Goal: Book appointment/travel/reservation

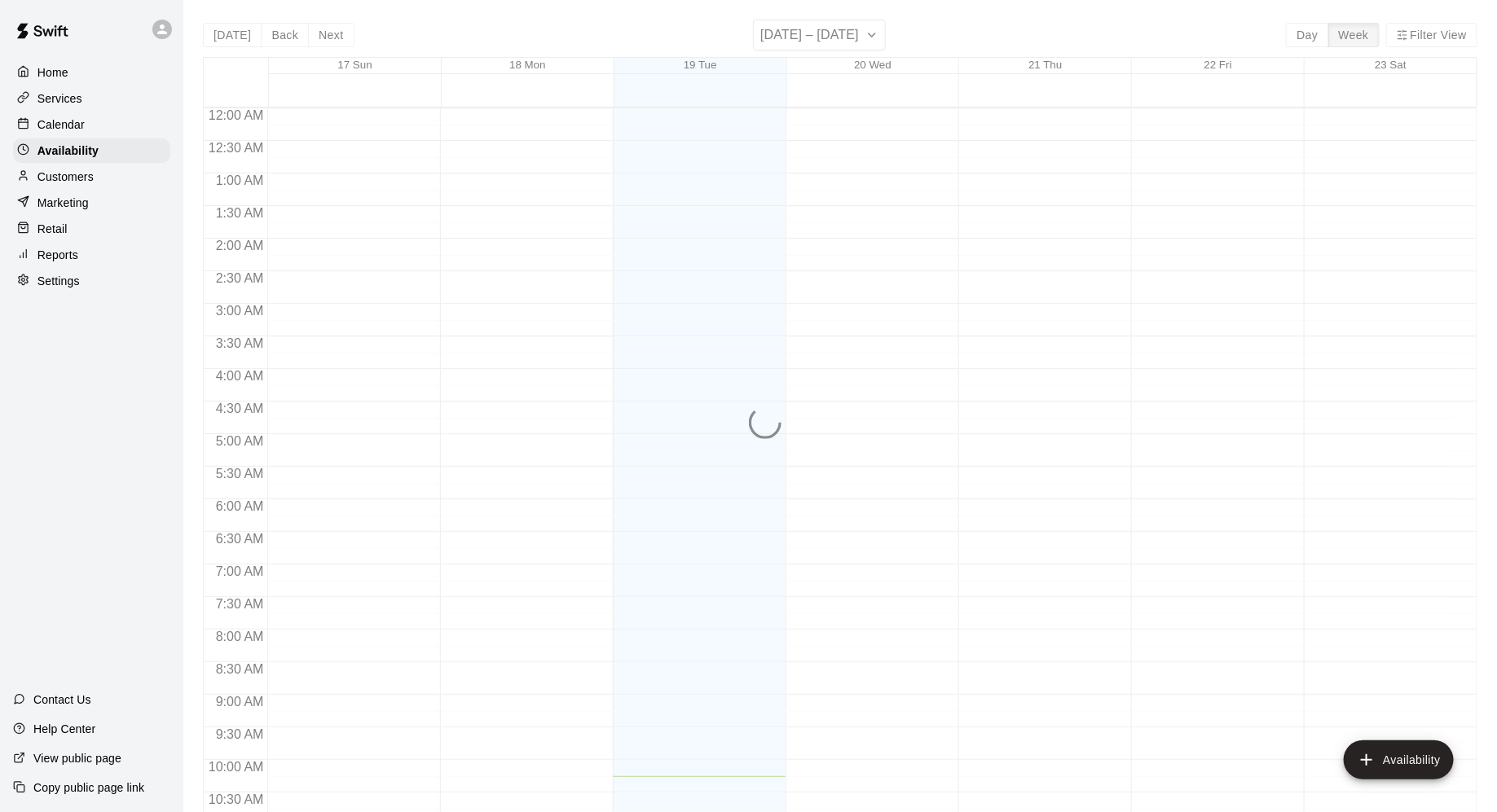
scroll to position [668, 0]
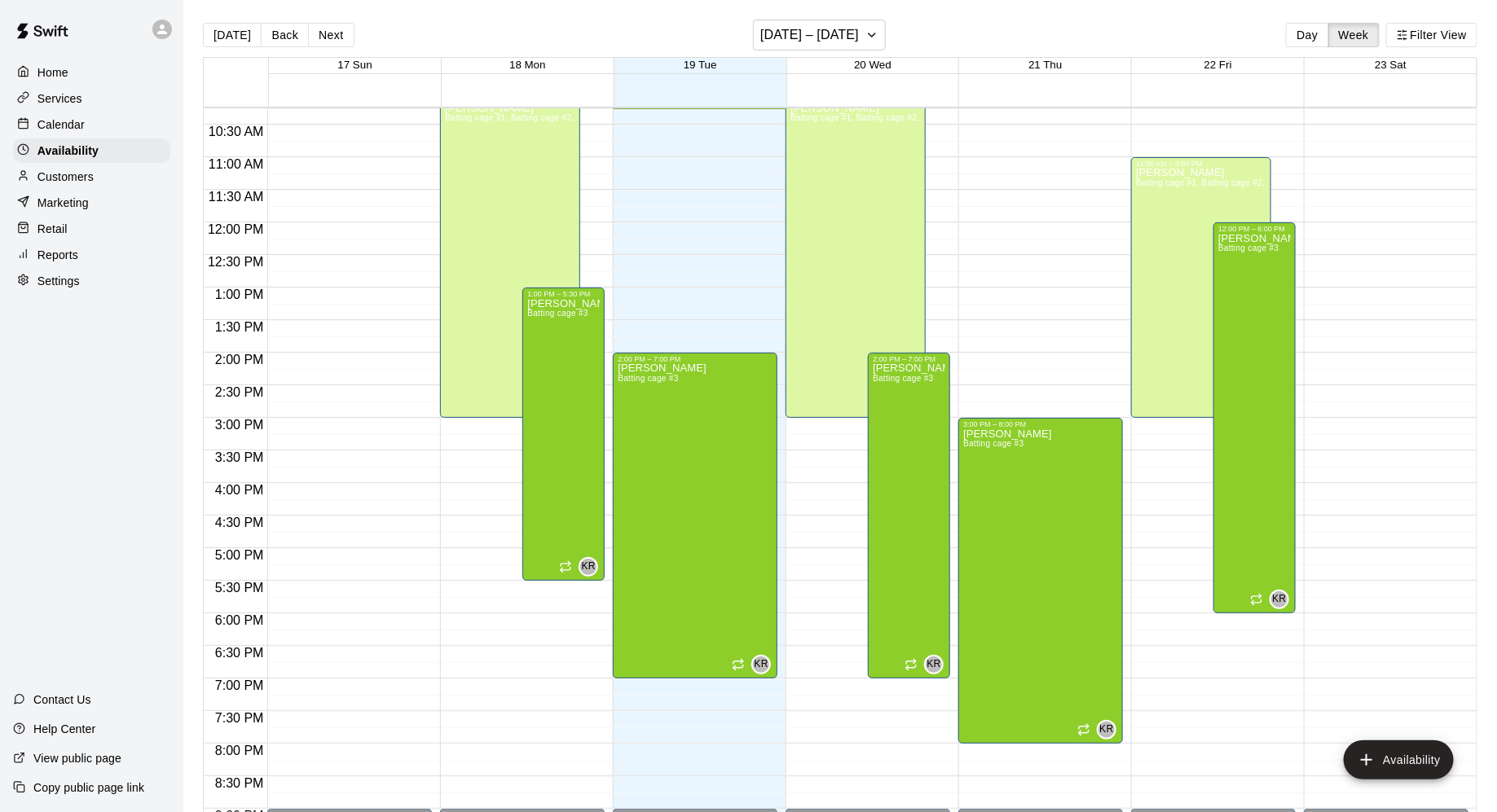
click at [104, 120] on div "Calendar" at bounding box center [92, 124] width 157 height 25
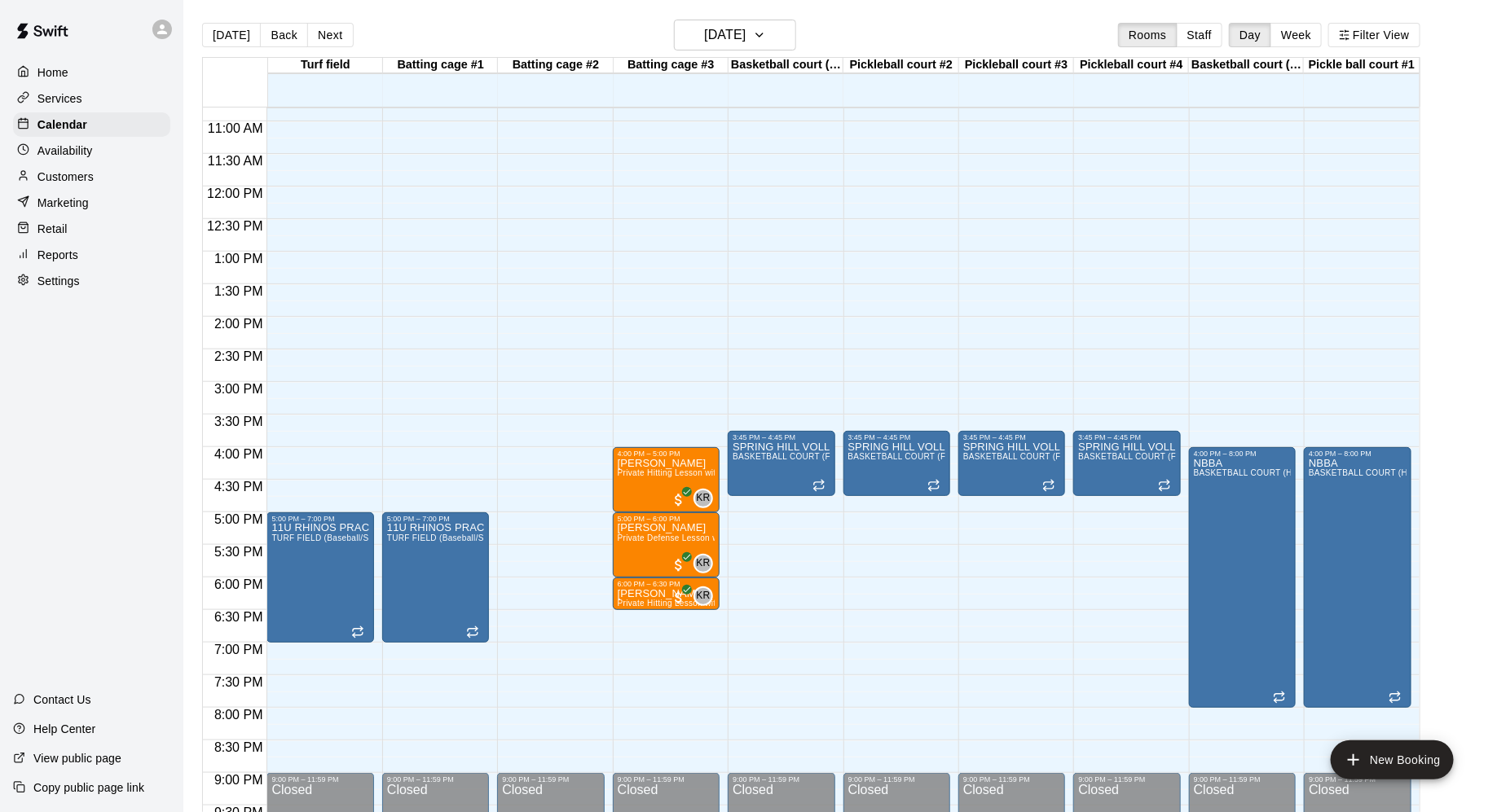
scroll to position [706, 0]
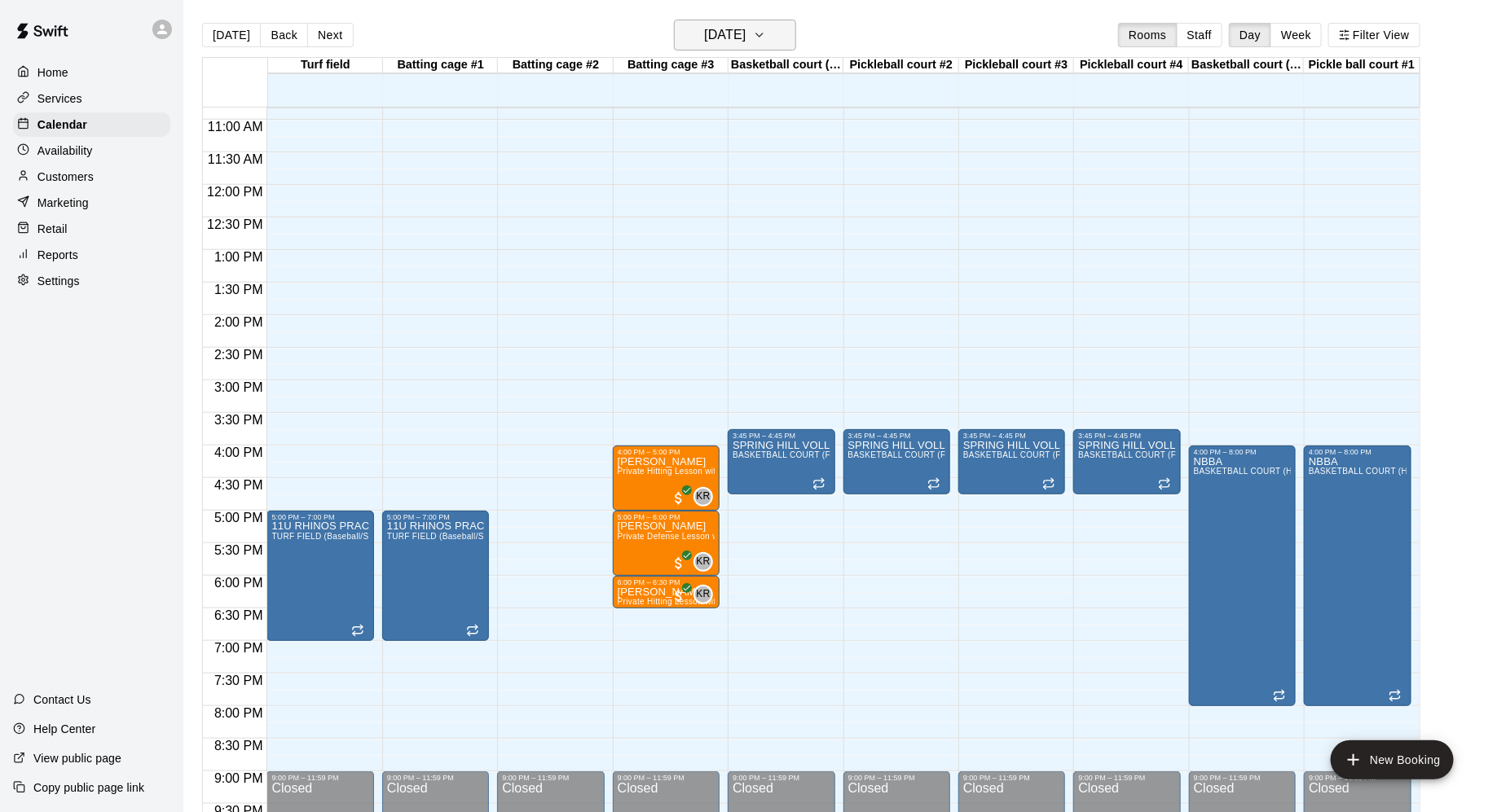
click at [766, 38] on icon "button" at bounding box center [760, 34] width 13 height 19
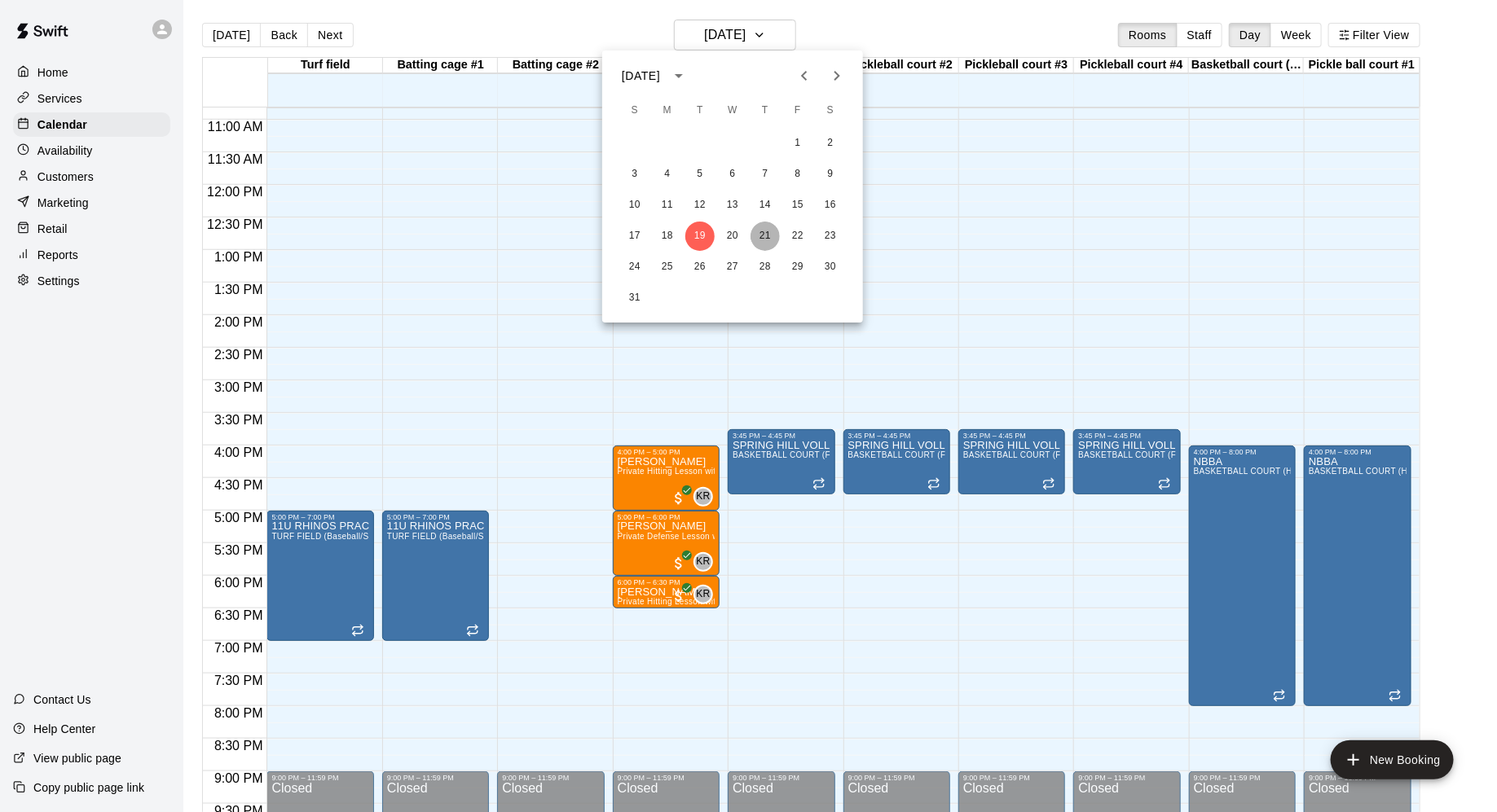
click at [767, 237] on button "21" at bounding box center [765, 236] width 30 height 30
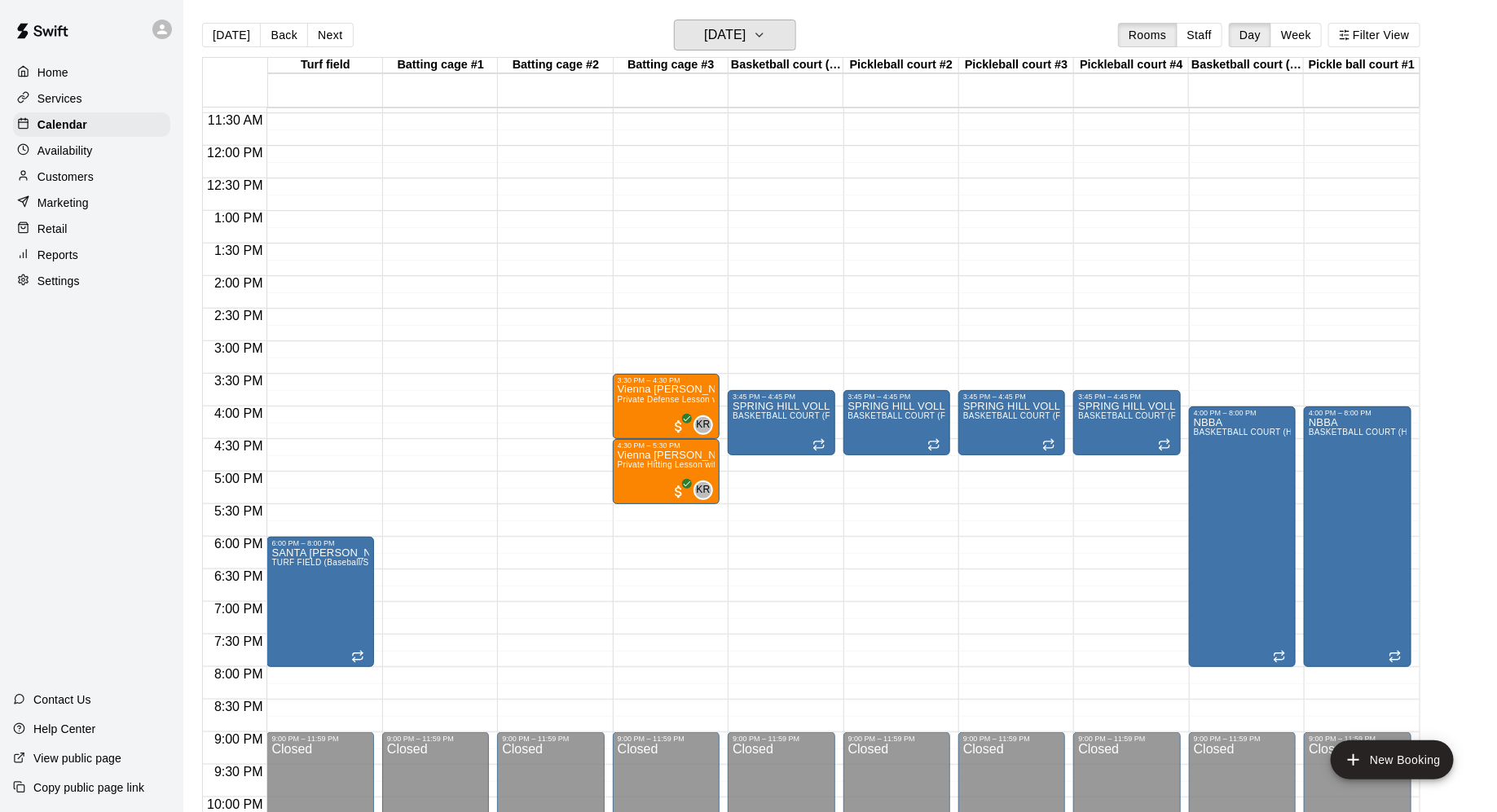
scroll to position [754, 0]
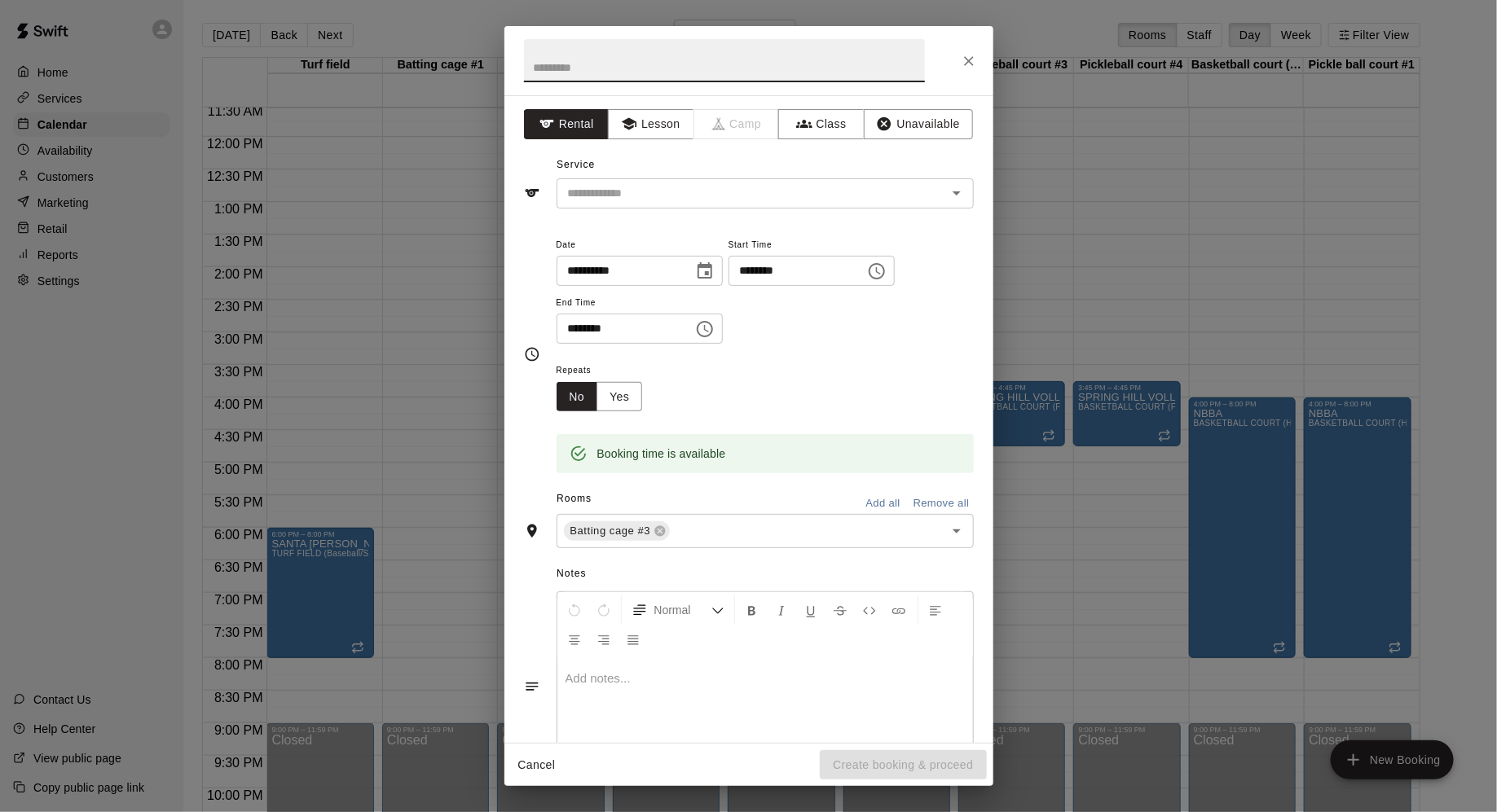
click at [968, 56] on icon "Close" at bounding box center [968, 60] width 16 height 16
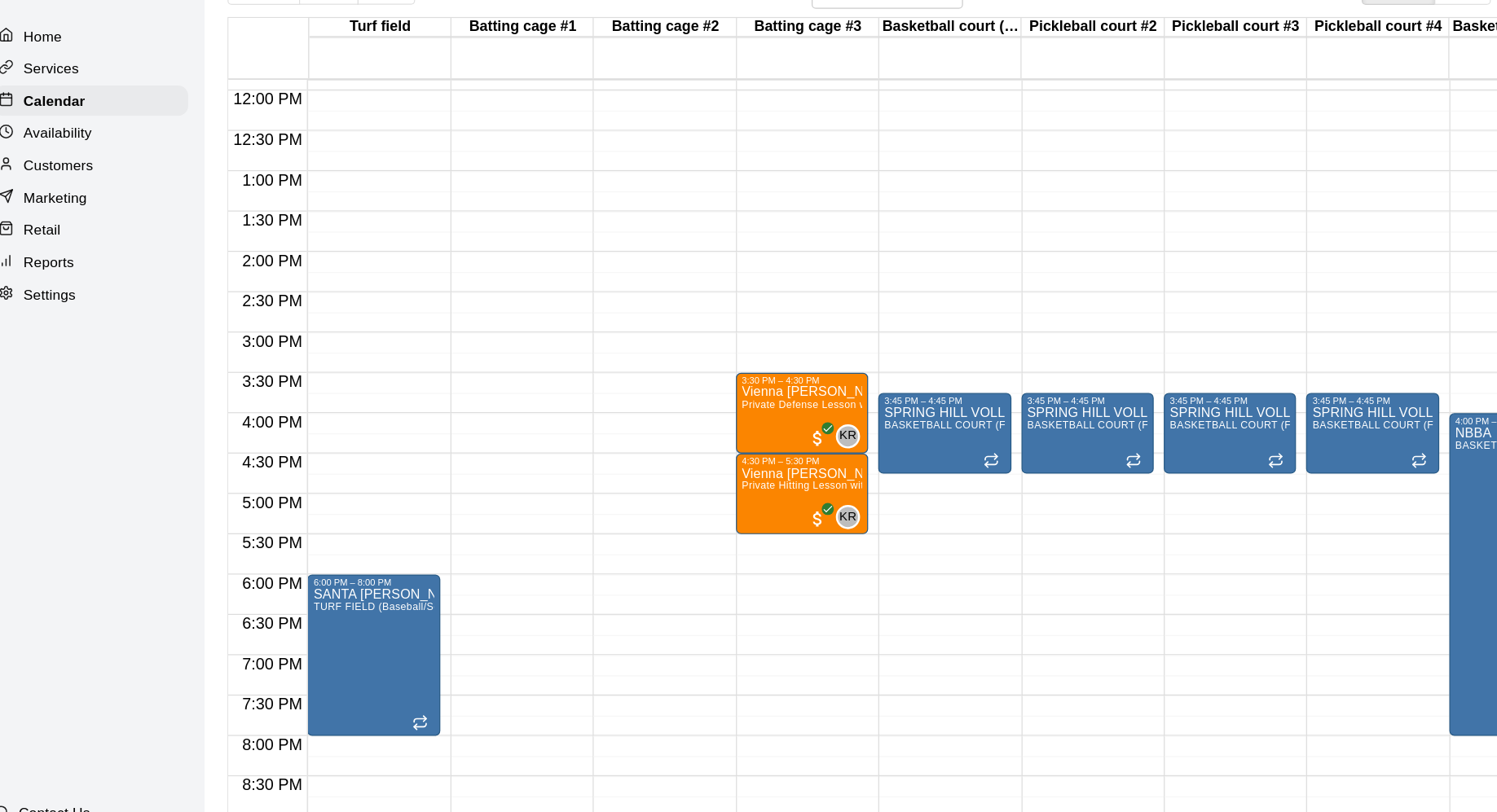
scroll to position [840, 0]
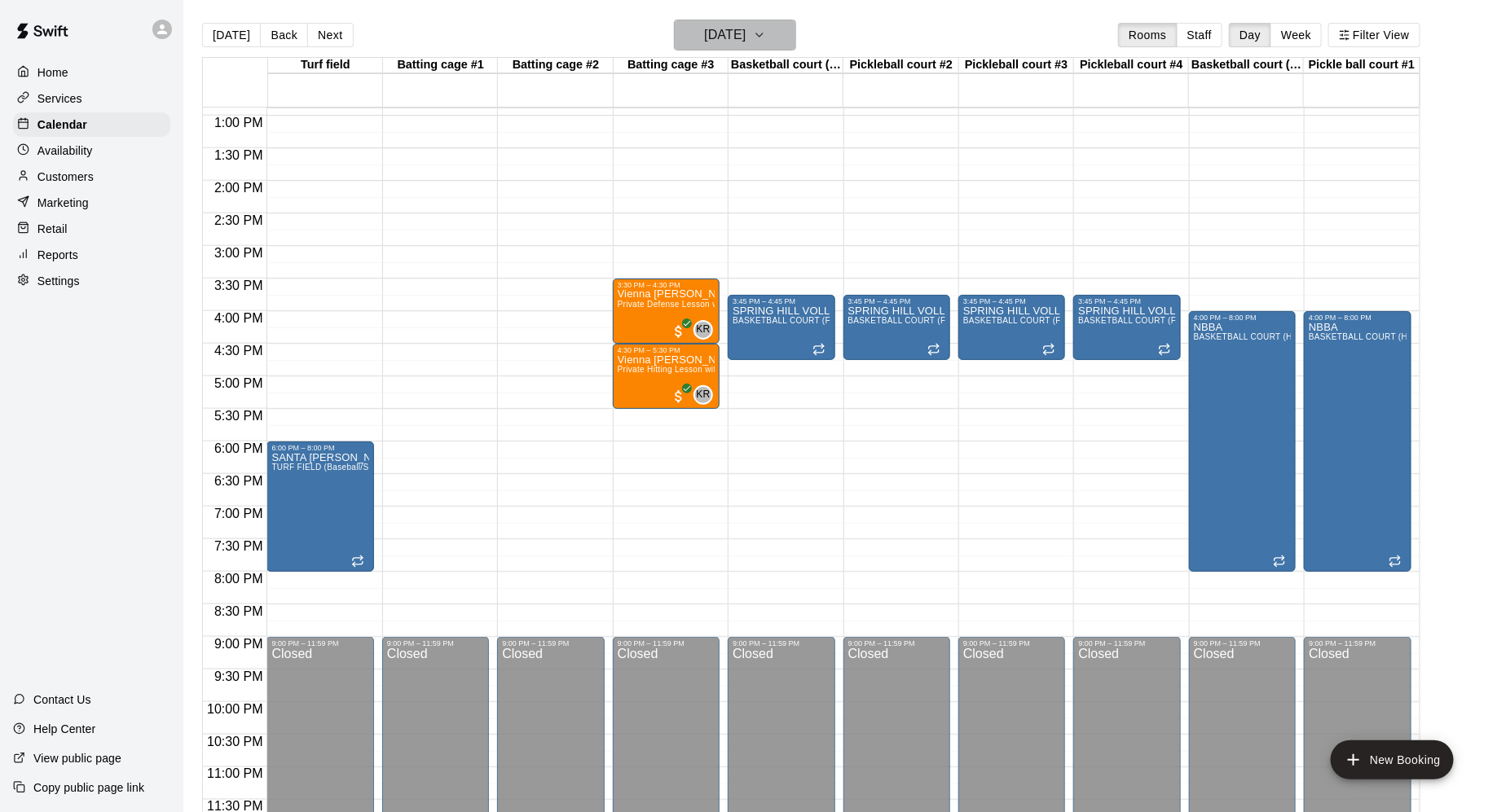
click at [776, 35] on button "[DATE]" at bounding box center [736, 34] width 123 height 31
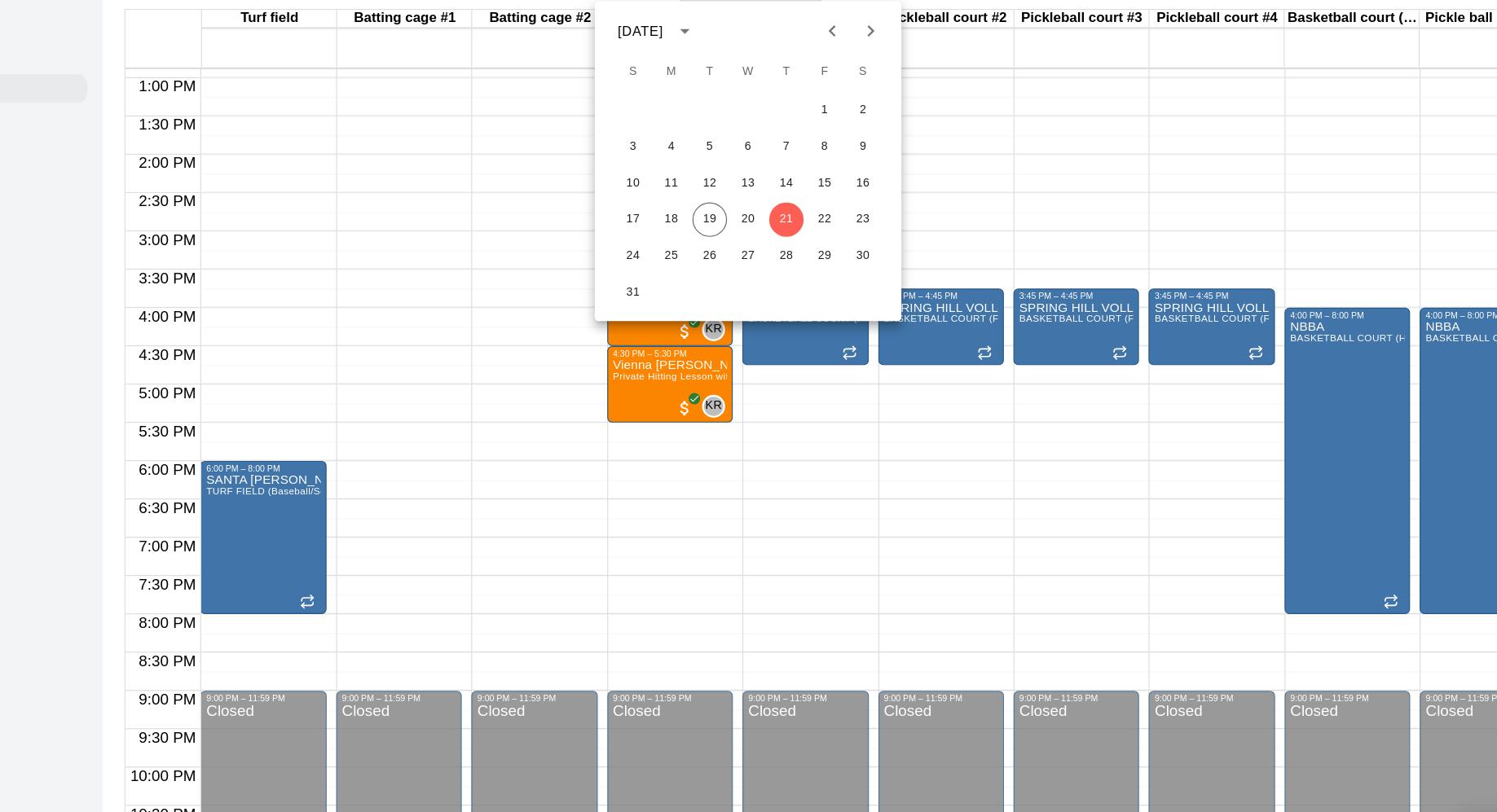
click at [921, 135] on div at bounding box center [748, 406] width 1497 height 812
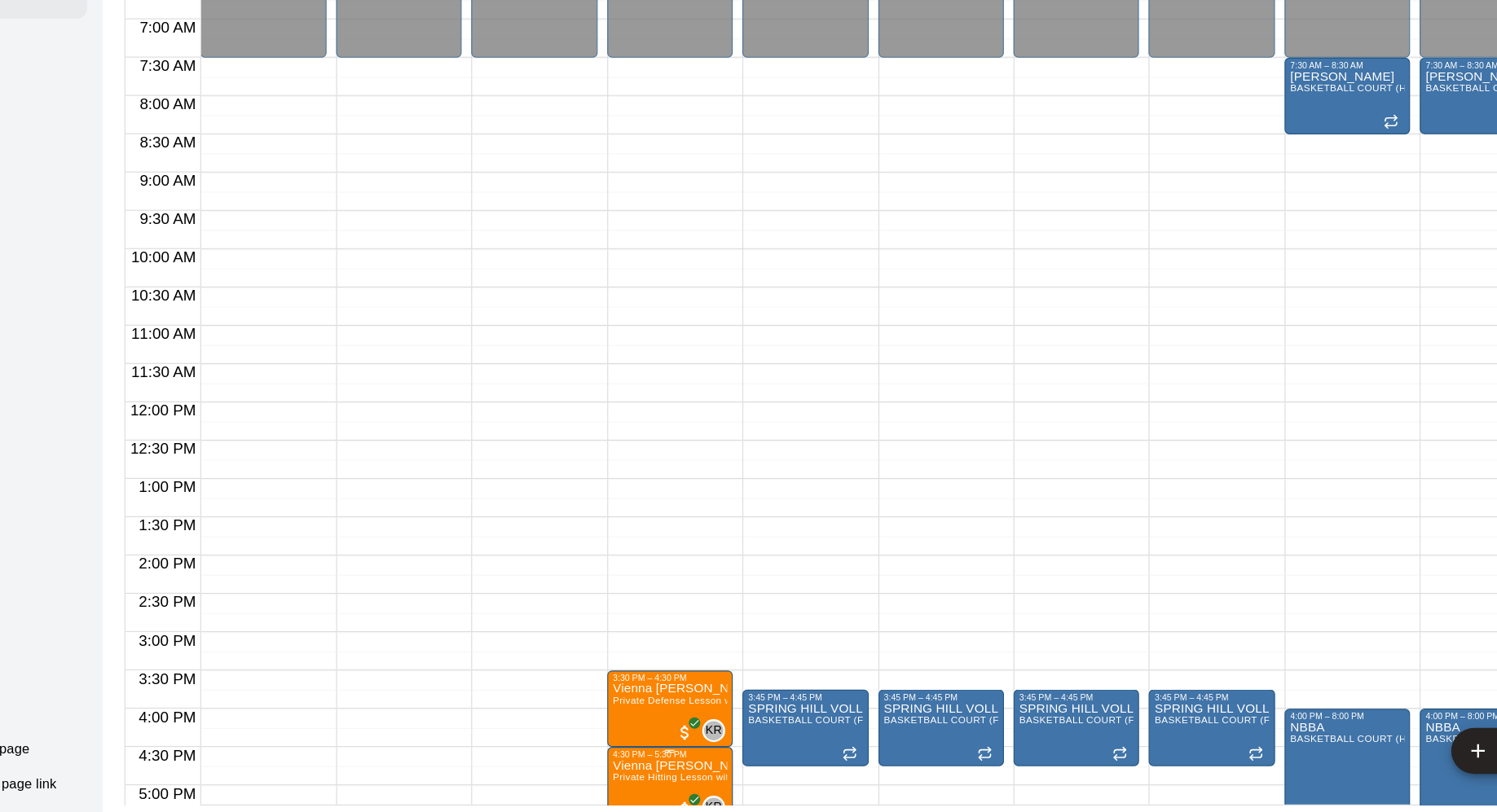
scroll to position [243, 0]
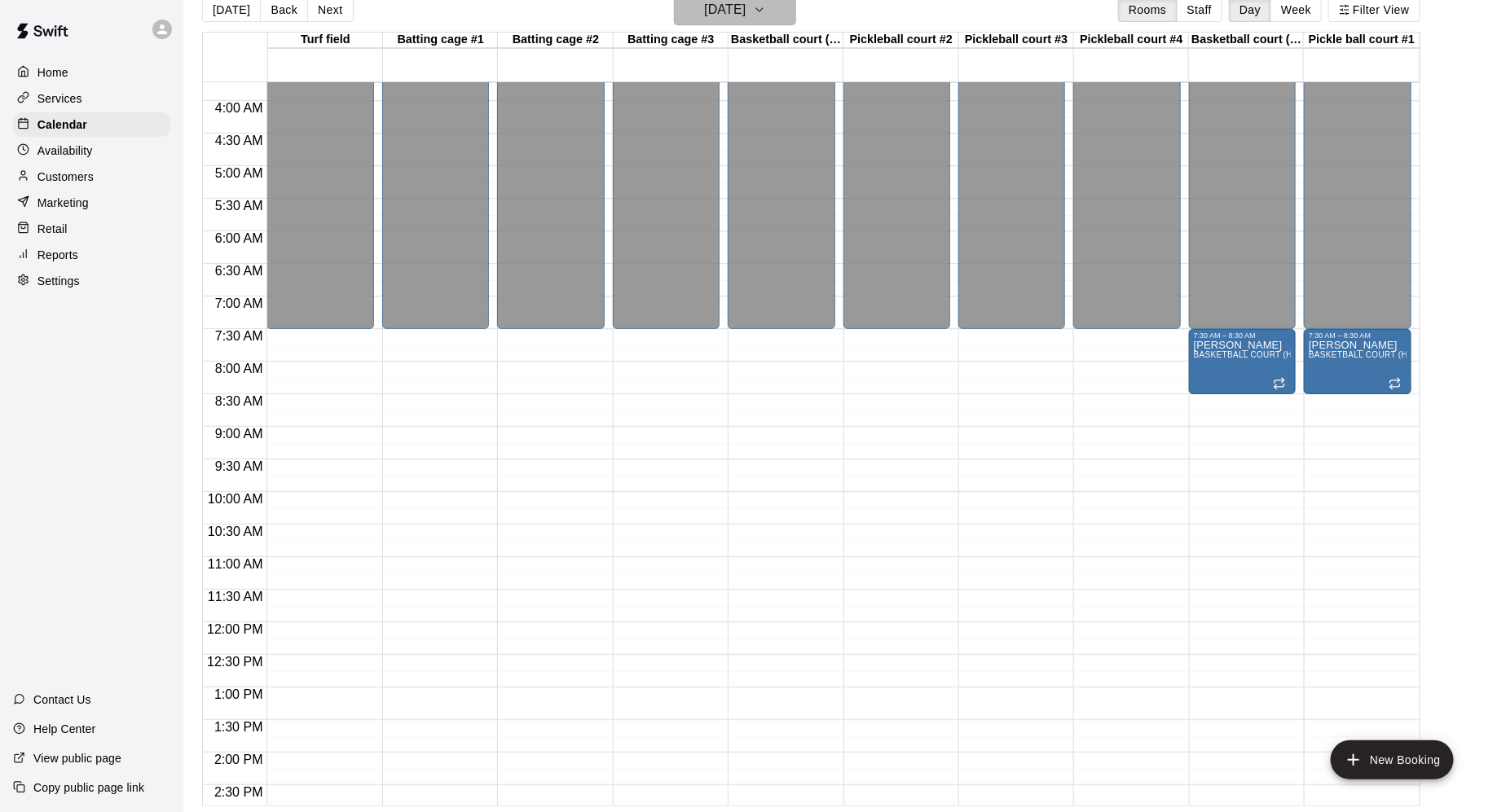
click at [746, 8] on h6 "[DATE]" at bounding box center [724, 10] width 41 height 23
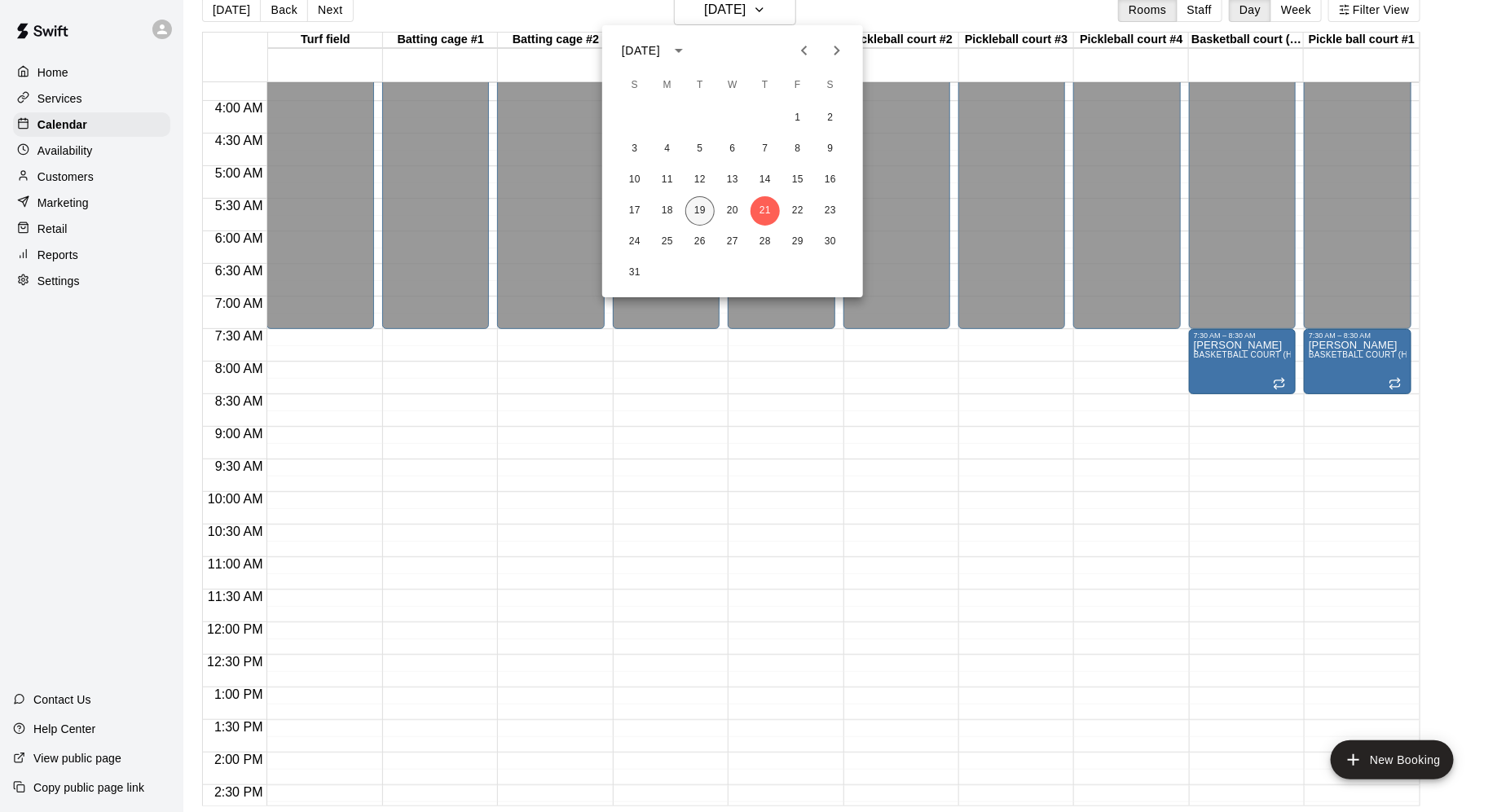
click at [695, 200] on button "19" at bounding box center [700, 211] width 30 height 30
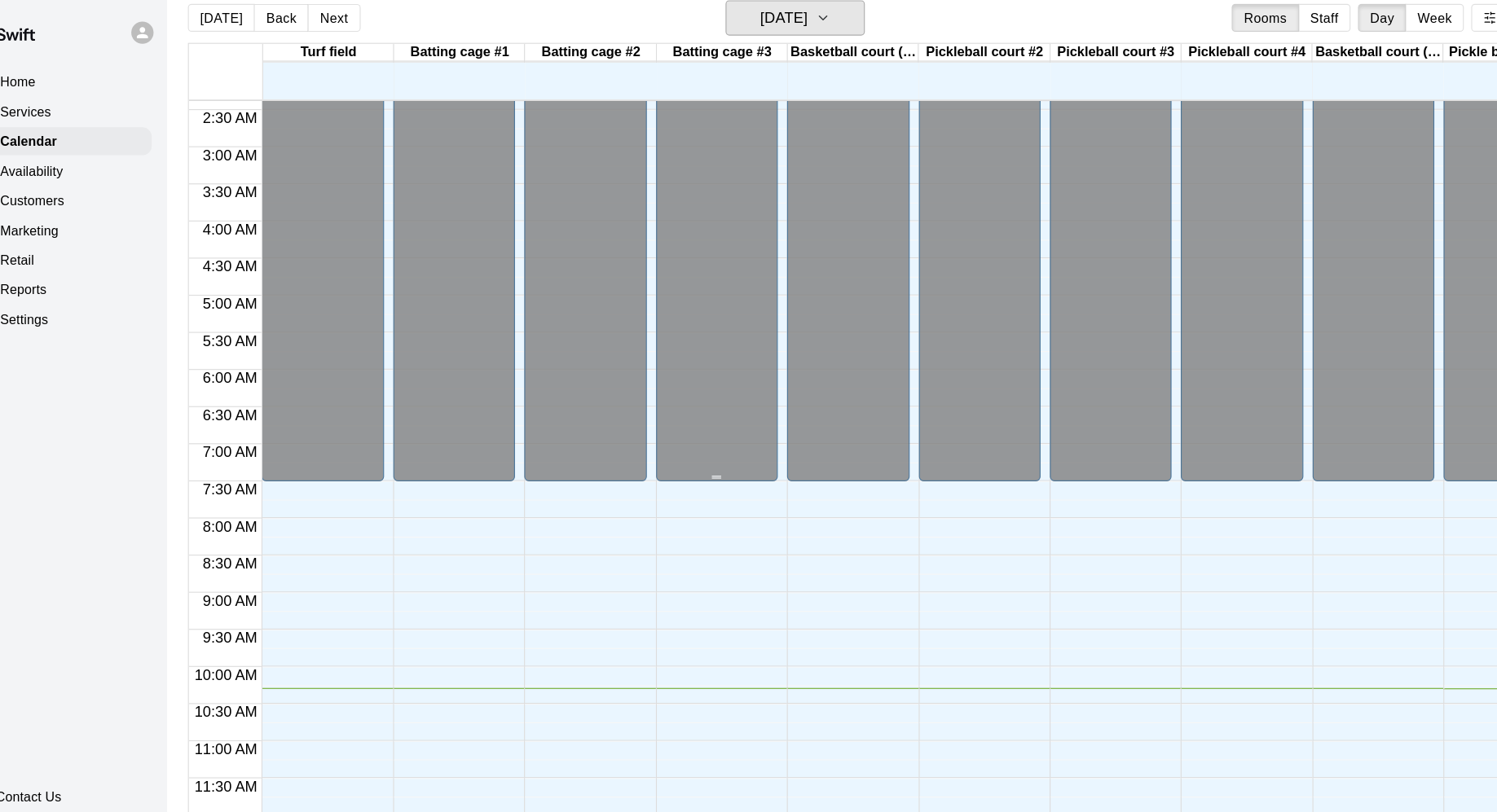
scroll to position [0, 0]
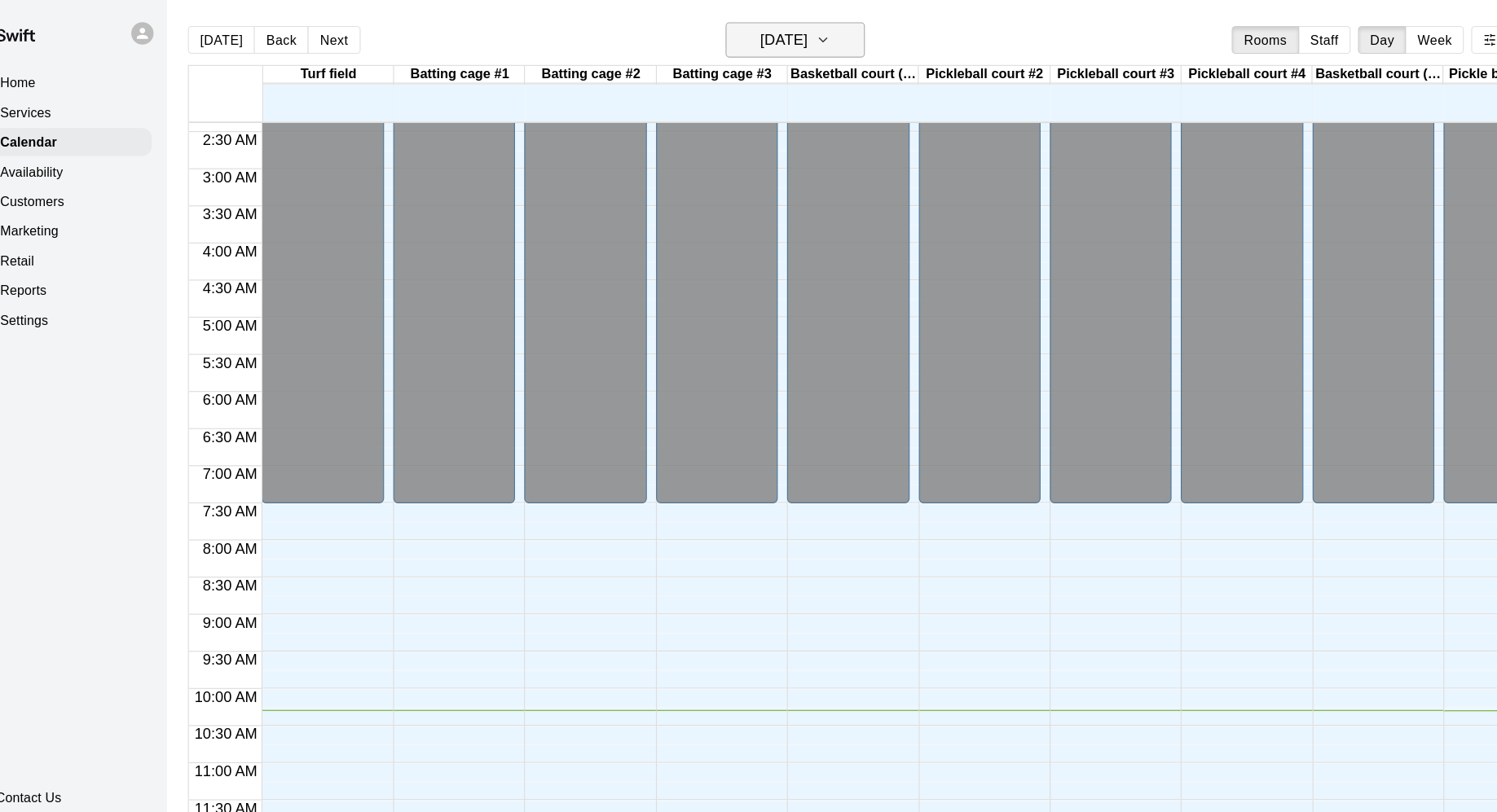
click at [766, 39] on icon "button" at bounding box center [760, 34] width 13 height 19
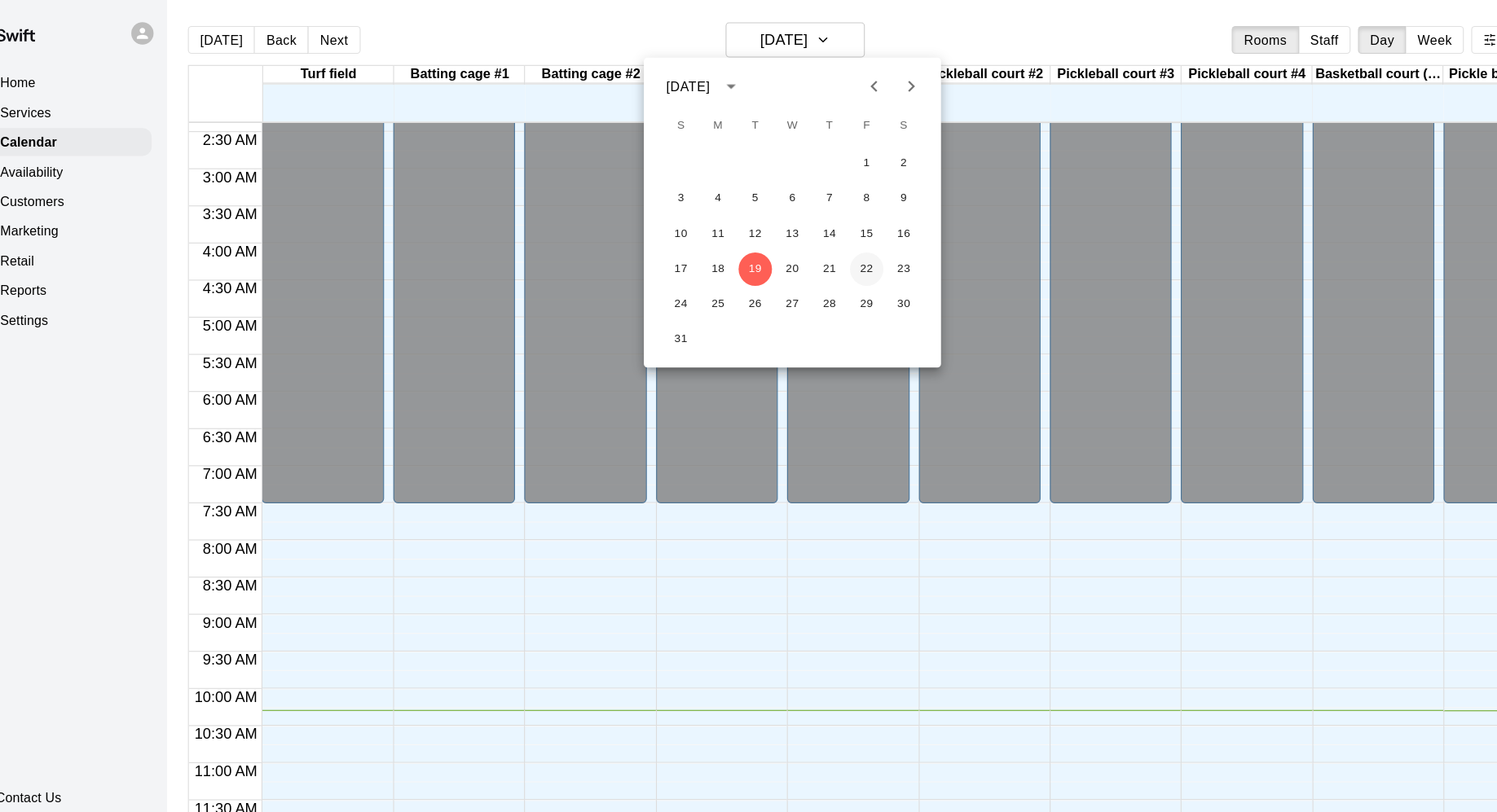
click at [796, 235] on button "22" at bounding box center [798, 236] width 30 height 30
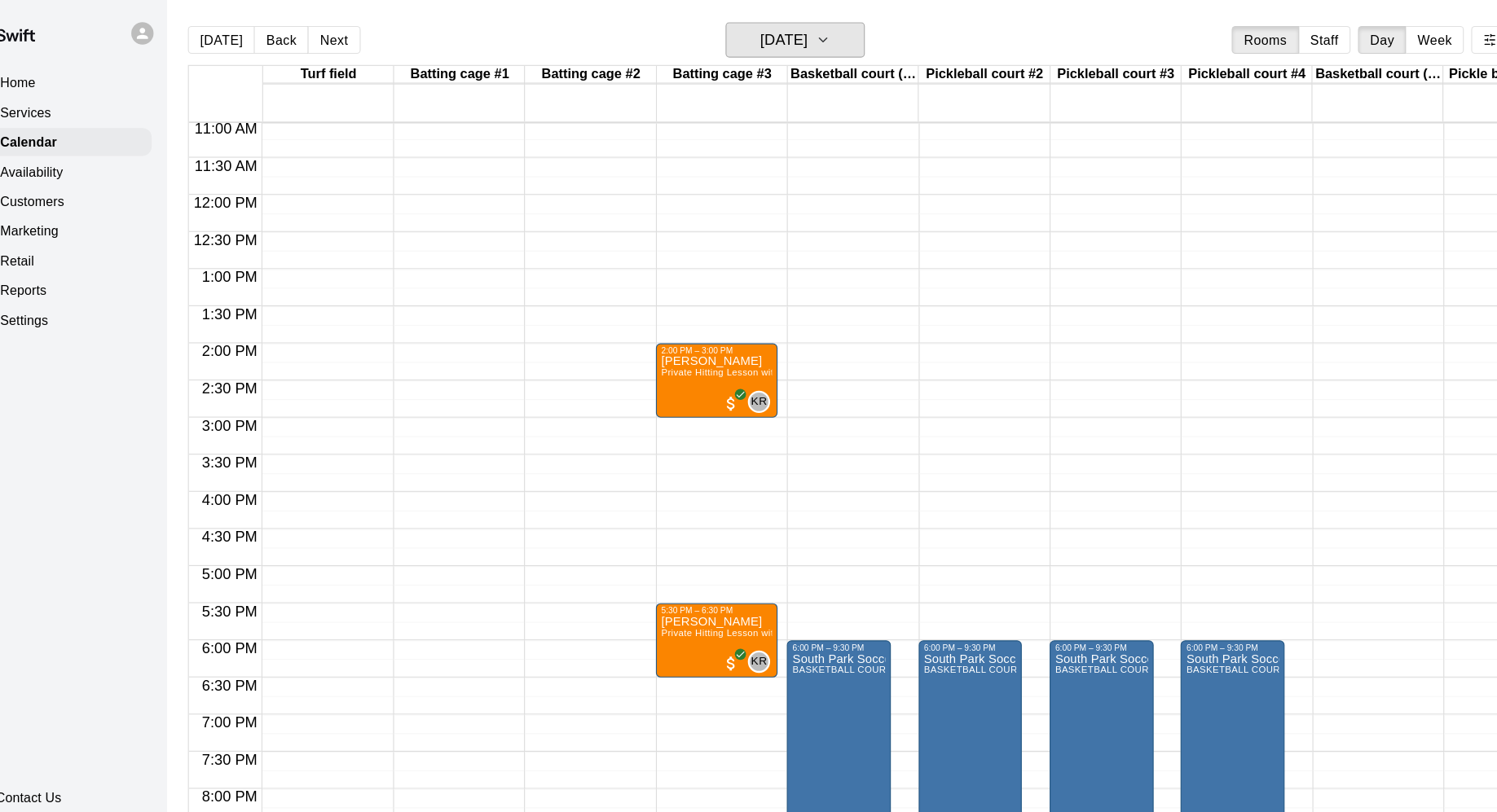
scroll to position [733, 0]
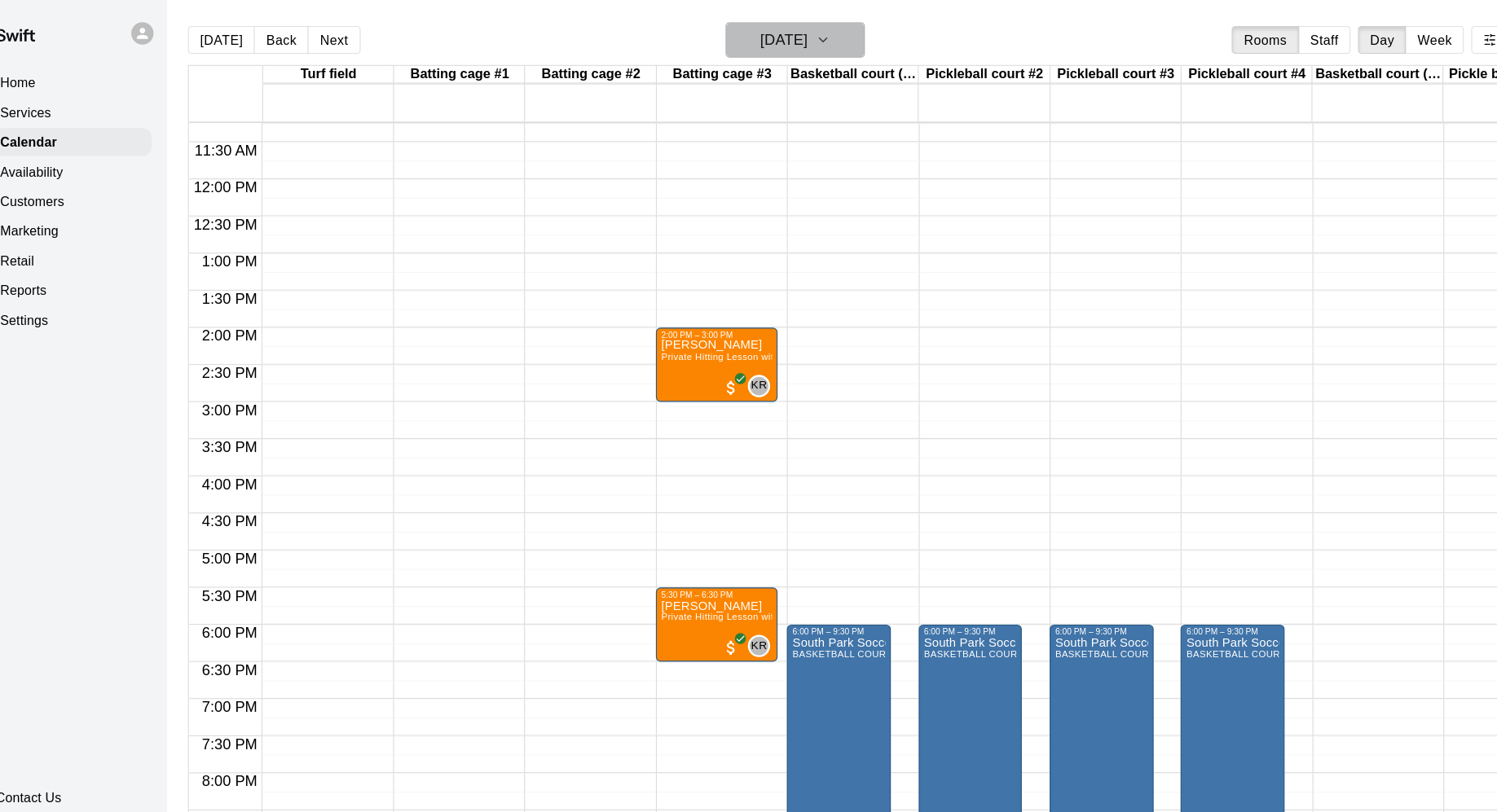
click at [766, 39] on icon "button" at bounding box center [760, 34] width 13 height 19
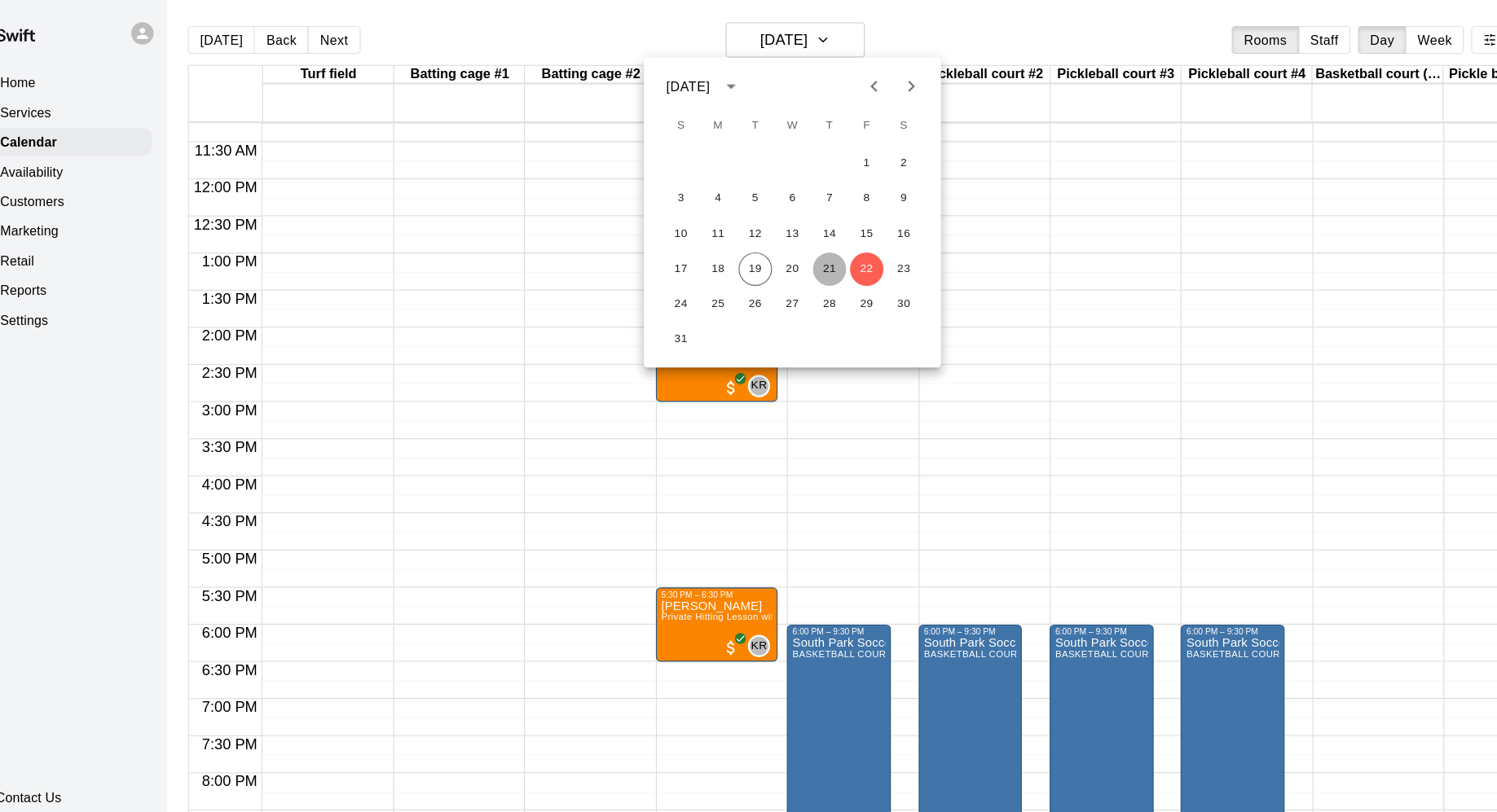
click at [772, 241] on button "21" at bounding box center [765, 236] width 30 height 30
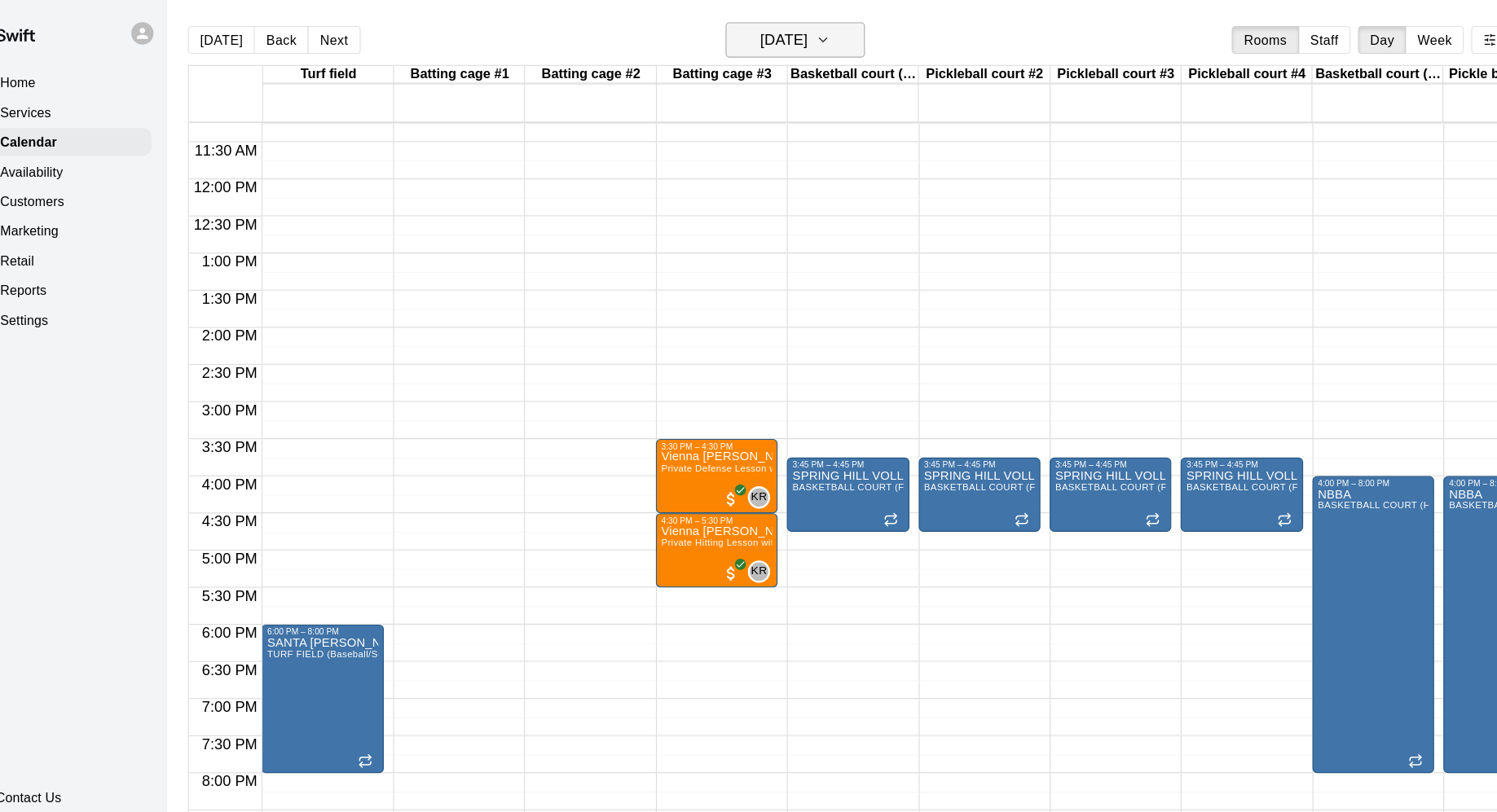
click at [746, 44] on h6 "[DATE]" at bounding box center [724, 35] width 41 height 23
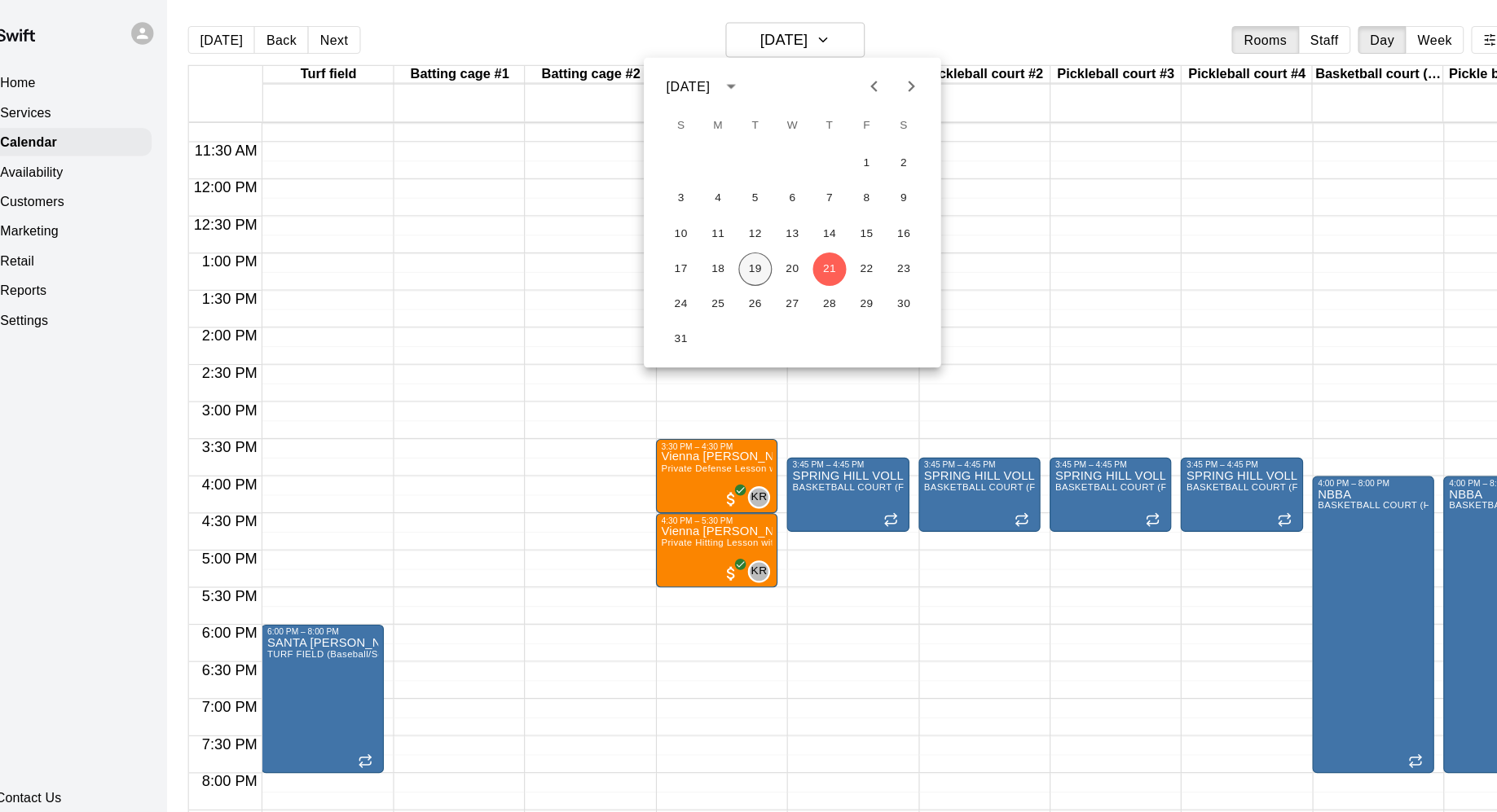
click at [703, 233] on button "19" at bounding box center [700, 236] width 30 height 30
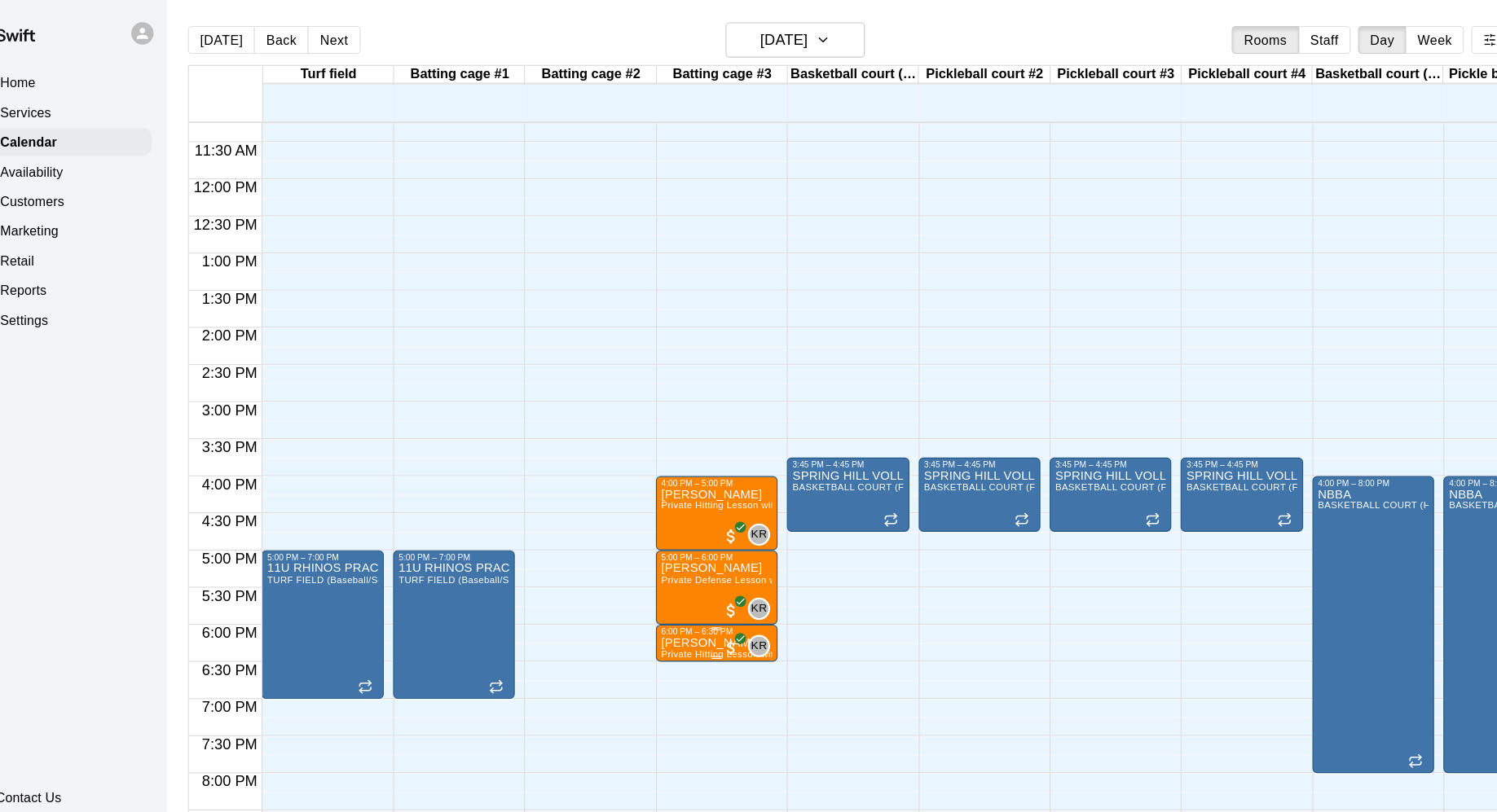
click at [638, 565] on p "[PERSON_NAME]" at bounding box center [666, 565] width 97 height 0
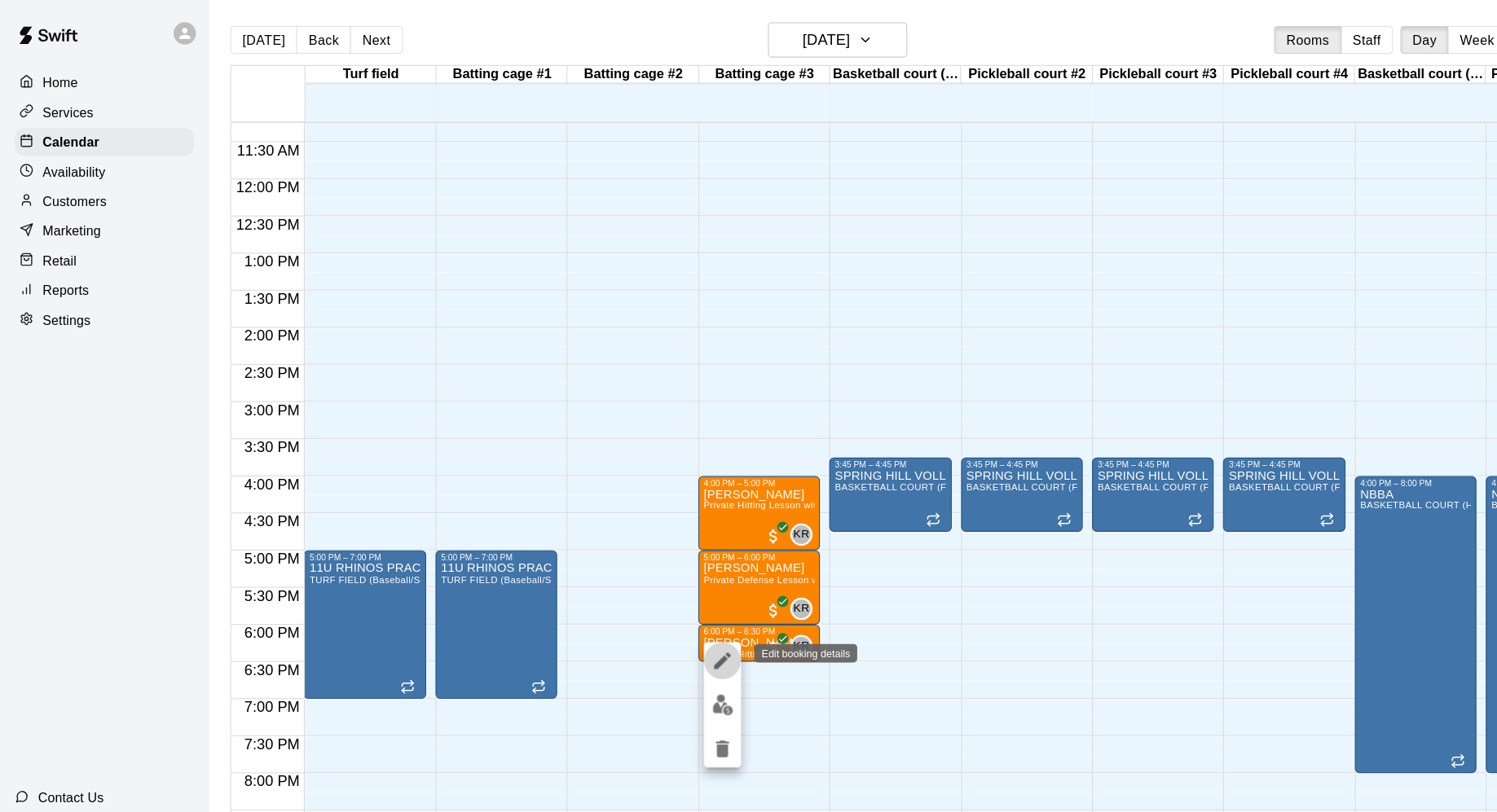
click at [640, 571] on icon "edit" at bounding box center [634, 580] width 19 height 19
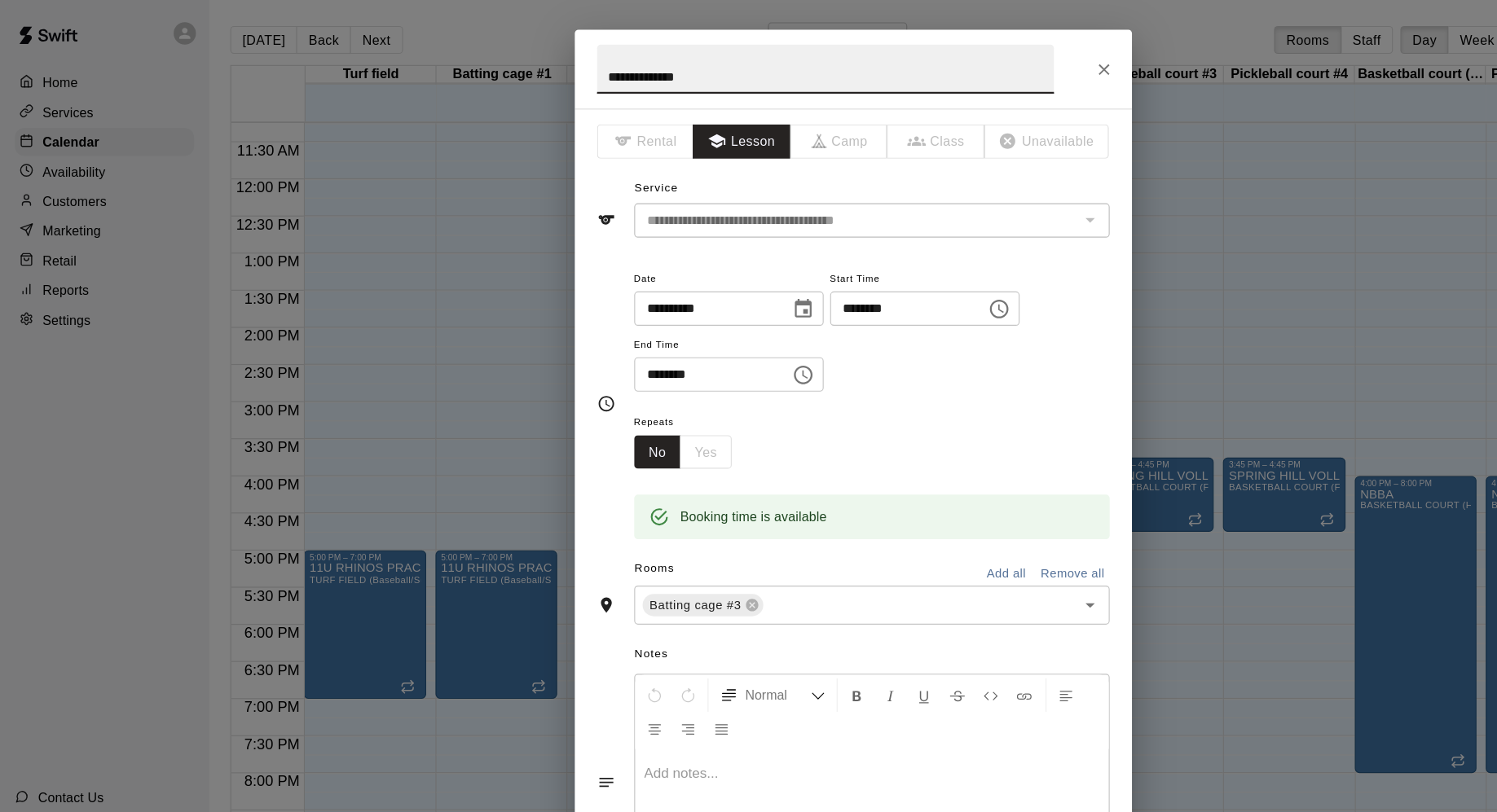
scroll to position [3, 0]
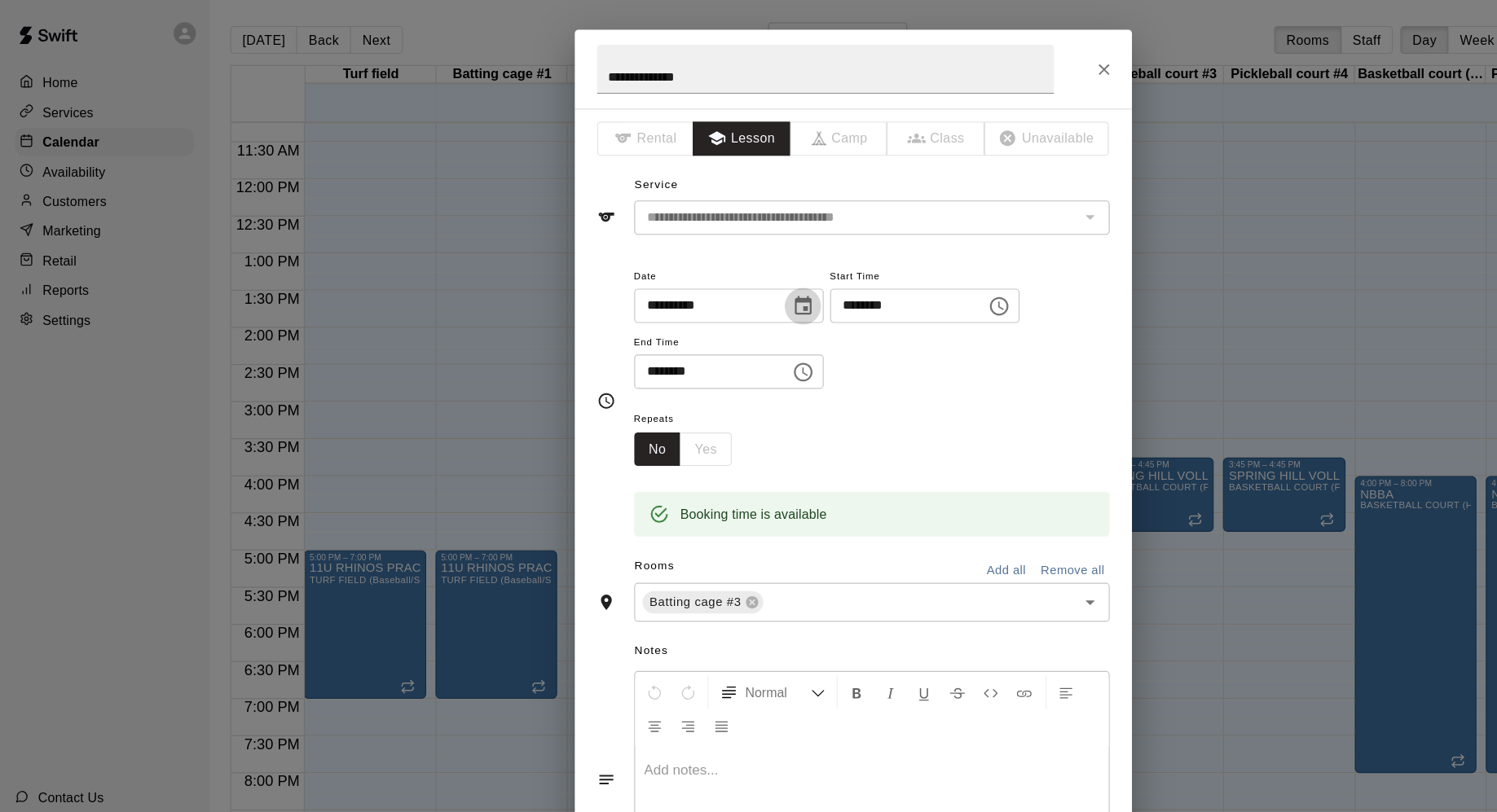
click at [706, 266] on icon "Choose date, selected date is Aug 19, 2025" at bounding box center [705, 269] width 19 height 19
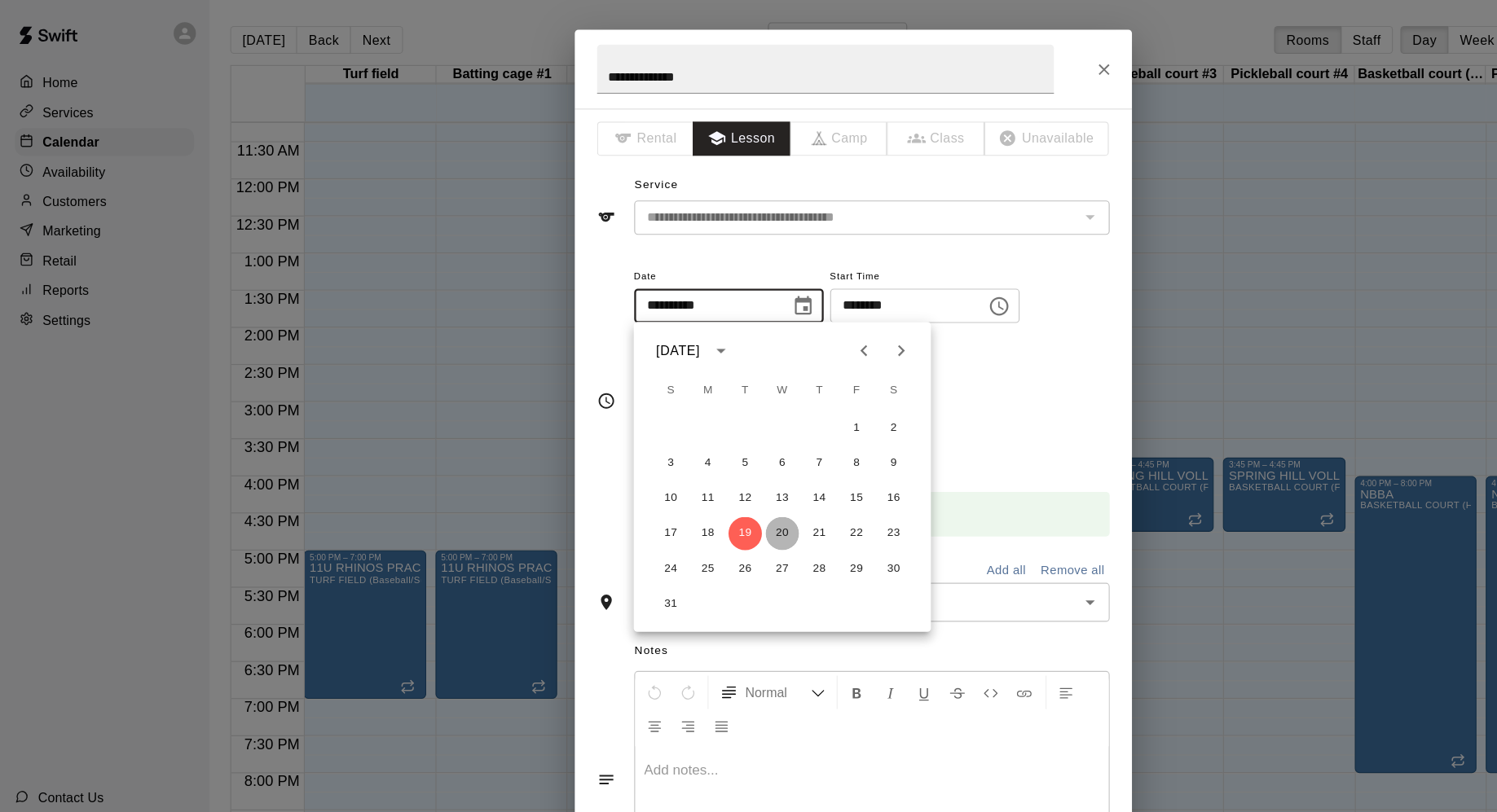
click at [686, 463] on button "20" at bounding box center [687, 468] width 30 height 30
type input "**********"
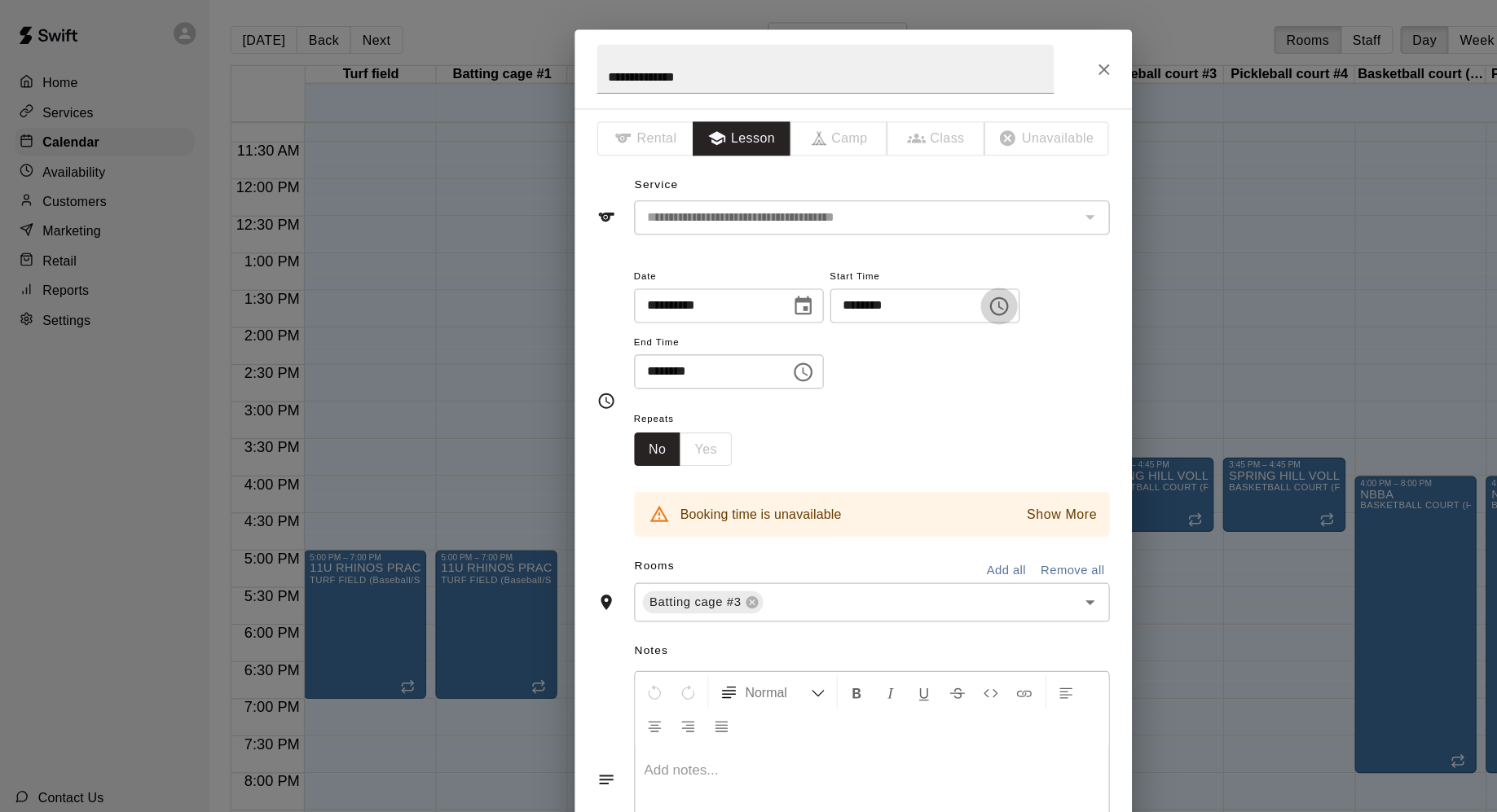
click at [881, 272] on icon "Choose time, selected time is 6:00 PM" at bounding box center [876, 269] width 19 height 19
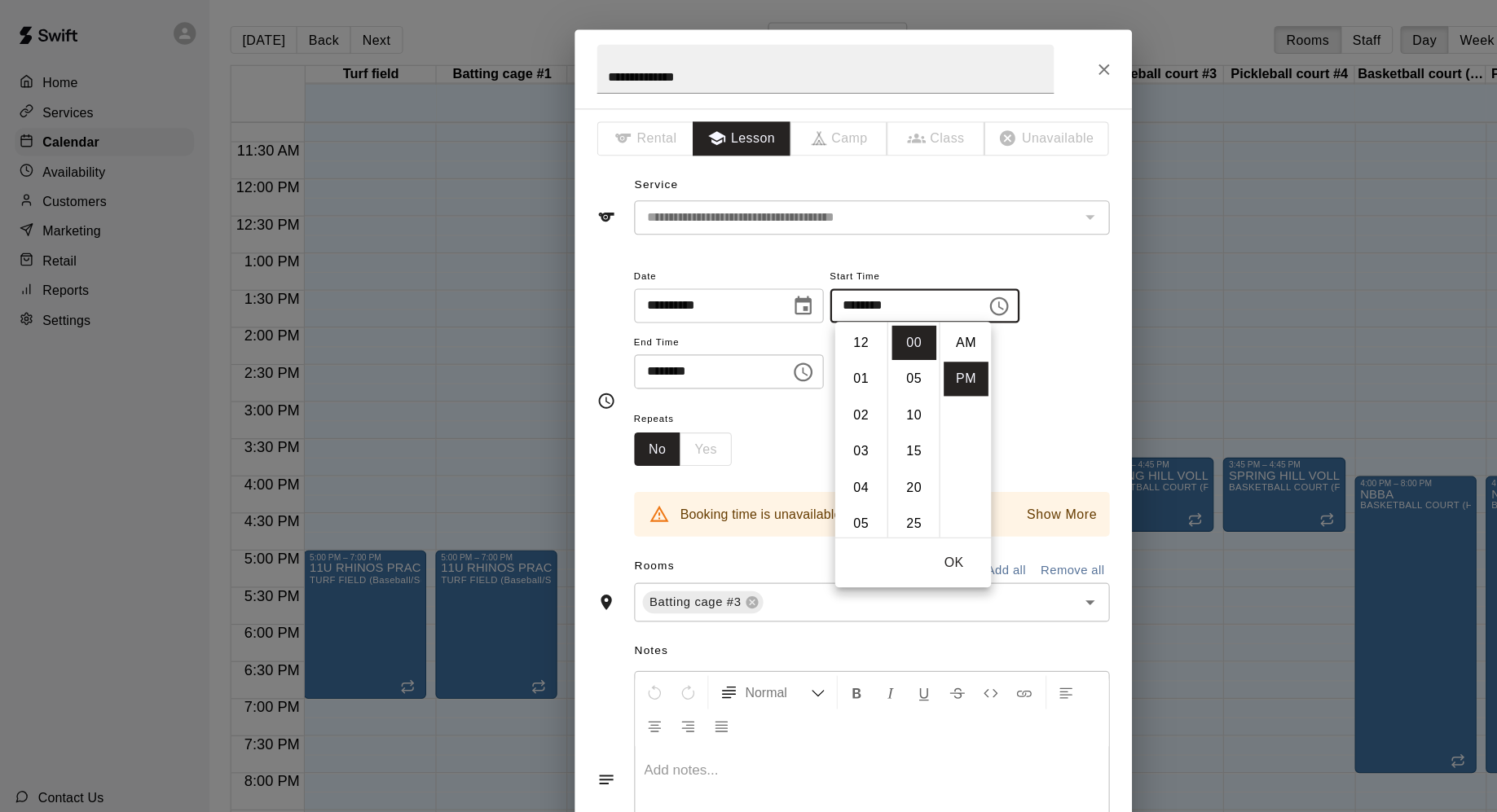
scroll to position [30, 0]
click at [761, 332] on li "07" at bounding box center [755, 333] width 39 height 30
type input "********"
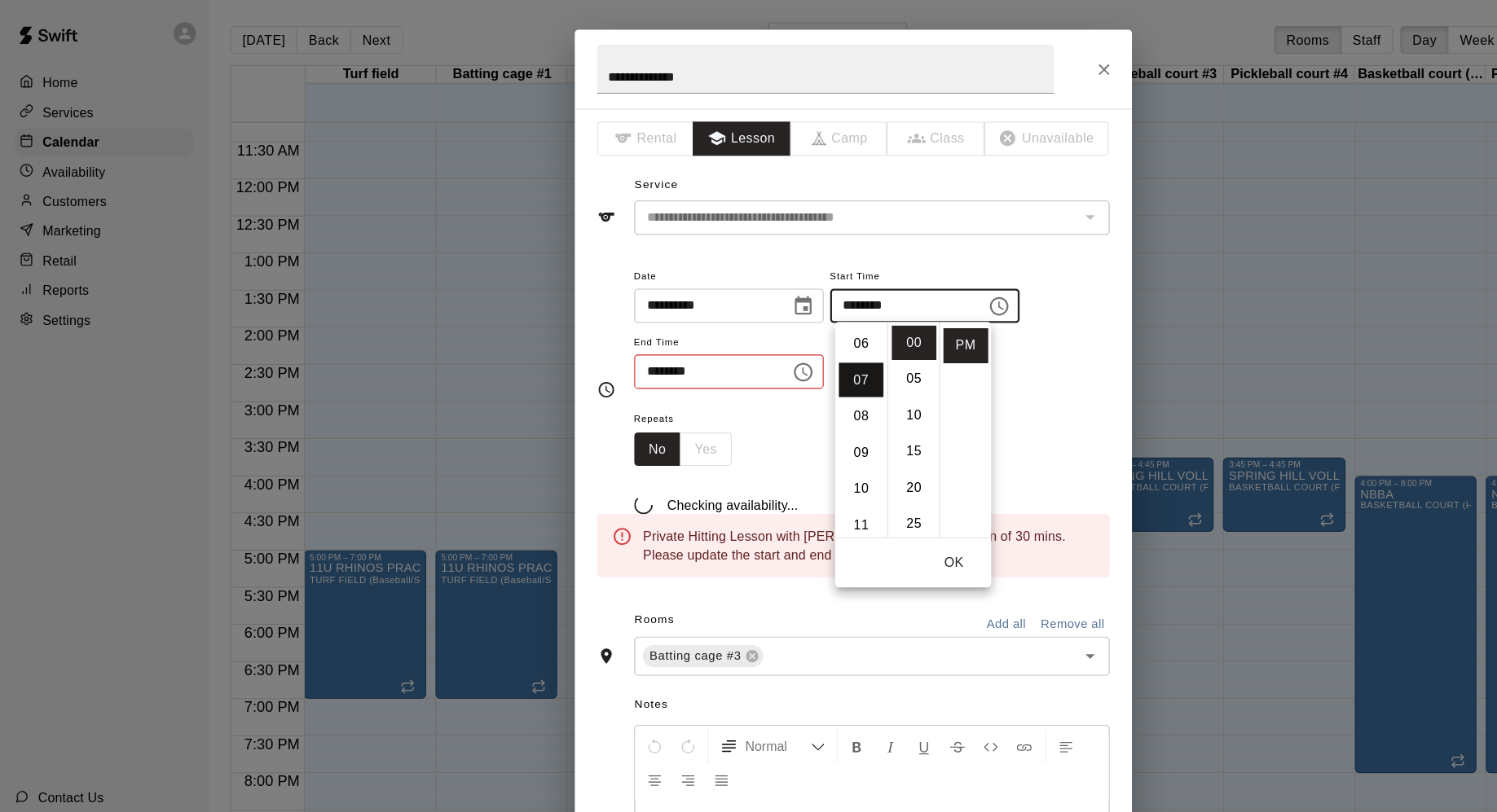
scroll to position [222, 0]
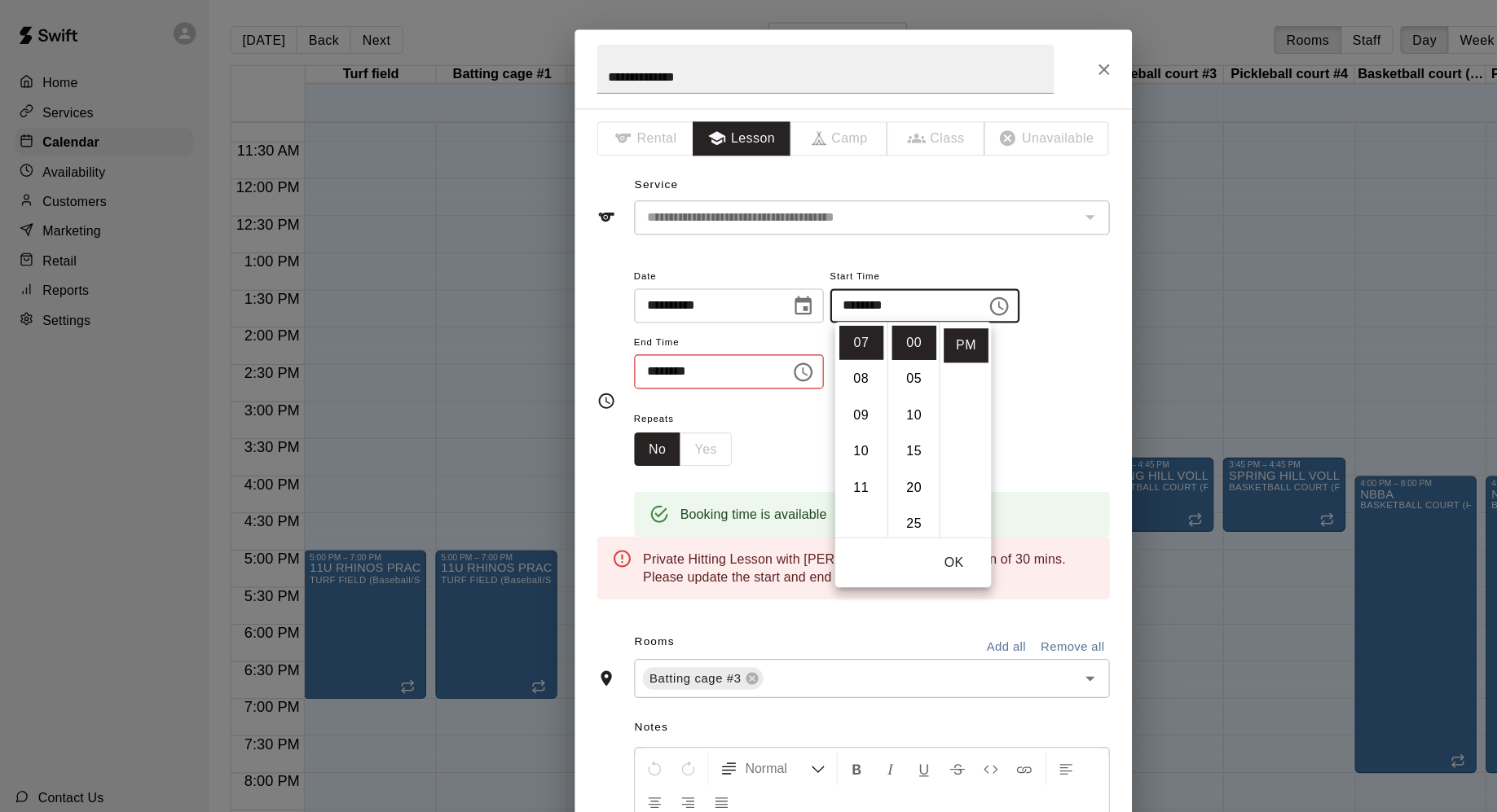
click at [709, 321] on icon "Choose time, selected time is 6:30 PM" at bounding box center [705, 327] width 19 height 19
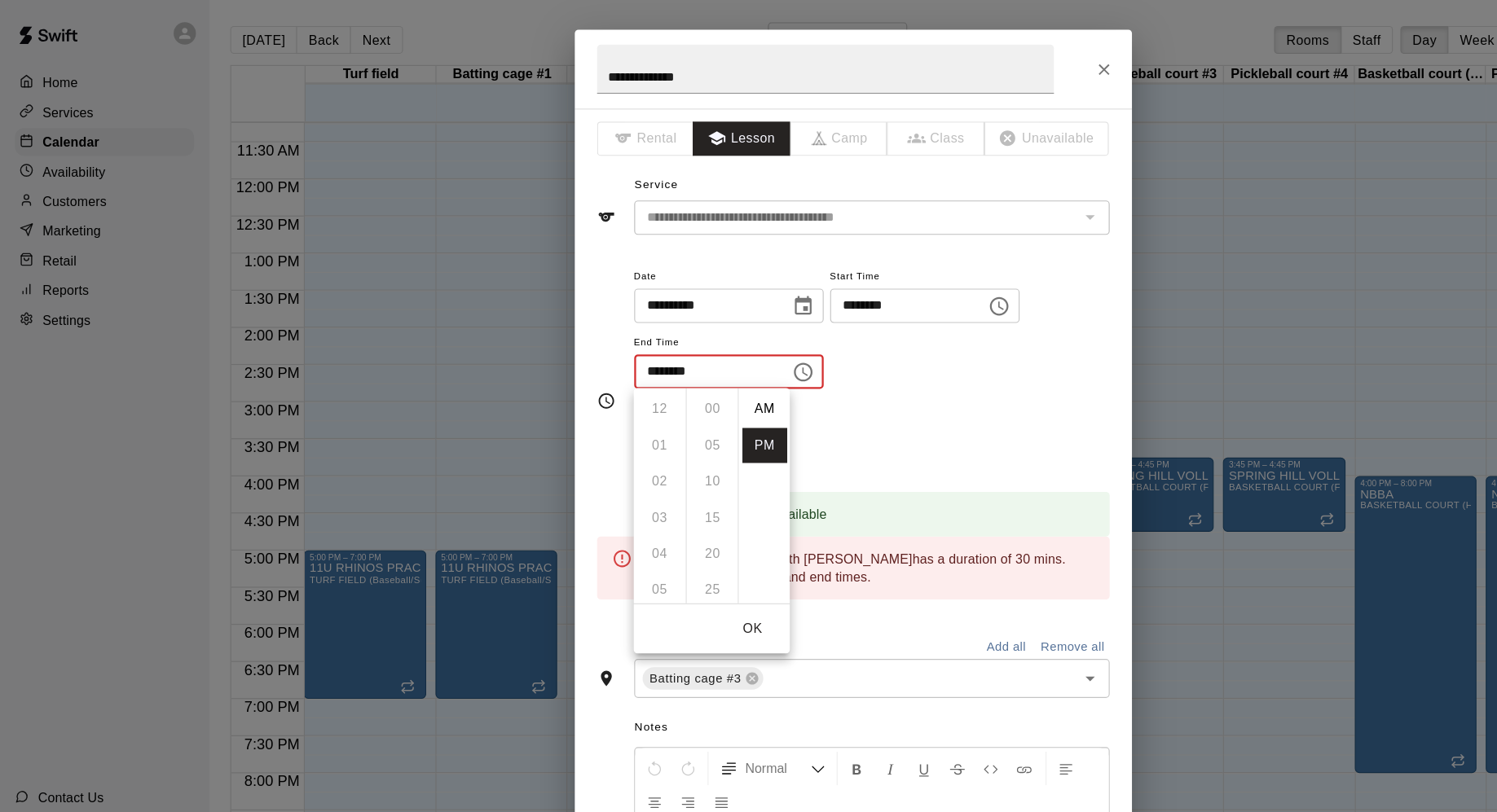
scroll to position [30, 0]
click at [582, 391] on li "07" at bounding box center [579, 391] width 39 height 30
type input "********"
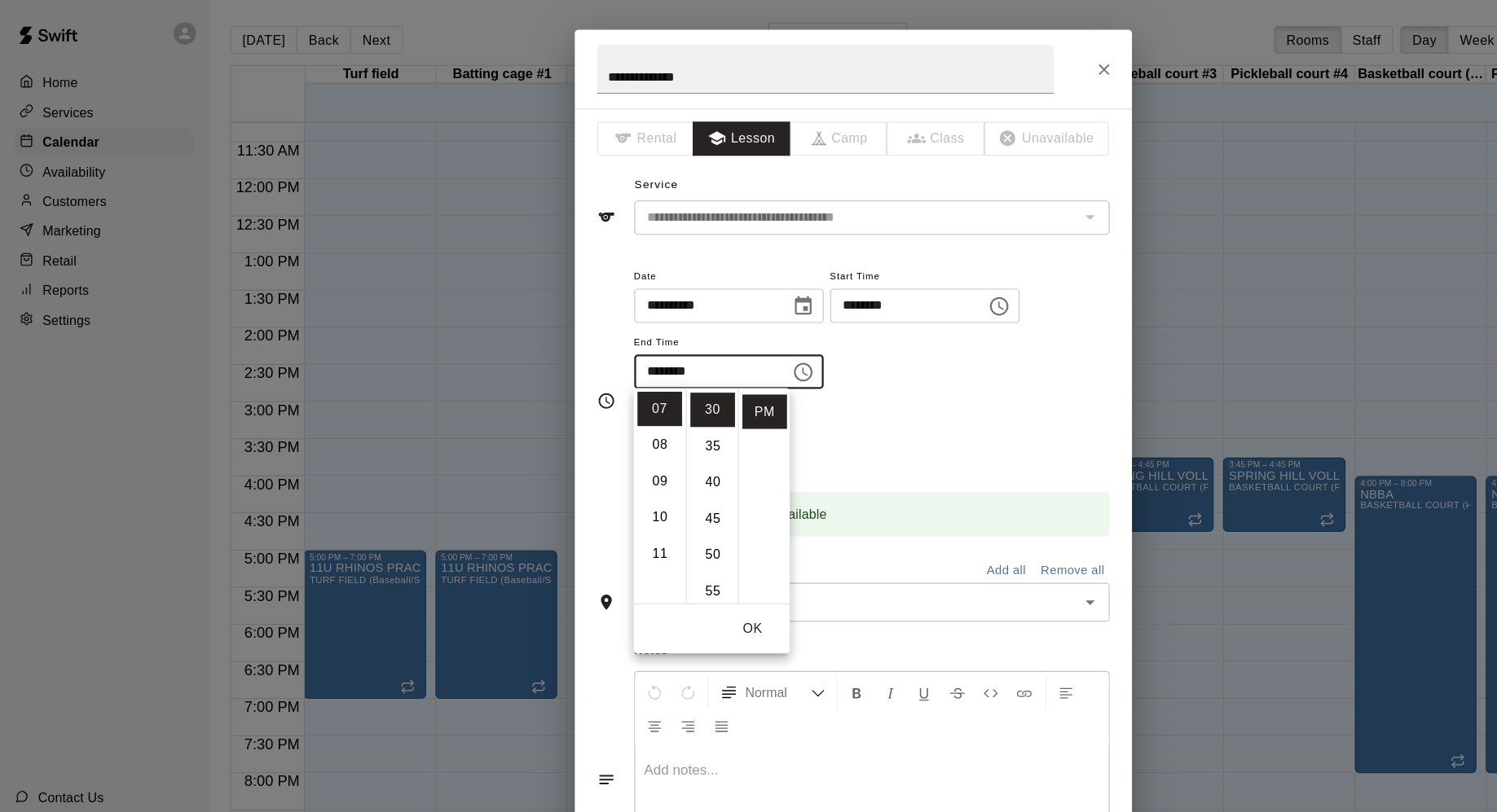
click at [773, 370] on div "Repeats No Yes" at bounding box center [765, 384] width 418 height 52
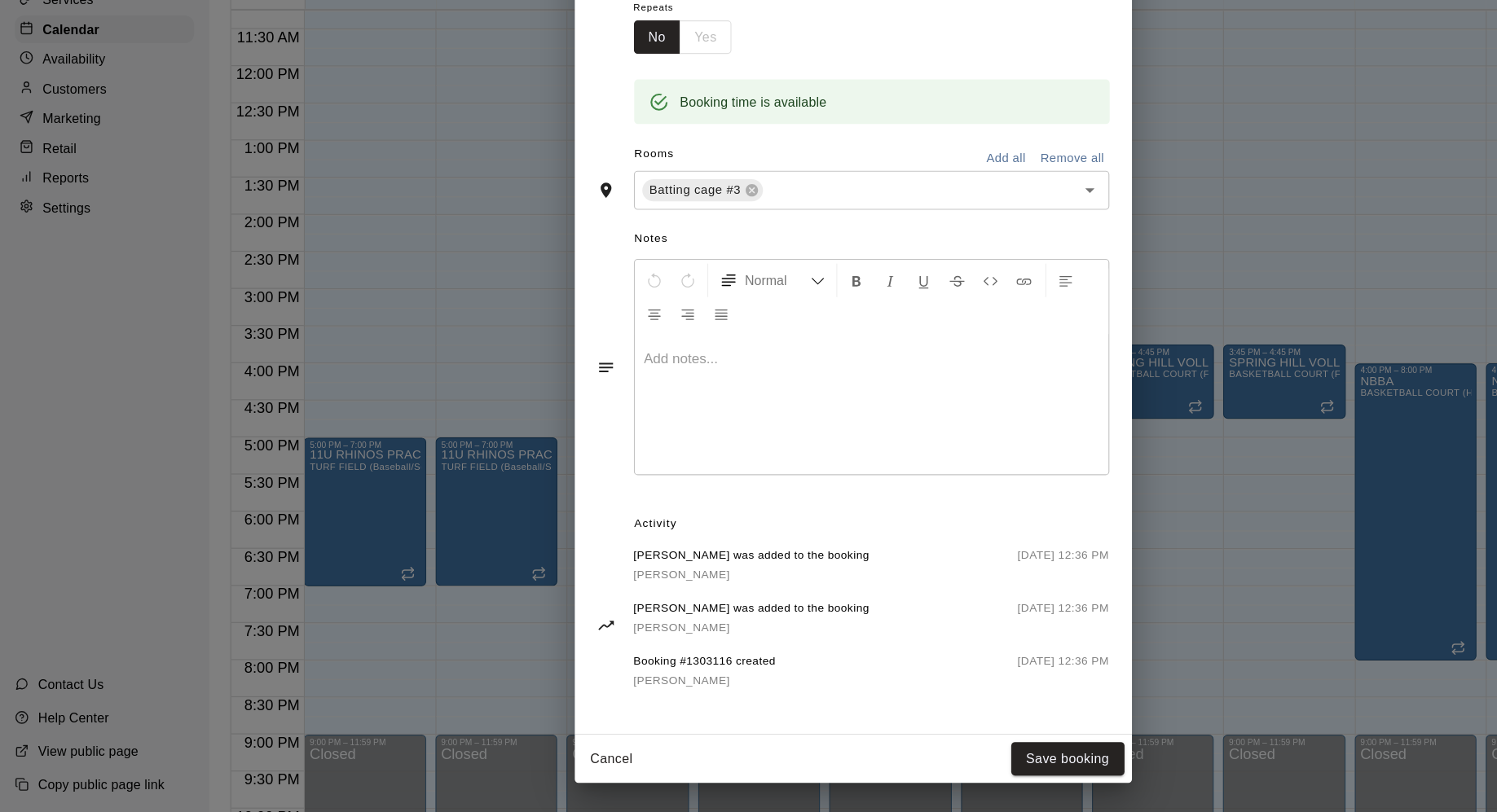
scroll to position [0, 0]
click at [941, 761] on button "Save booking" at bounding box center [938, 765] width 100 height 30
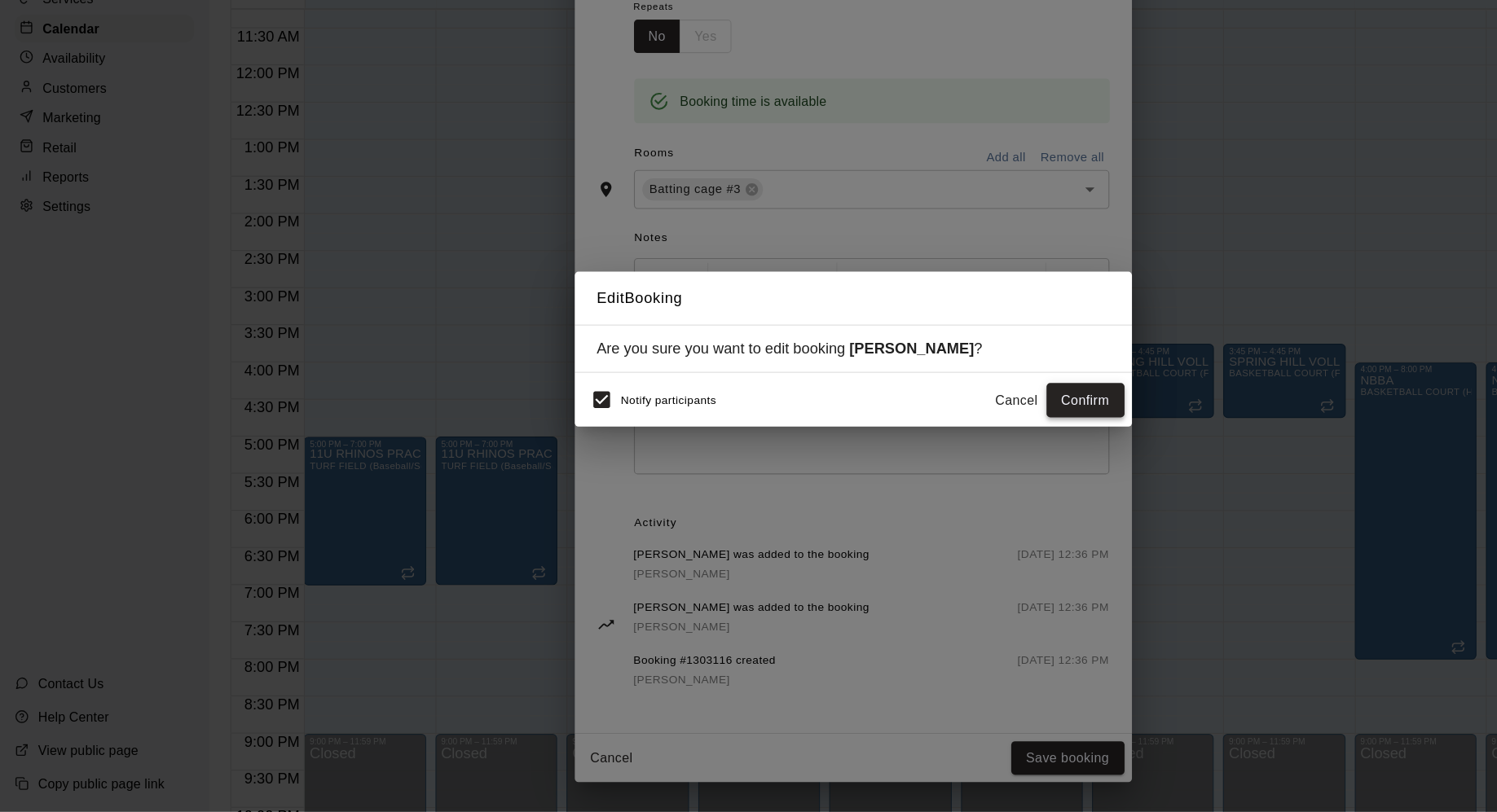
click at [961, 455] on button "Confirm" at bounding box center [952, 450] width 68 height 30
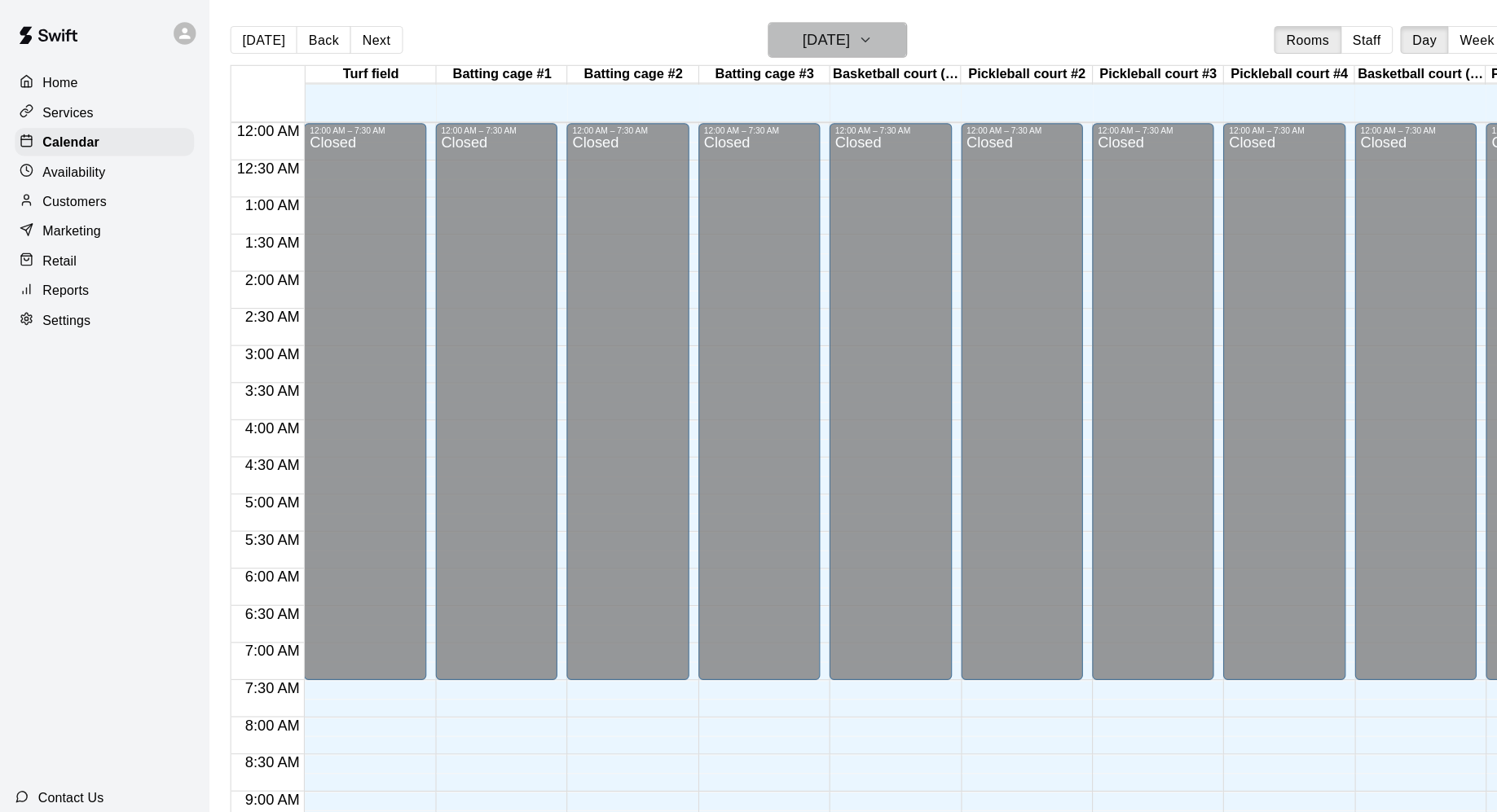
click at [766, 32] on icon "button" at bounding box center [760, 34] width 13 height 19
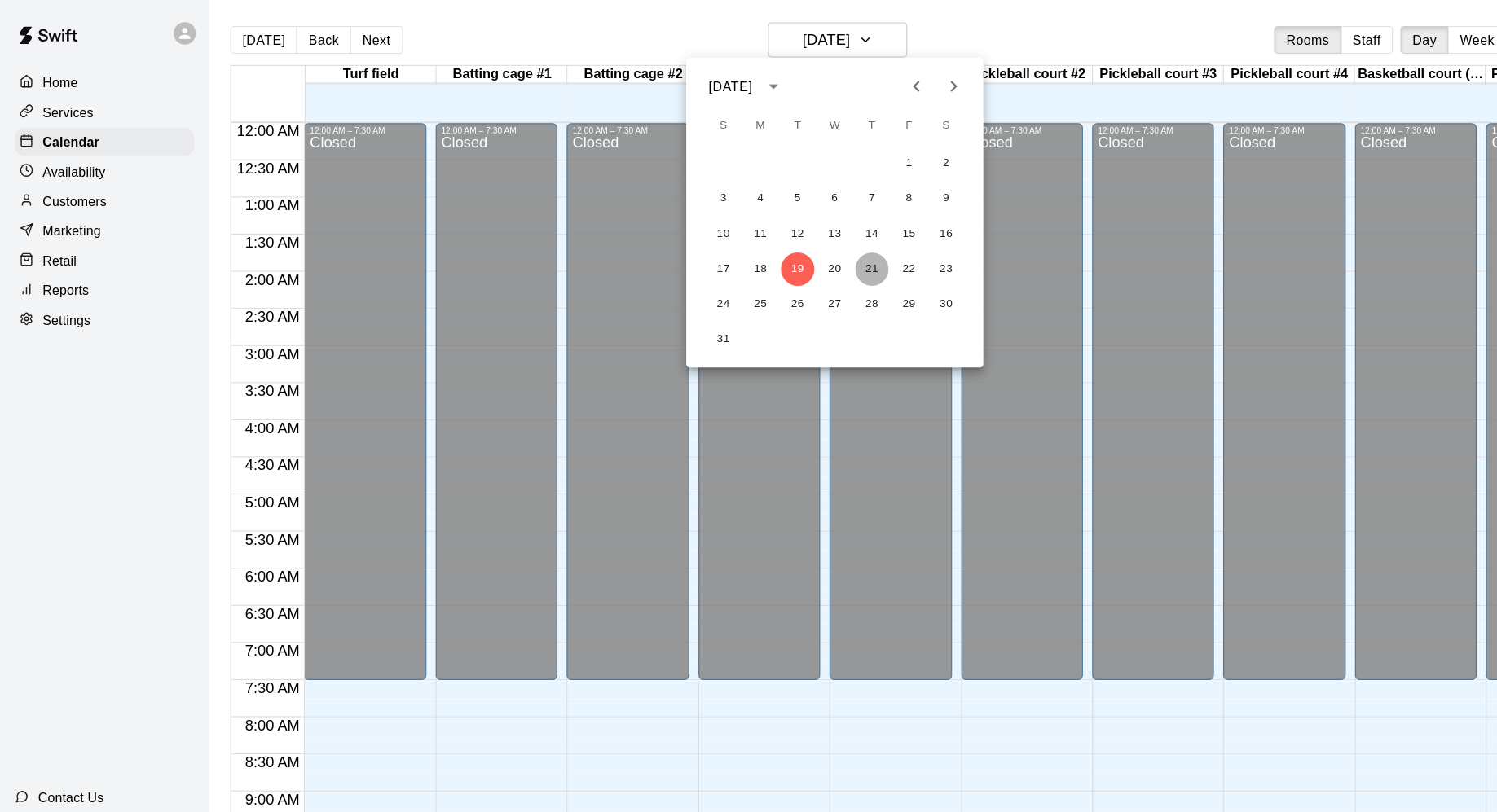
click at [768, 229] on button "21" at bounding box center [765, 236] width 30 height 30
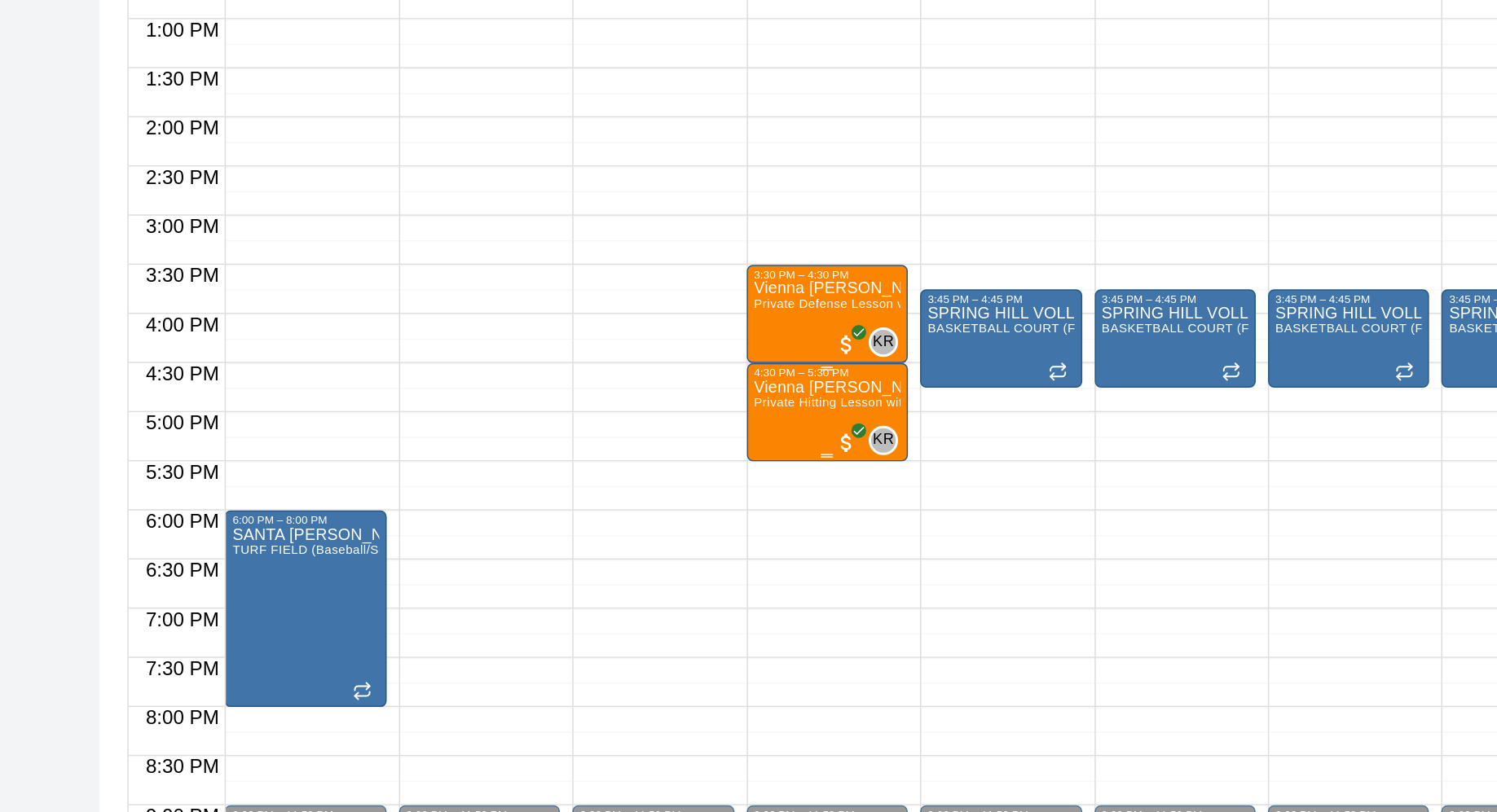
scroll to position [782, 0]
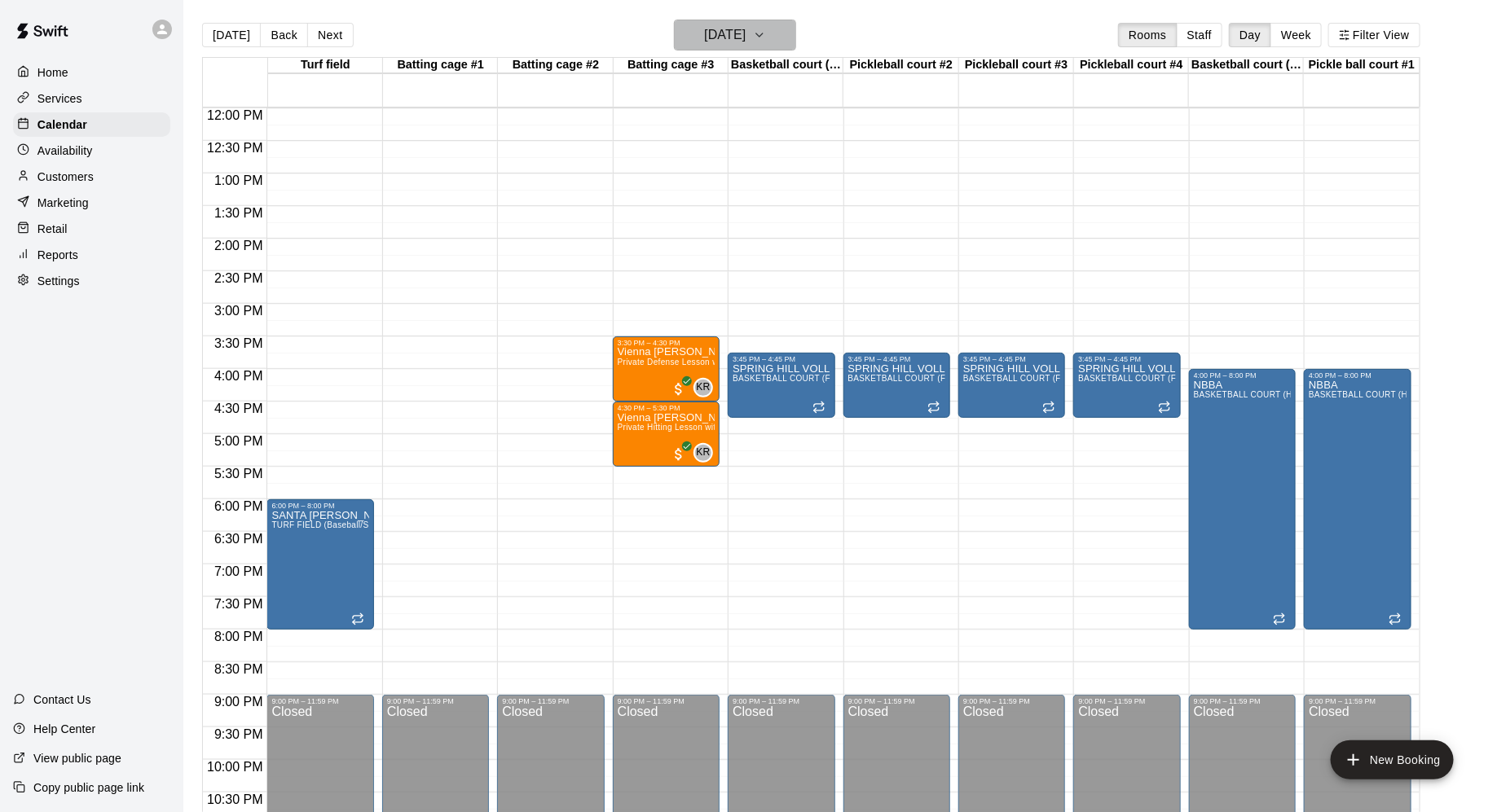
click at [766, 43] on icon "button" at bounding box center [760, 34] width 13 height 19
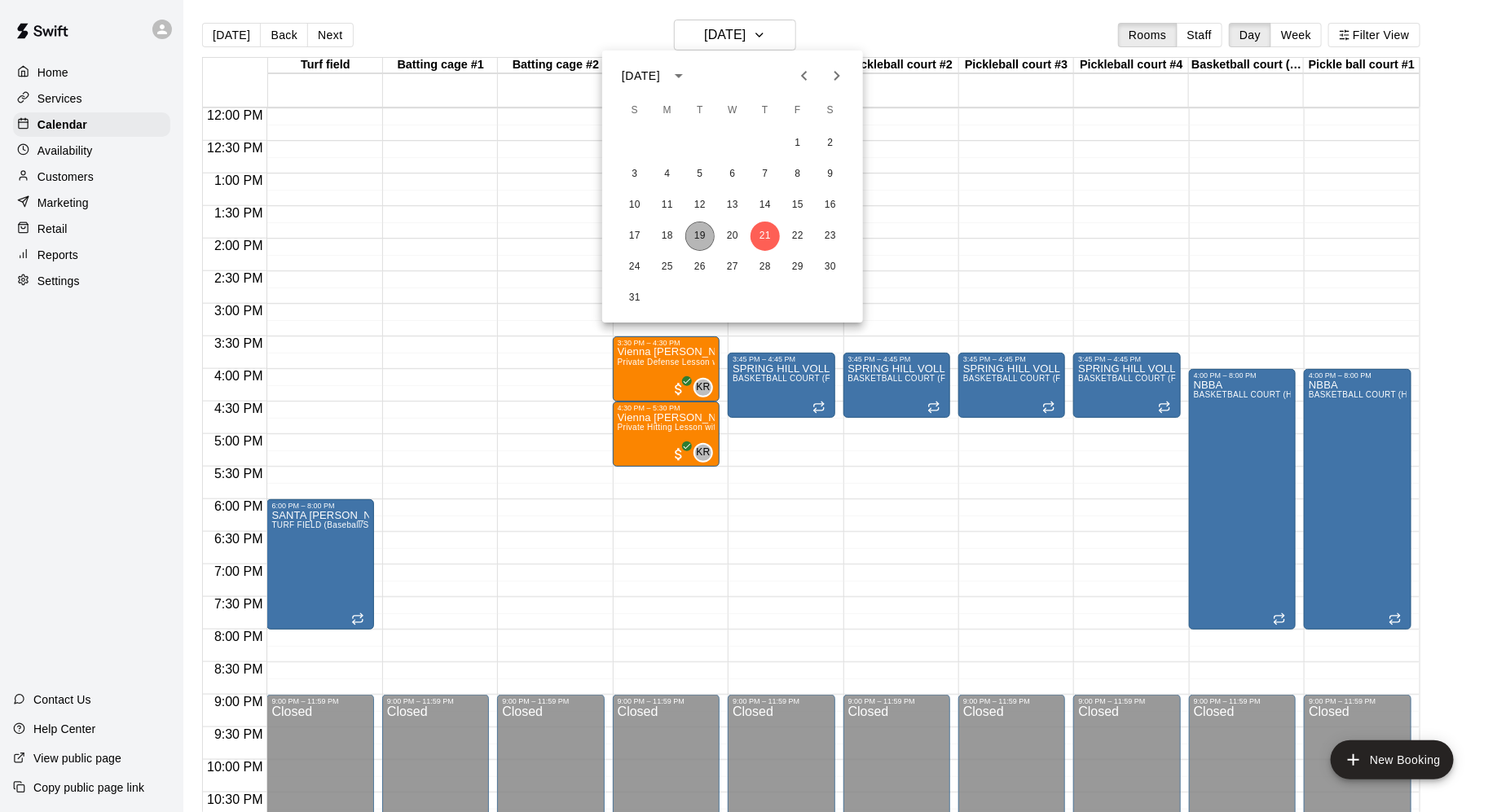
click at [696, 233] on button "19" at bounding box center [700, 236] width 30 height 30
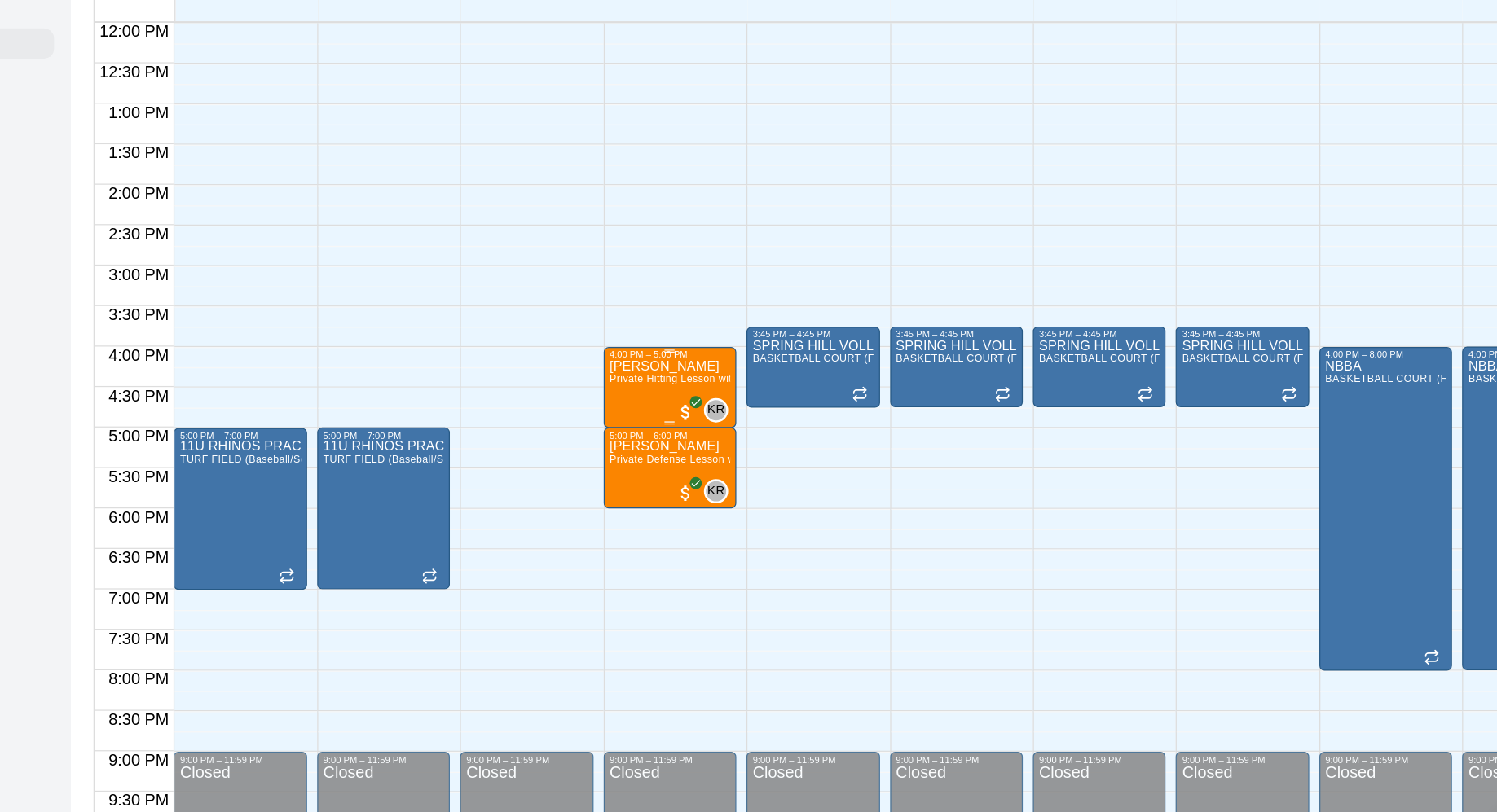
click at [648, 411] on div "[PERSON_NAME] Private Hitting Lesson with [PERSON_NAME]" at bounding box center [666, 786] width 97 height 812
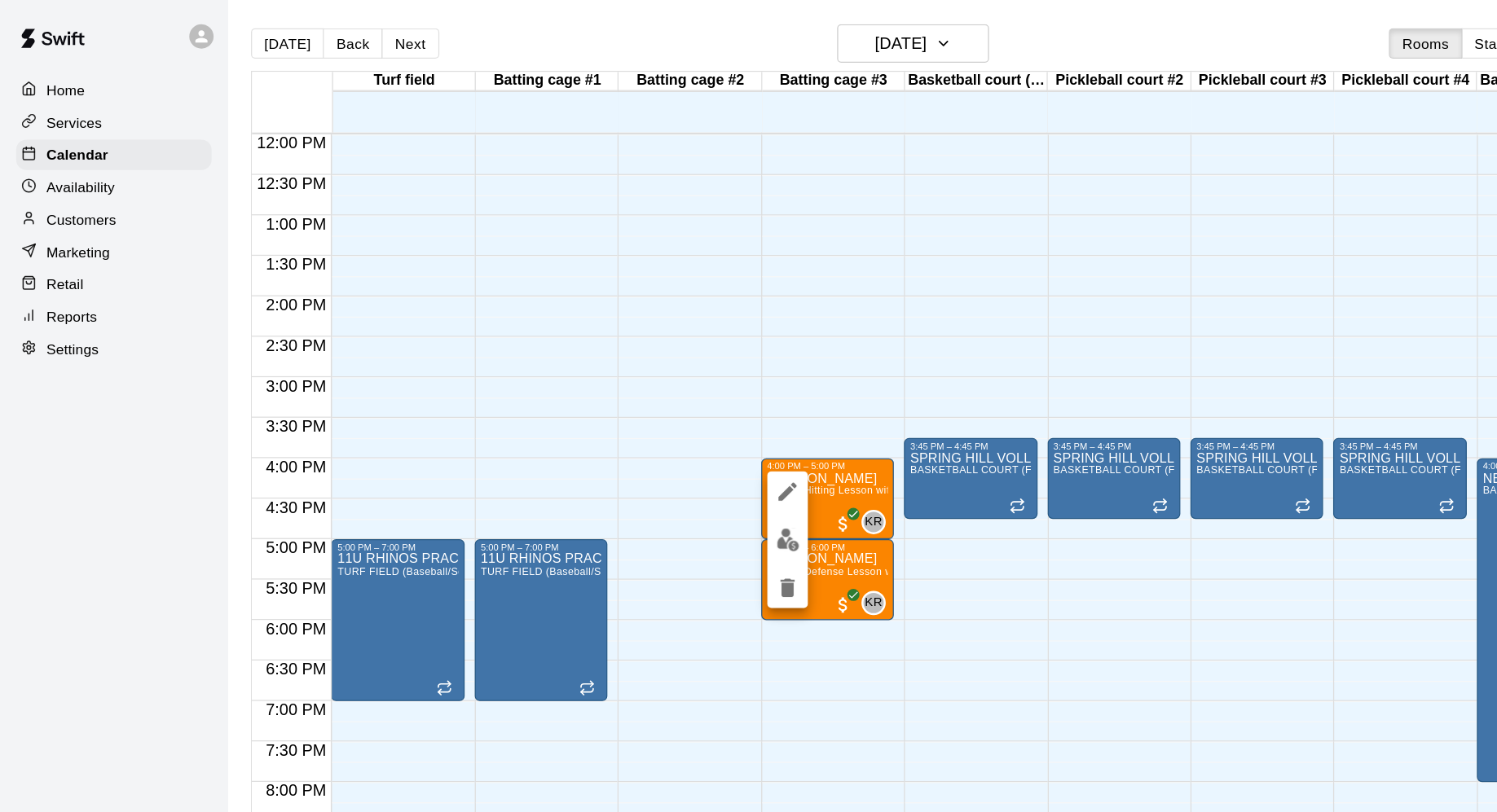
click at [764, 442] on div at bounding box center [748, 406] width 1497 height 812
click at [651, 397] on span "Private Hitting Lesson with [PERSON_NAME]" at bounding box center [706, 395] width 177 height 9
click at [679, 379] on div at bounding box center [748, 406] width 1497 height 812
click at [679, 386] on p "[PERSON_NAME]" at bounding box center [666, 386] width 97 height 0
click at [638, 438] on img "edit" at bounding box center [635, 440] width 19 height 19
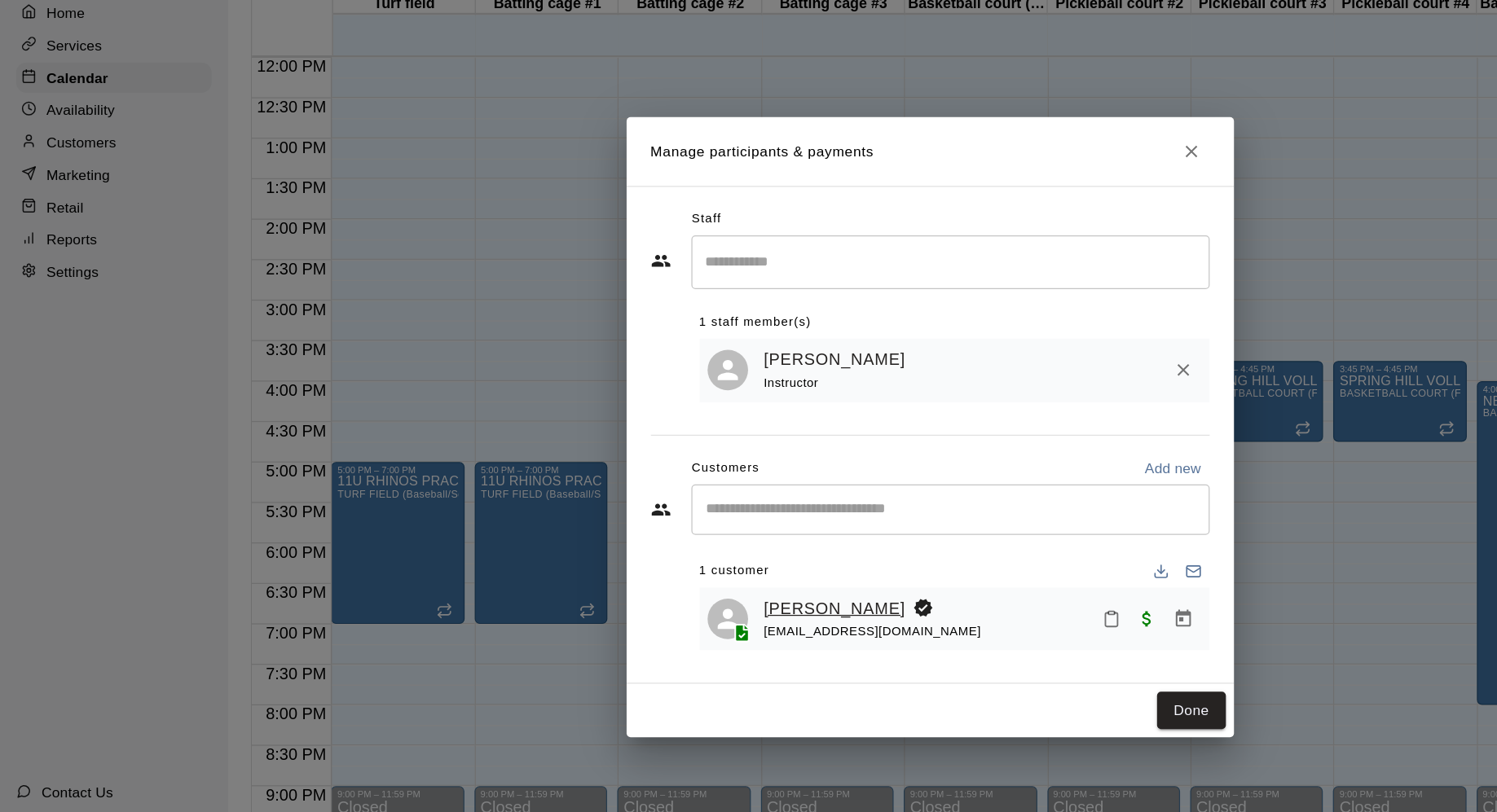
click at [670, 555] on link "[PERSON_NAME]" at bounding box center [672, 553] width 114 height 21
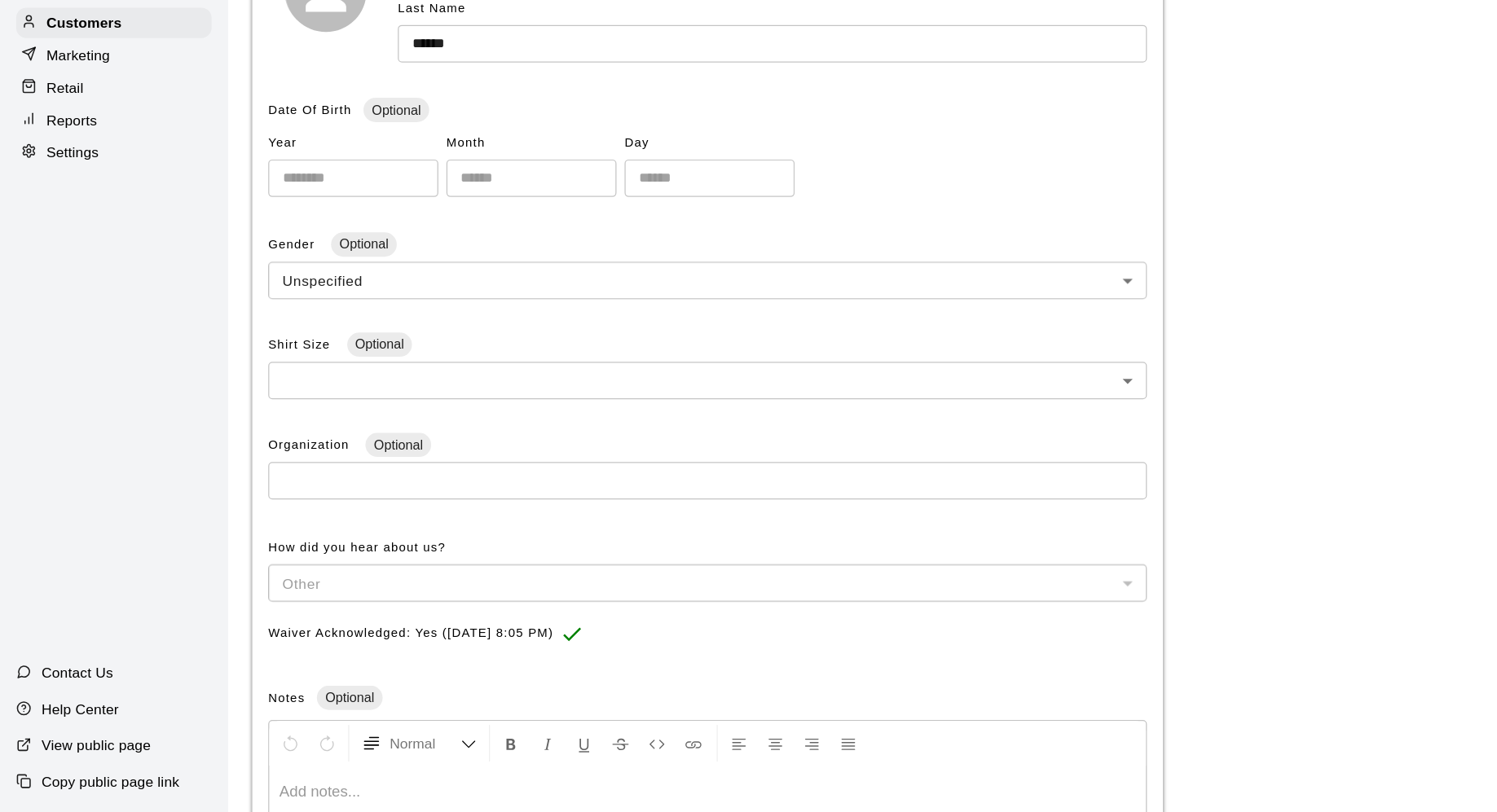
scroll to position [146, 0]
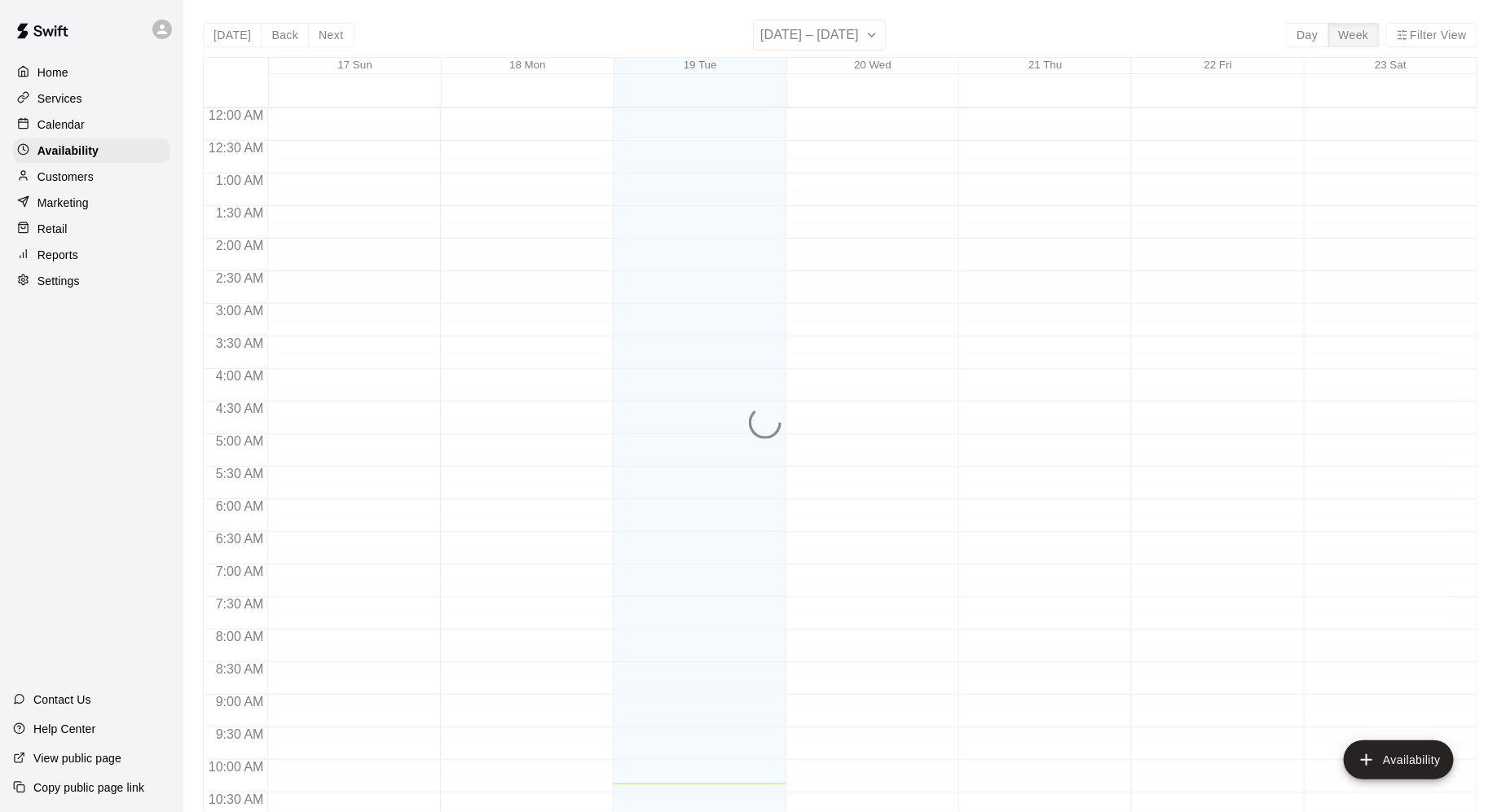
scroll to position [676, 0]
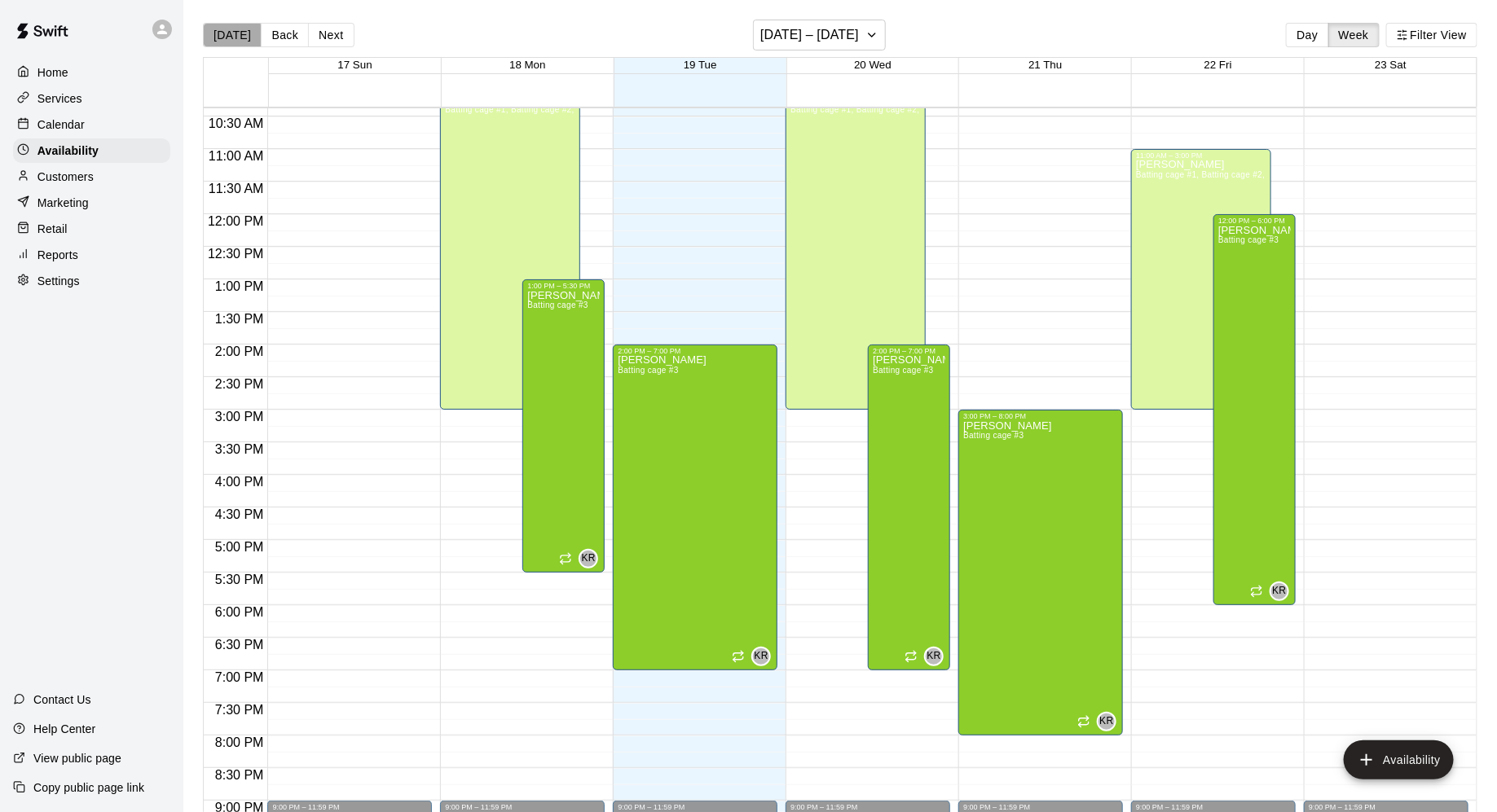
click at [232, 36] on button "[DATE]" at bounding box center [232, 35] width 58 height 25
click at [63, 128] on p "Calendar" at bounding box center [60, 124] width 47 height 16
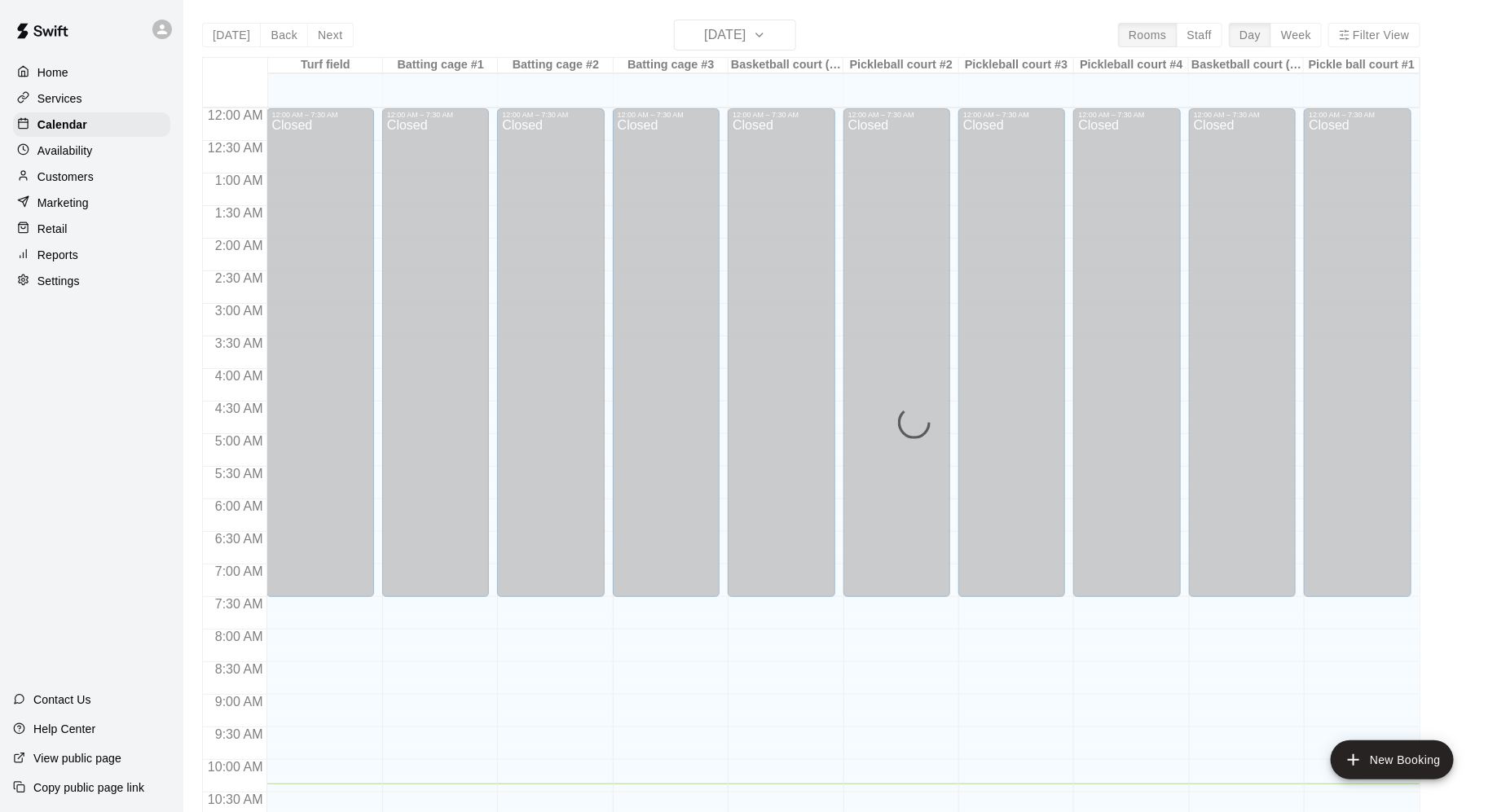
scroll to position [676, 0]
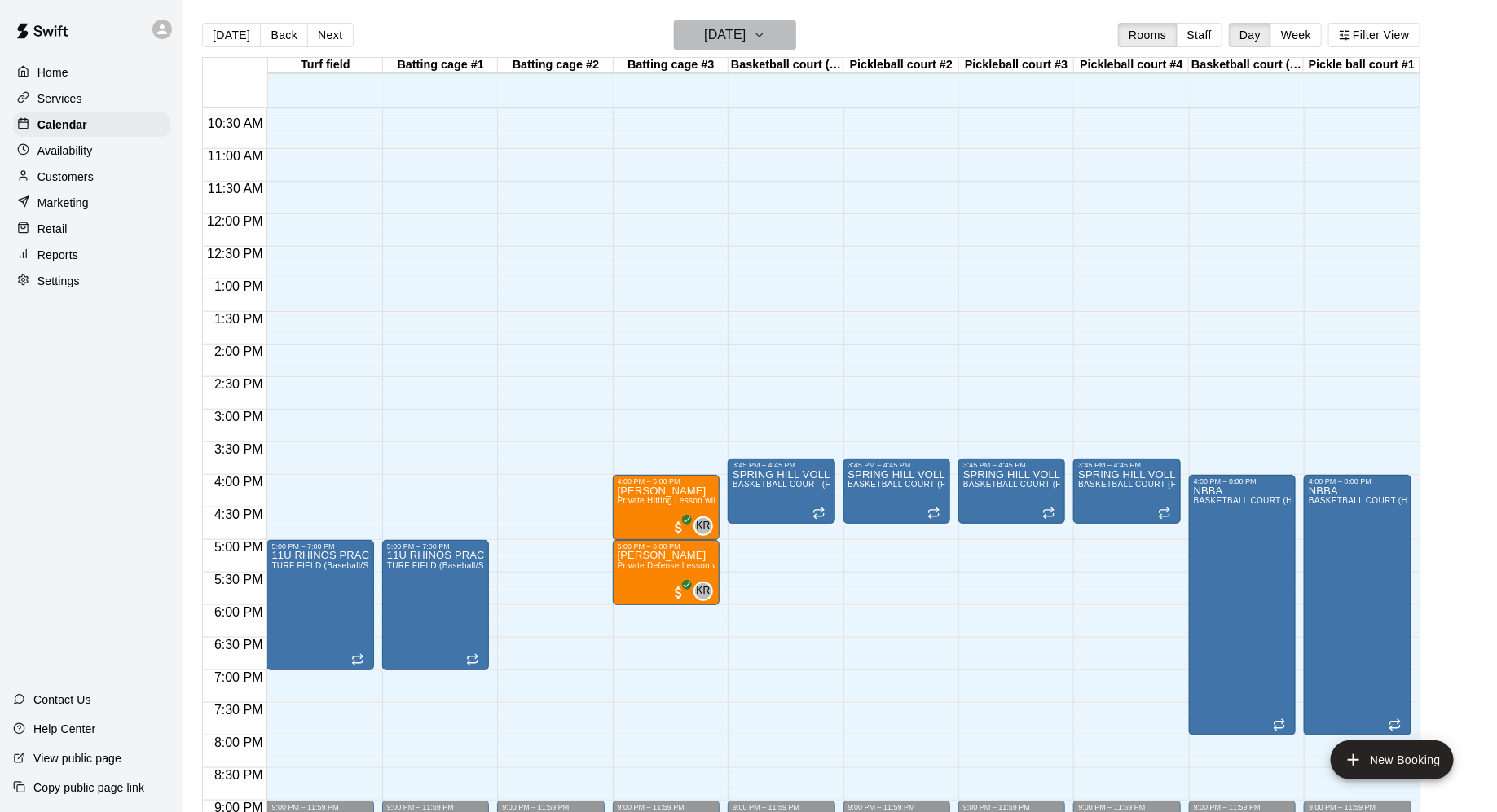
click at [774, 40] on button "[DATE]" at bounding box center [736, 34] width 123 height 31
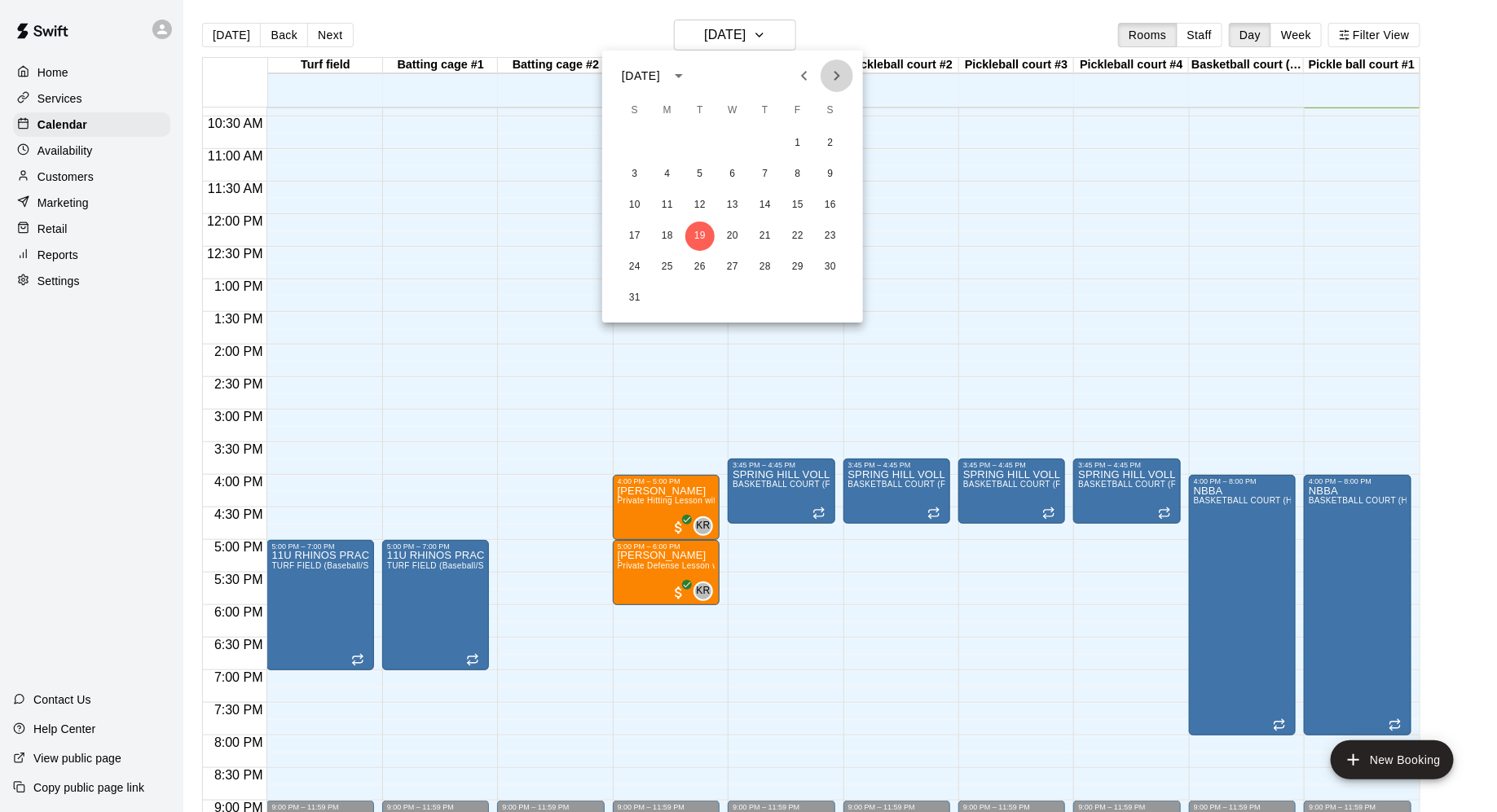
click at [840, 73] on icon "Next month" at bounding box center [837, 76] width 19 height 19
click at [799, 144] on button "5" at bounding box center [798, 143] width 30 height 30
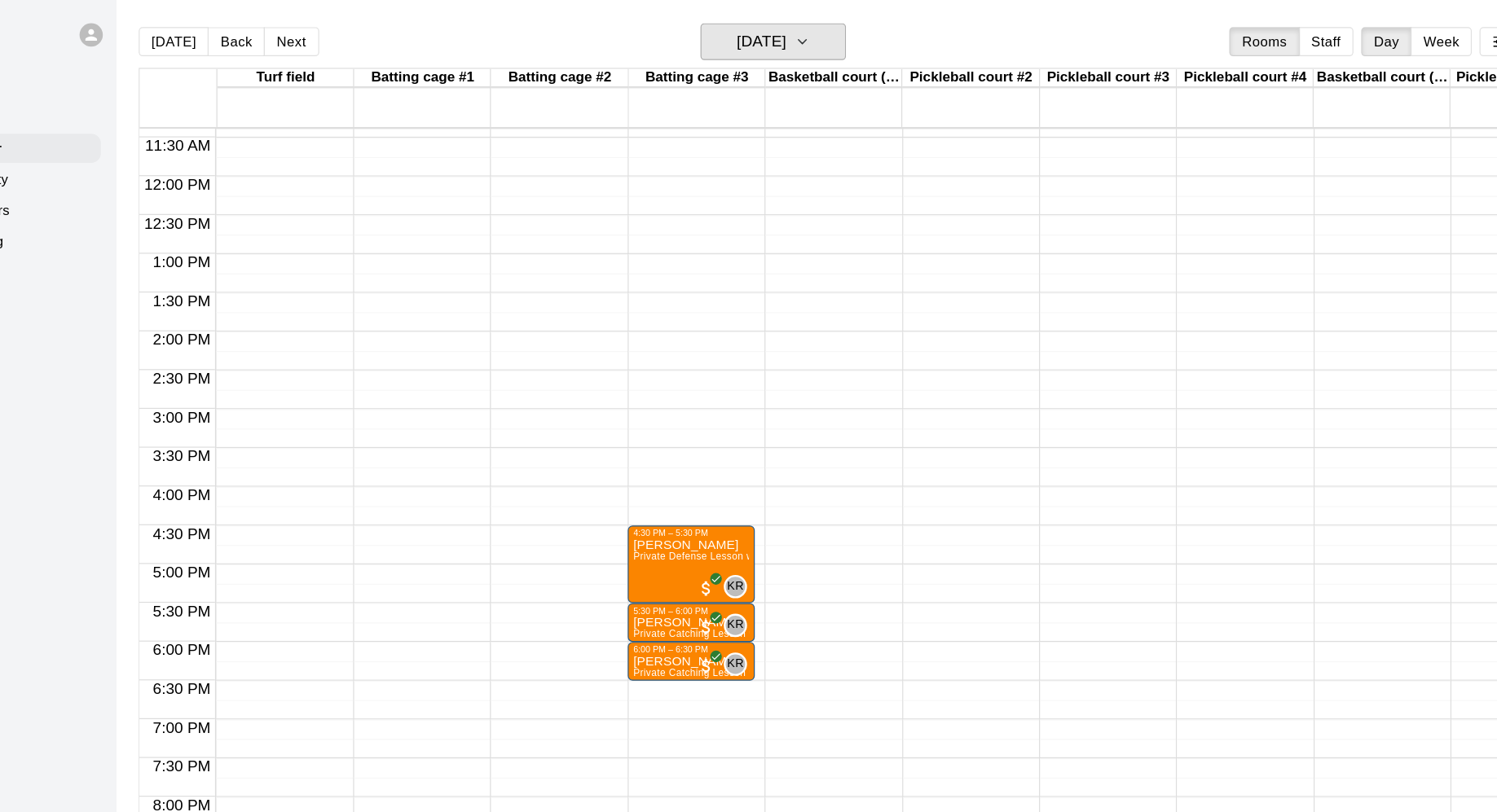
scroll to position [794, 0]
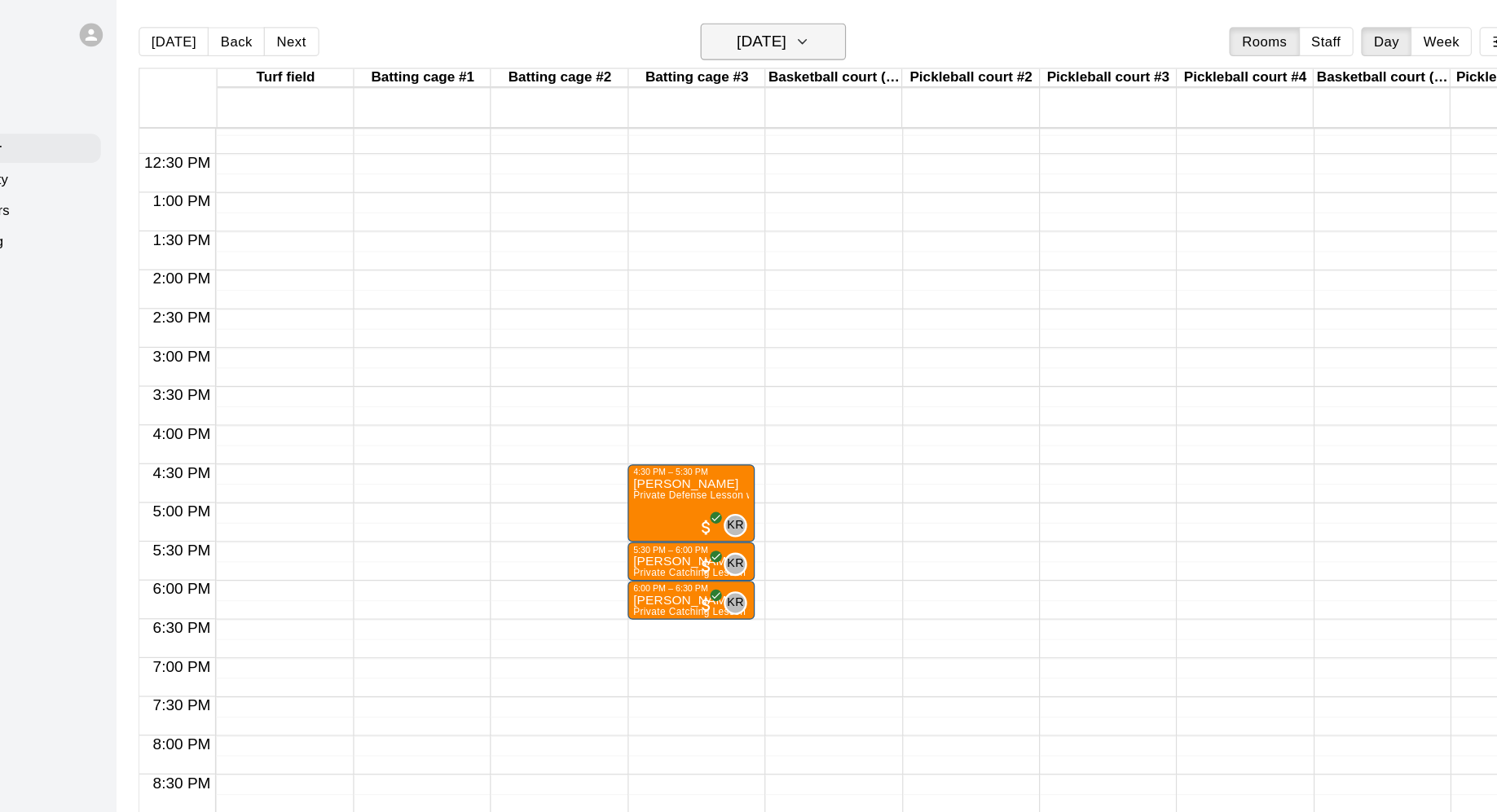
click at [766, 38] on icon "button" at bounding box center [760, 34] width 13 height 19
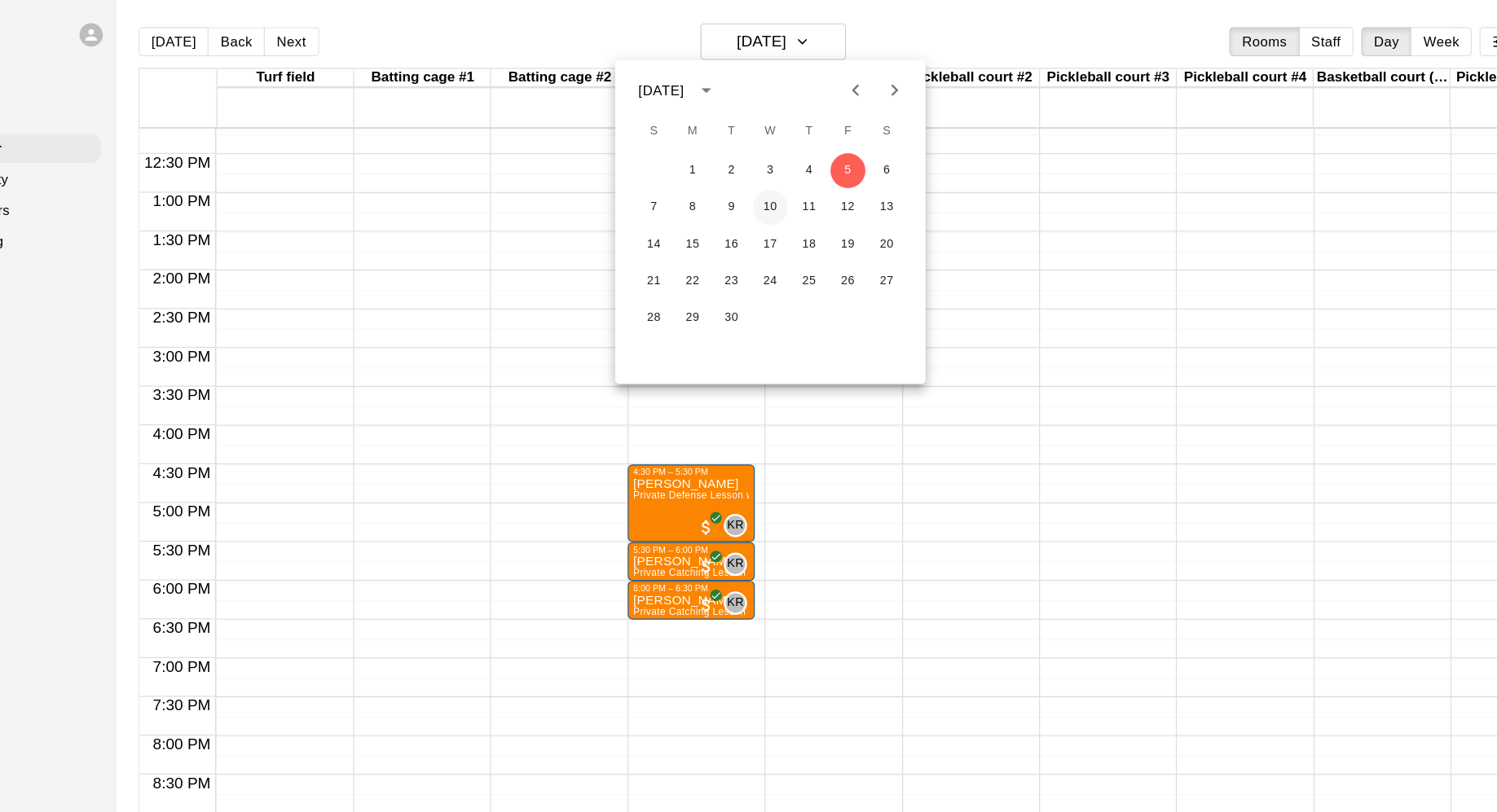
click at [740, 180] on button "10" at bounding box center [733, 174] width 30 height 30
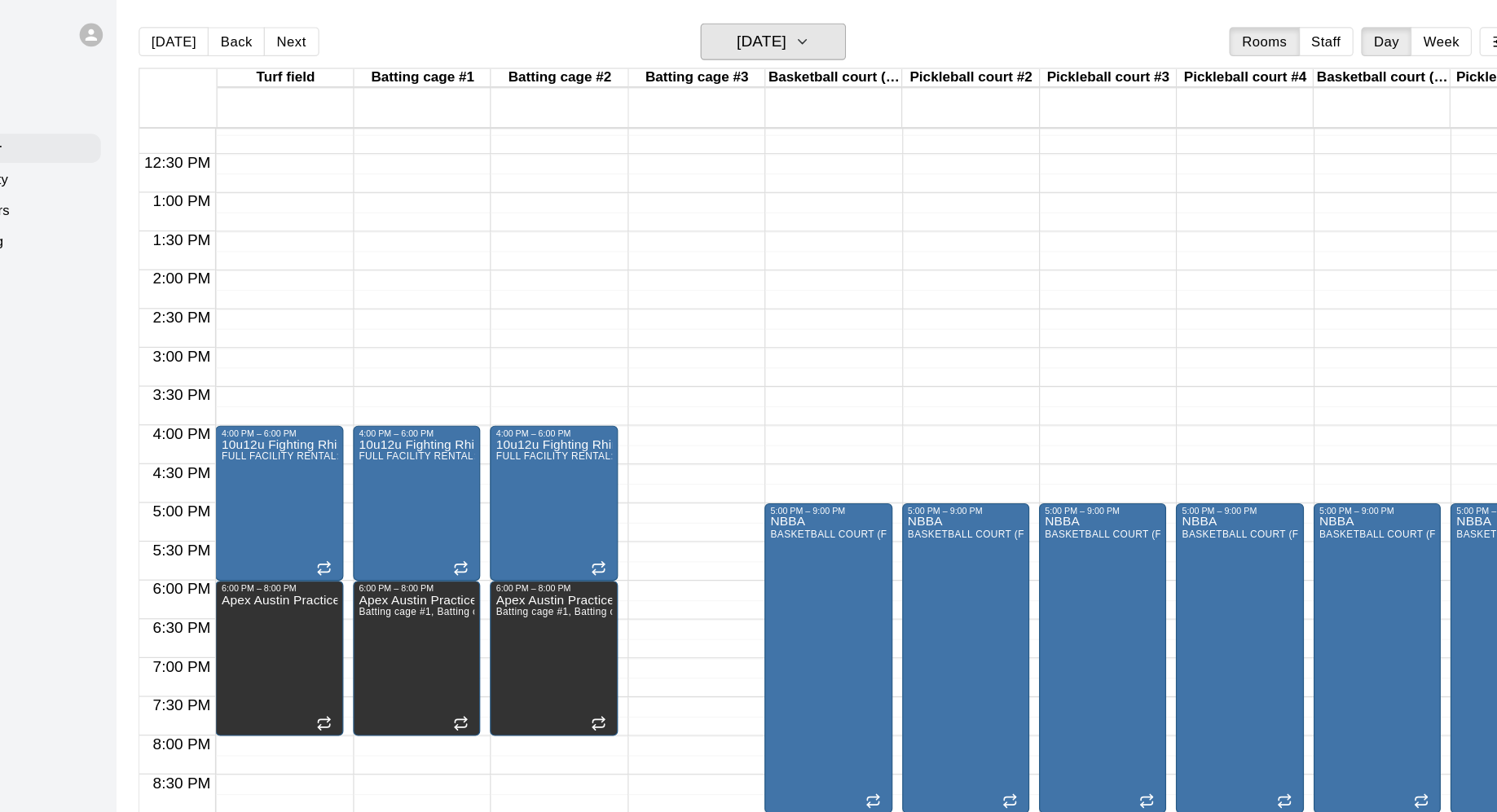
scroll to position [840, 0]
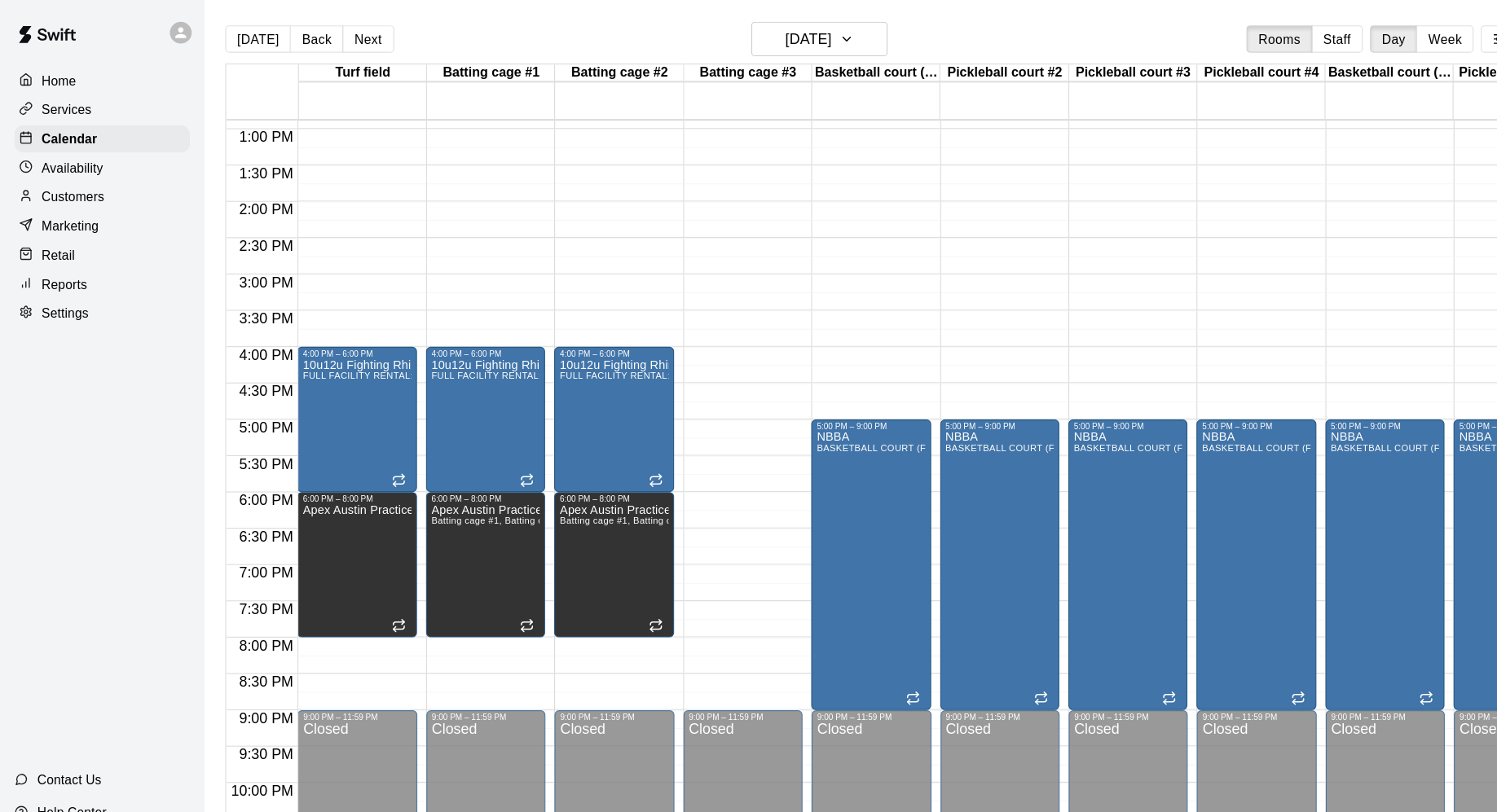
click at [90, 148] on p "Availability" at bounding box center [65, 150] width 56 height 16
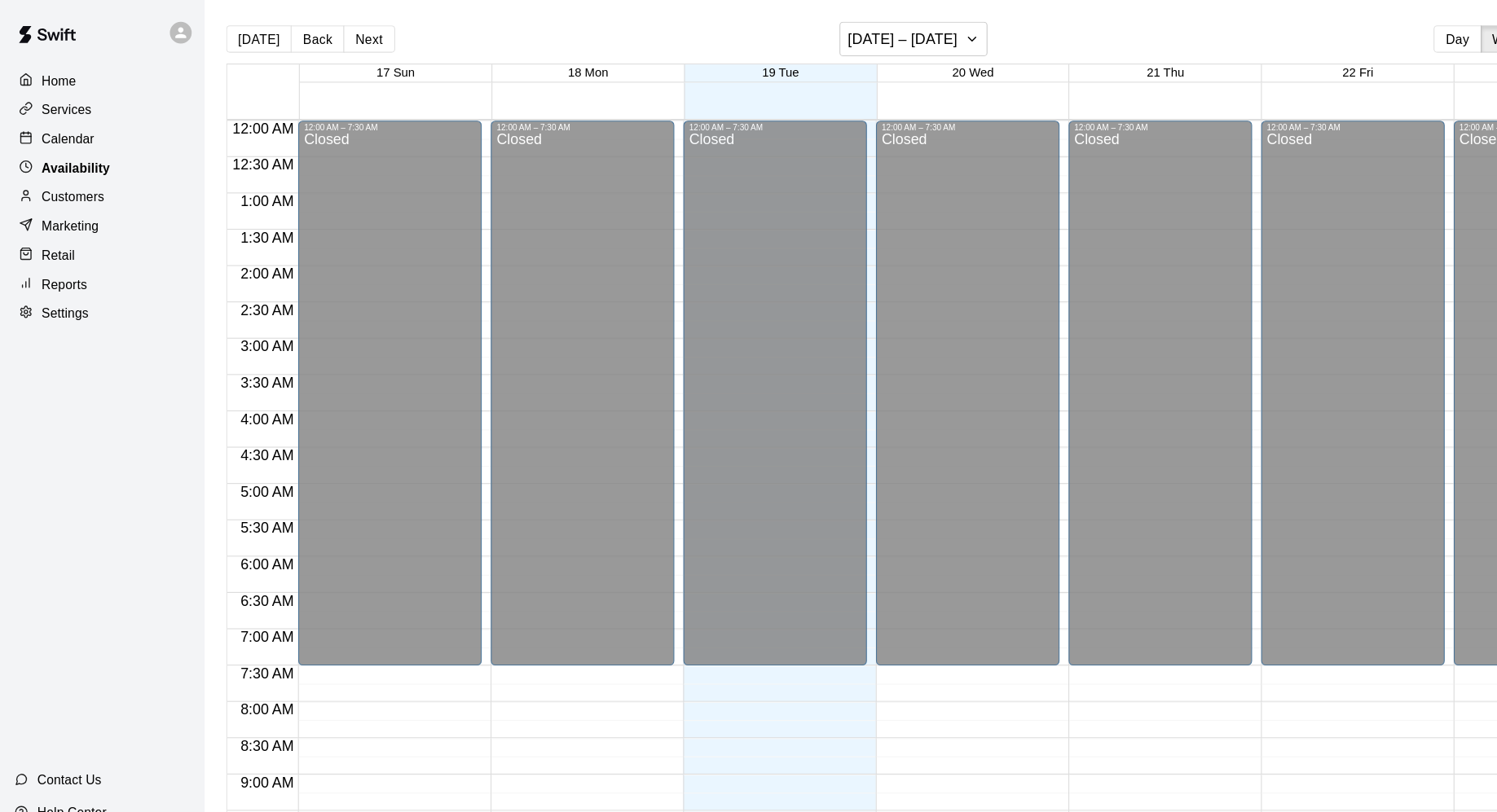
scroll to position [677, 0]
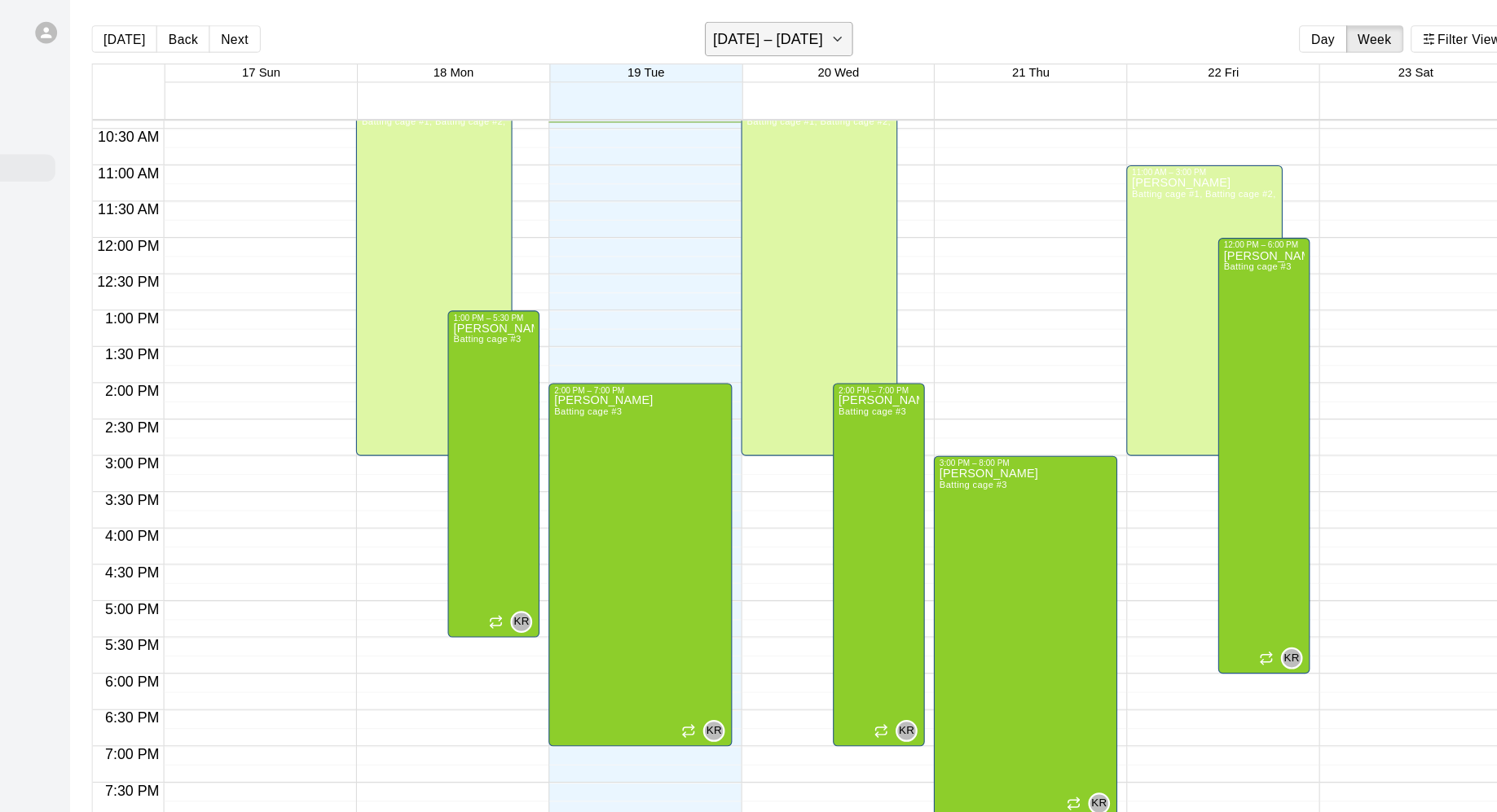
click at [866, 27] on icon "button" at bounding box center [873, 34] width 13 height 19
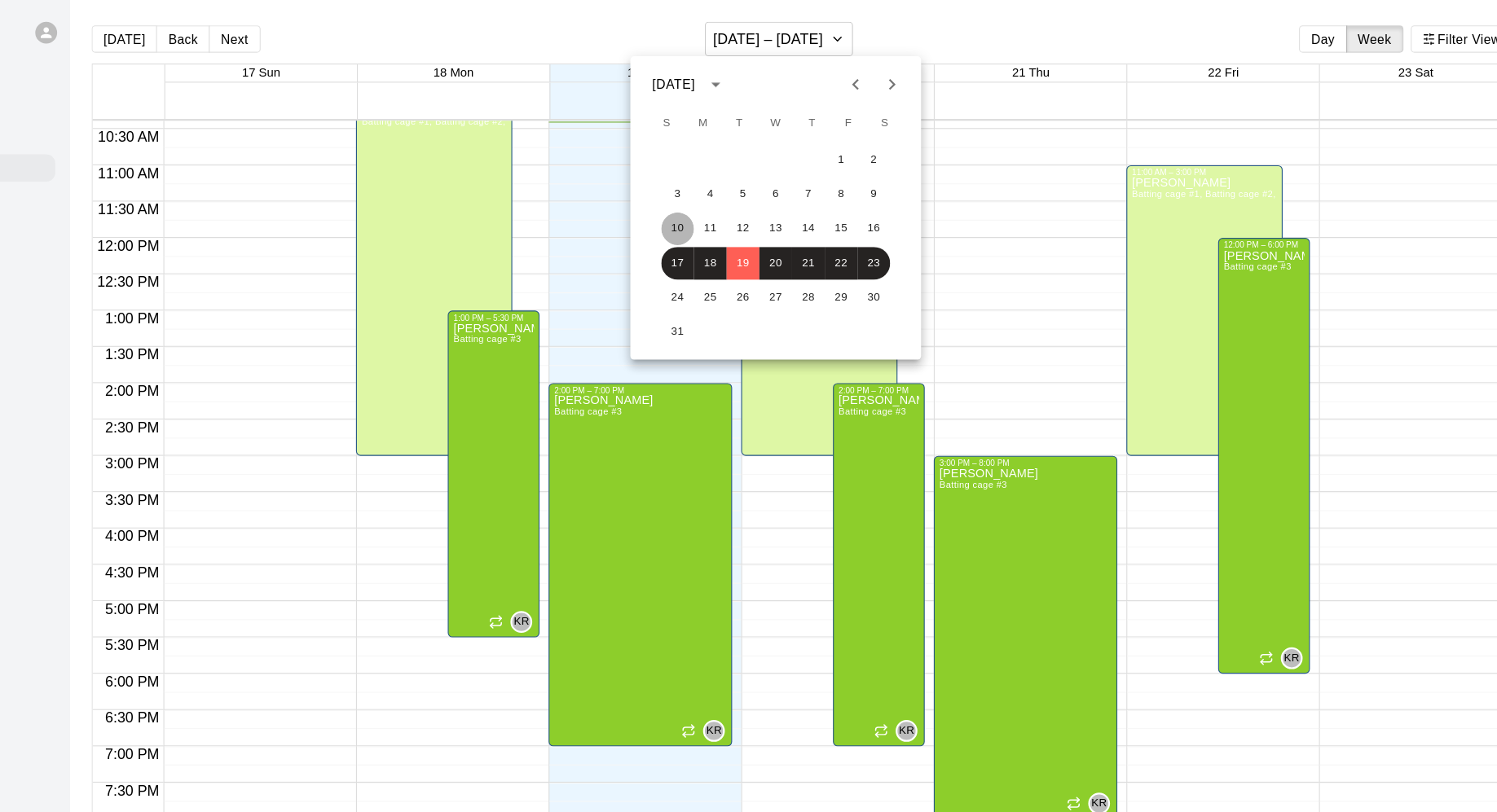
click at [736, 197] on button "10" at bounding box center [729, 205] width 30 height 30
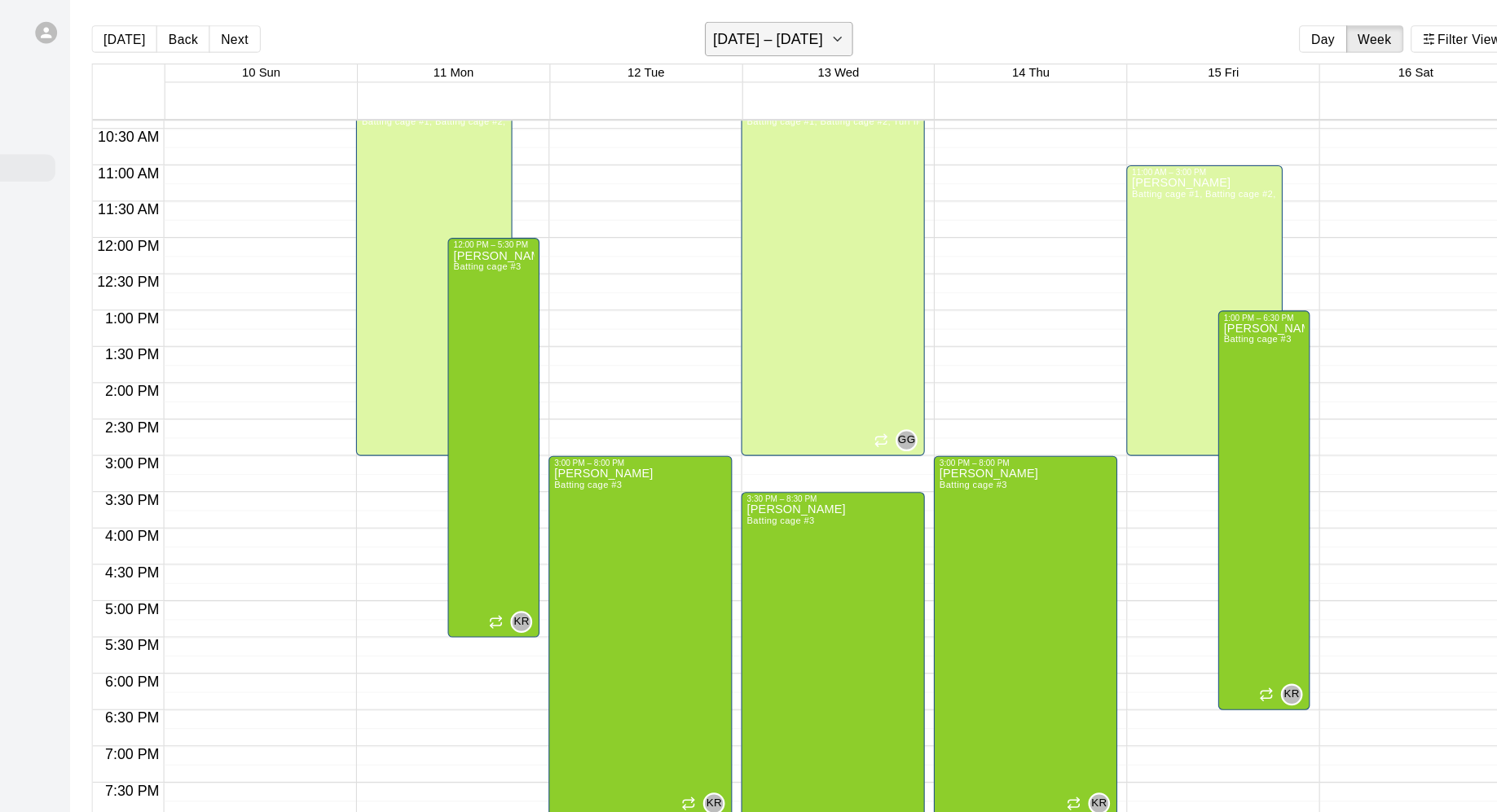
click at [841, 39] on h6 "August 10 – 16" at bounding box center [809, 35] width 99 height 23
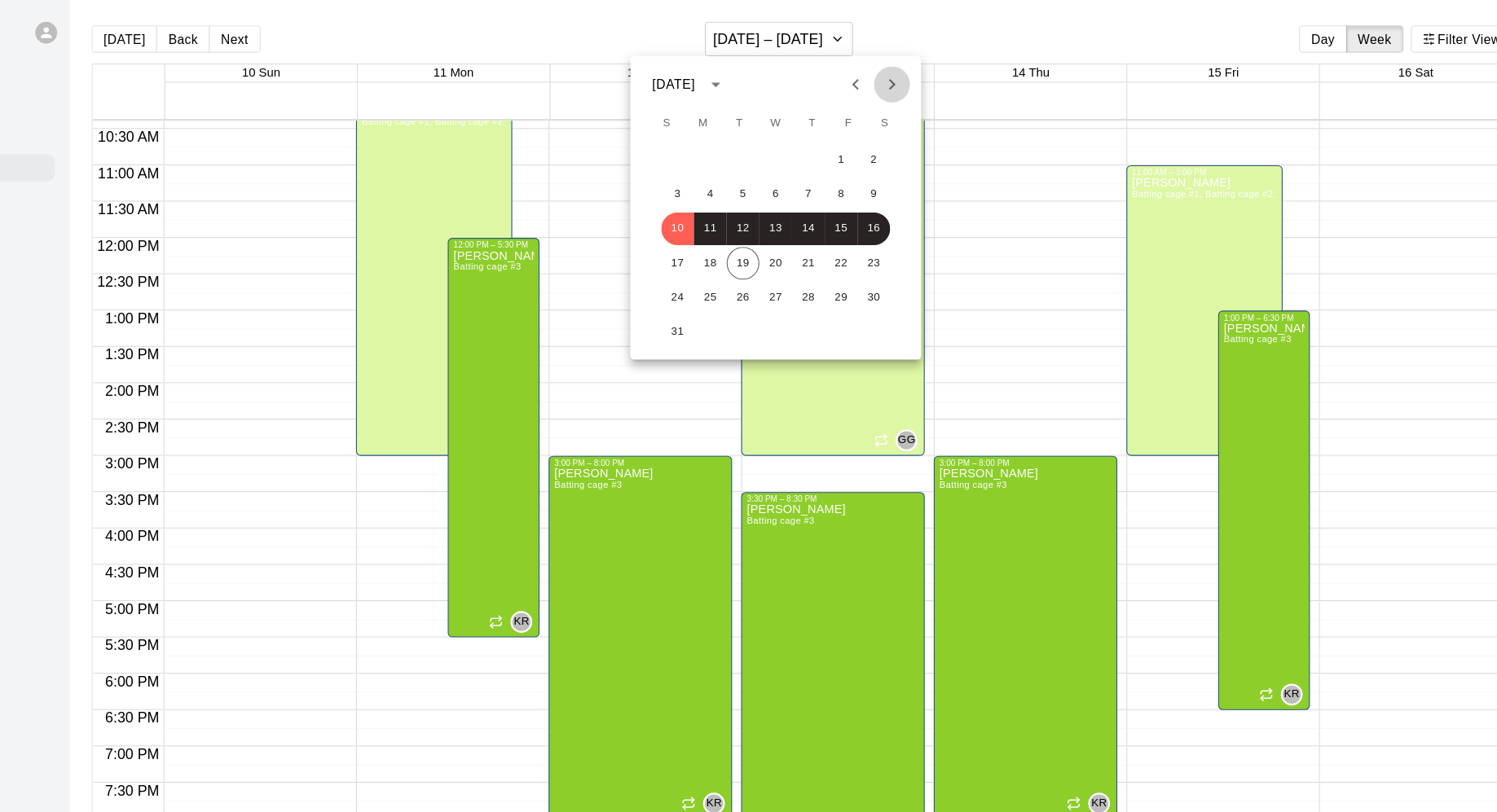
click at [916, 75] on icon "Next month" at bounding box center [920, 76] width 19 height 19
click at [881, 34] on div at bounding box center [748, 406] width 1497 height 812
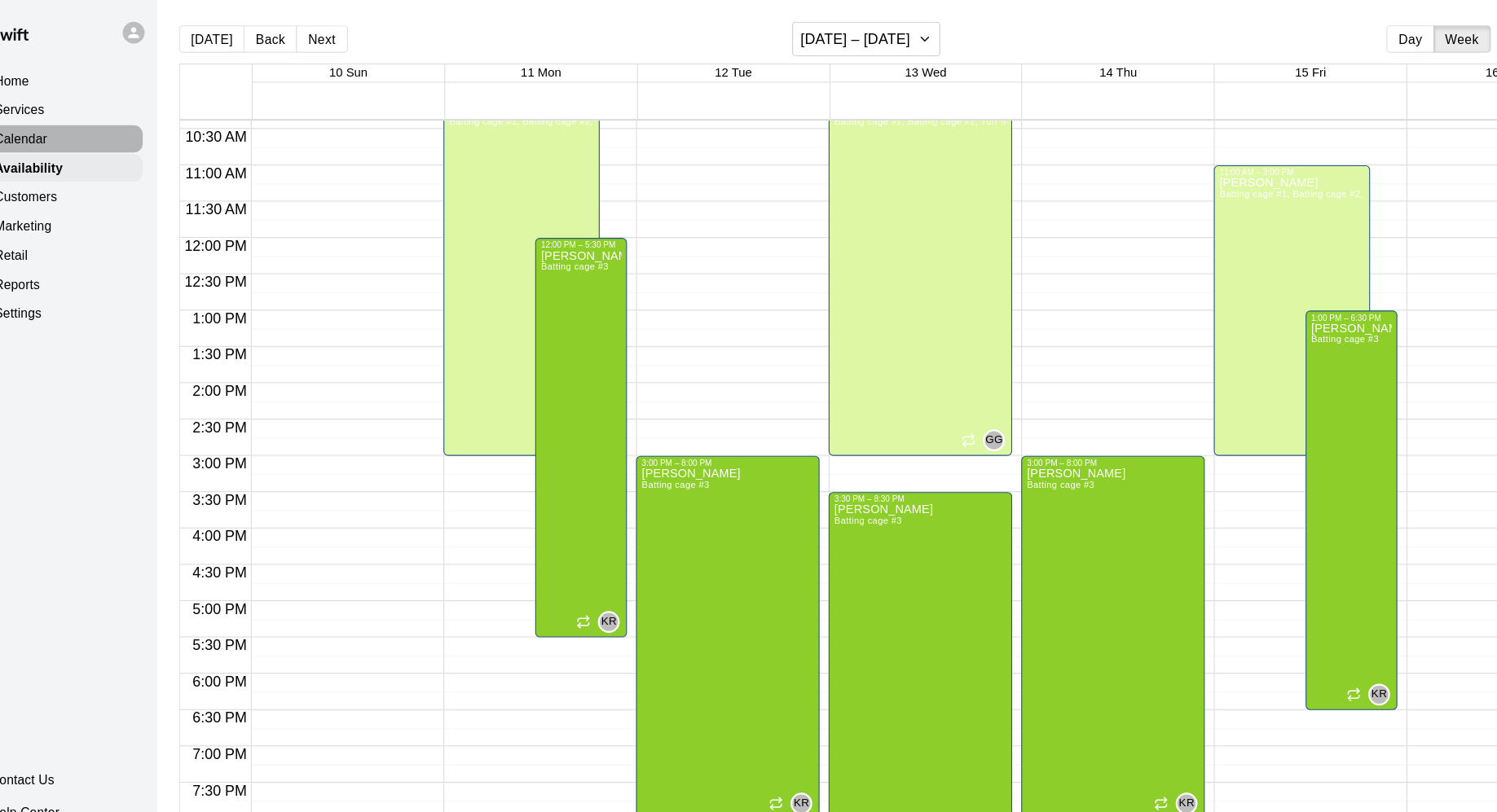
click at [121, 124] on div "Calendar" at bounding box center [92, 124] width 157 height 25
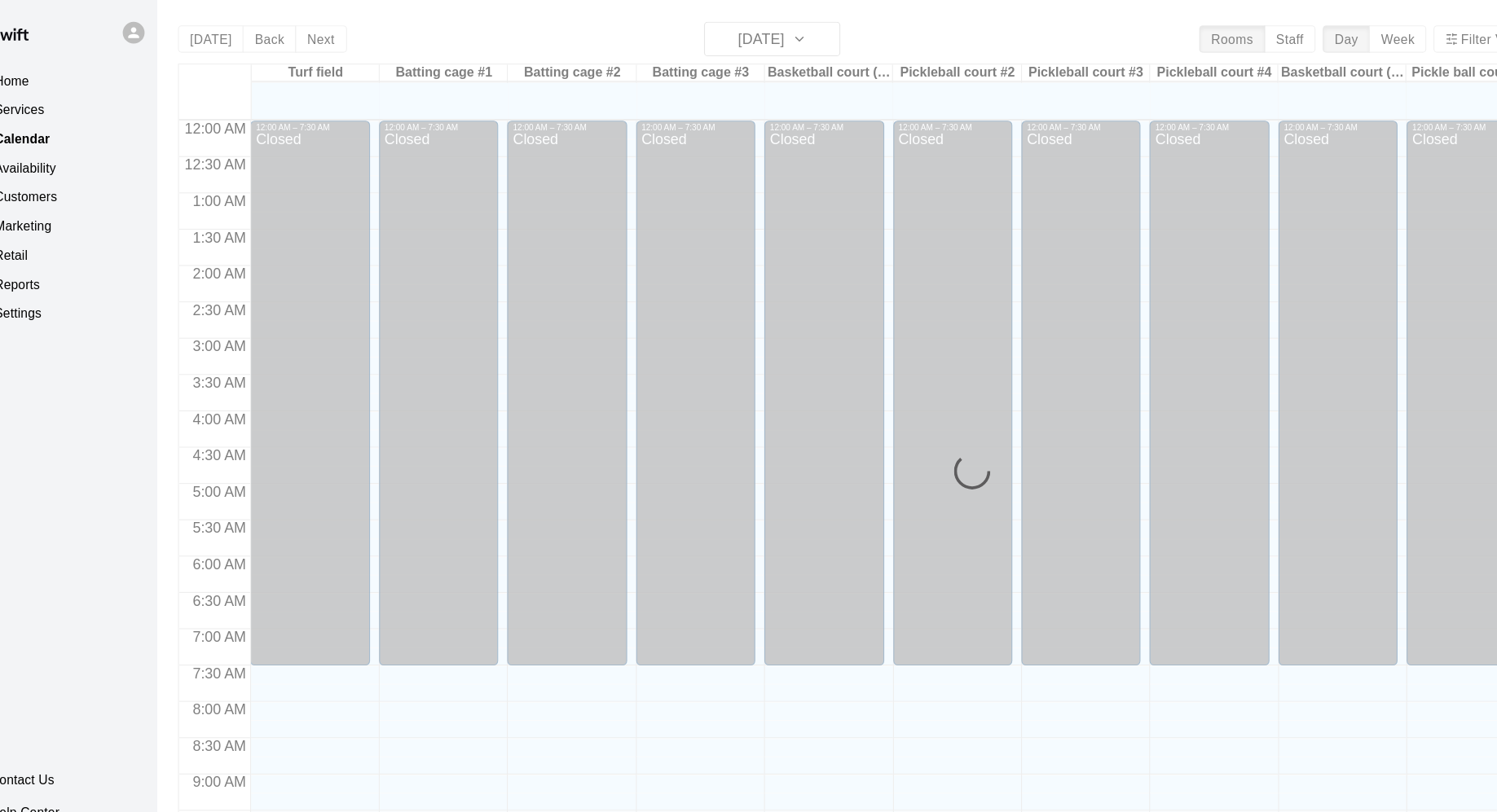
scroll to position [678, 0]
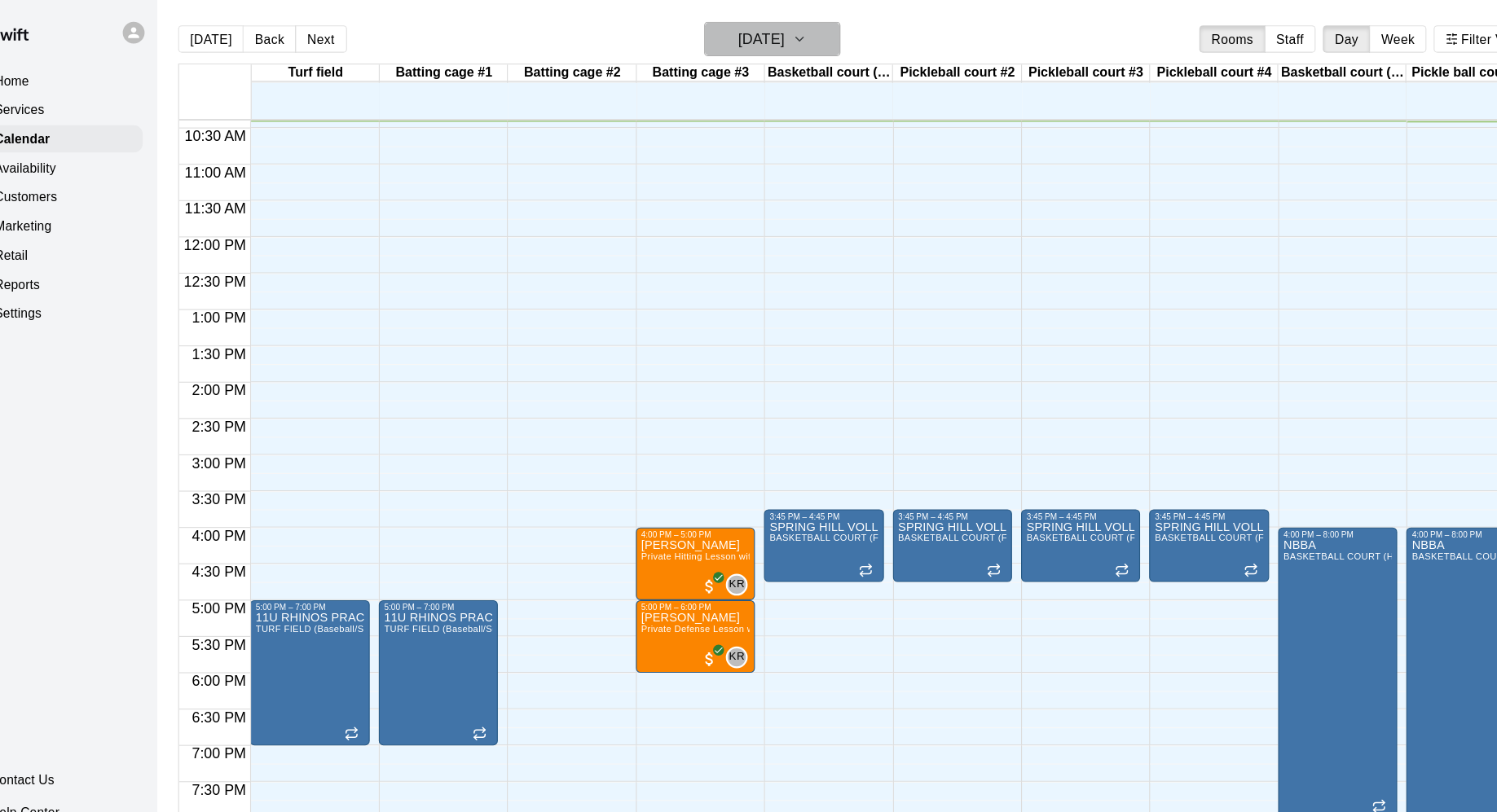
click at [781, 46] on button "[DATE]" at bounding box center [736, 34] width 123 height 31
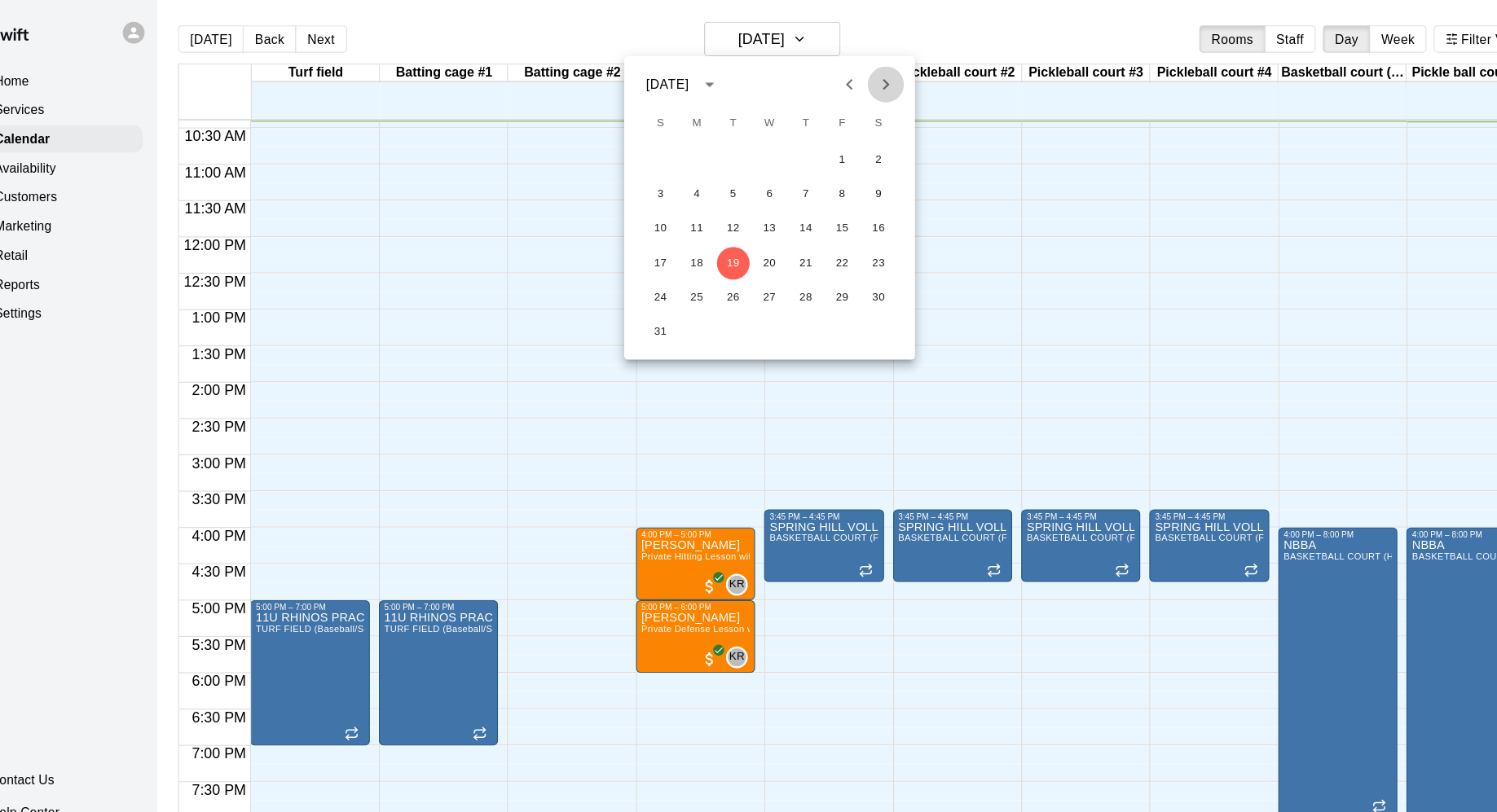
click at [836, 73] on icon "Next month" at bounding box center [837, 76] width 6 height 10
click at [801, 142] on button "5" at bounding box center [798, 143] width 30 height 30
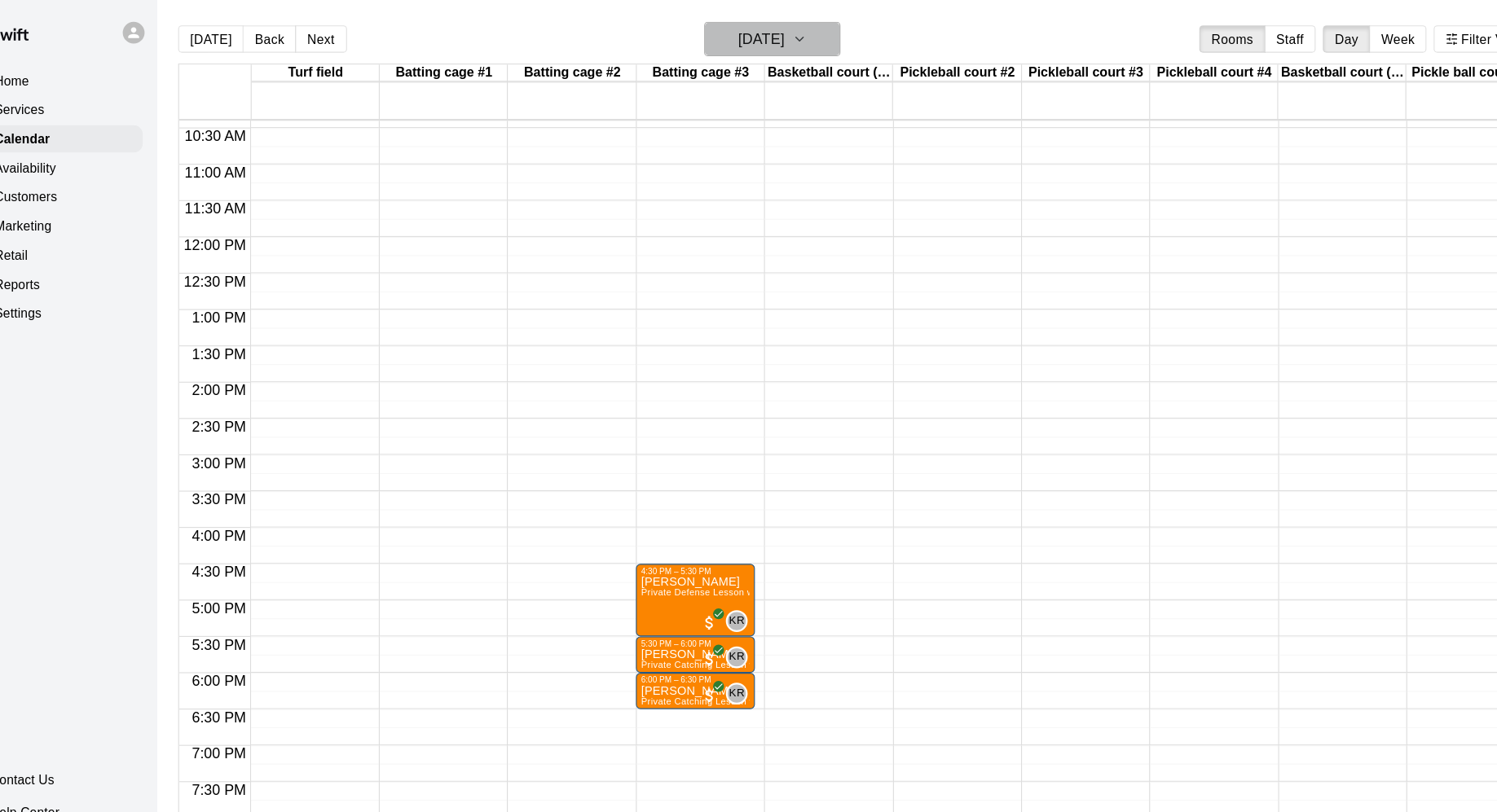
click at [766, 44] on icon "button" at bounding box center [760, 34] width 13 height 19
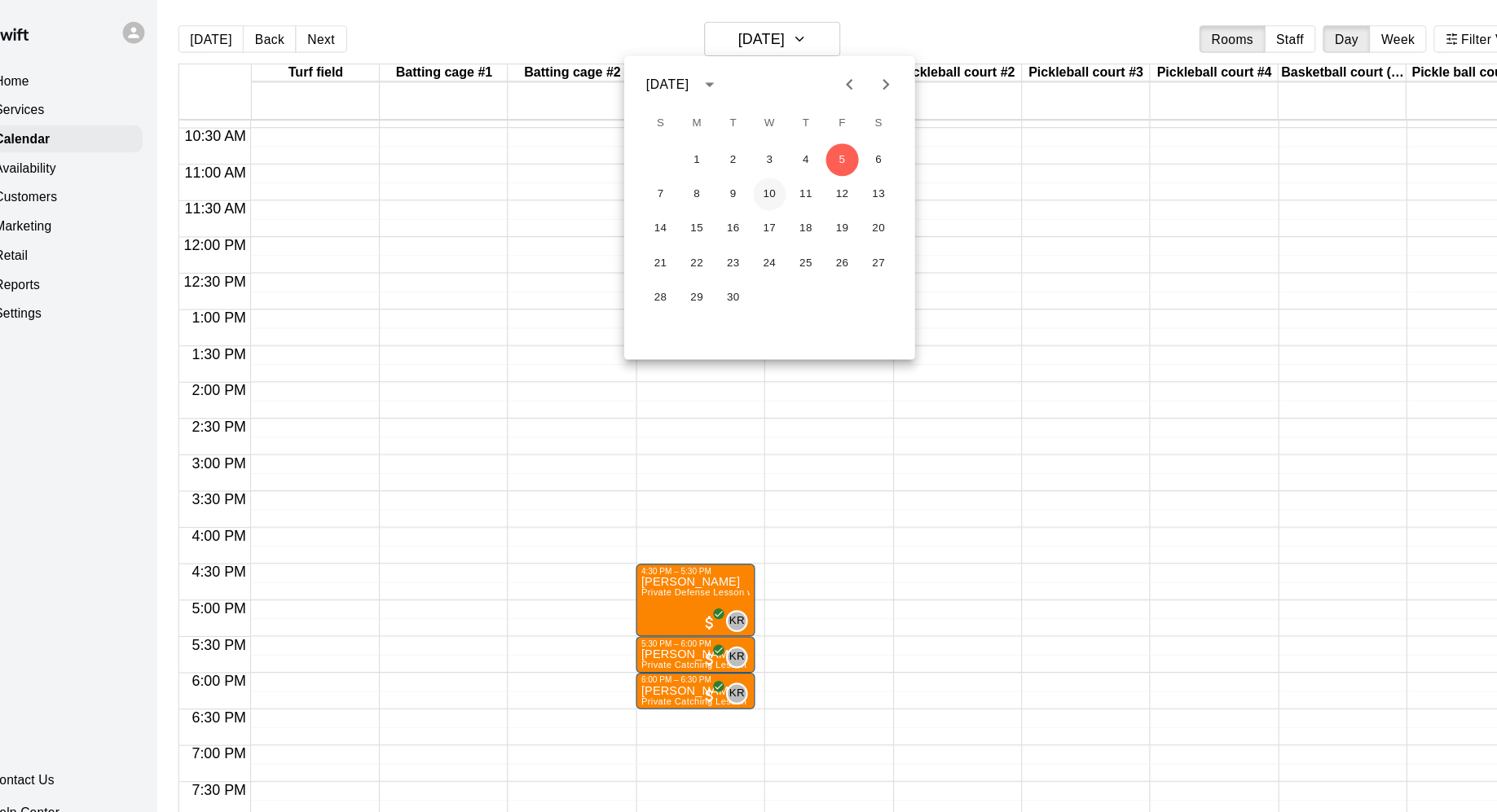
click at [733, 173] on button "10" at bounding box center [733, 174] width 30 height 30
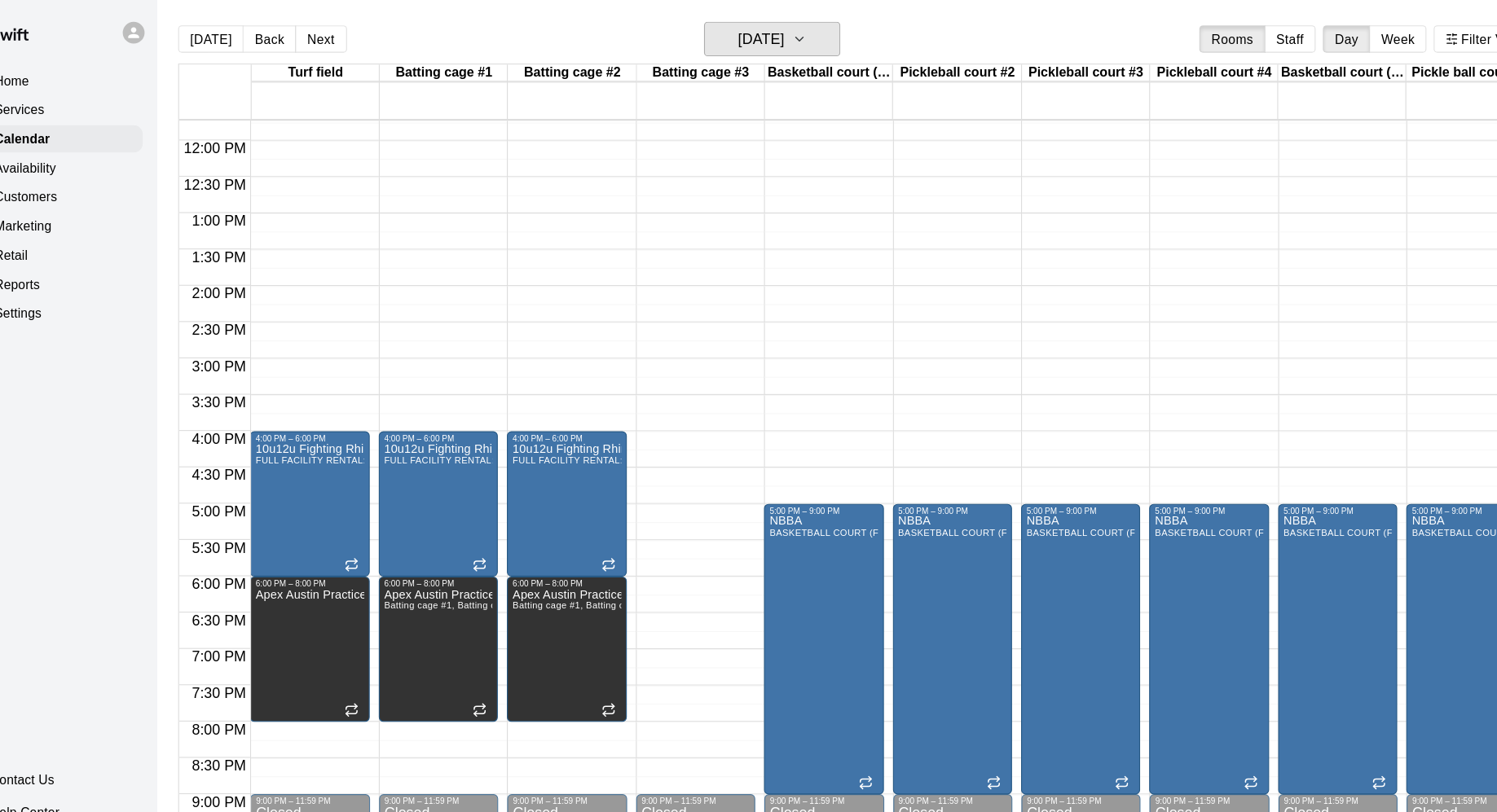
scroll to position [784, 0]
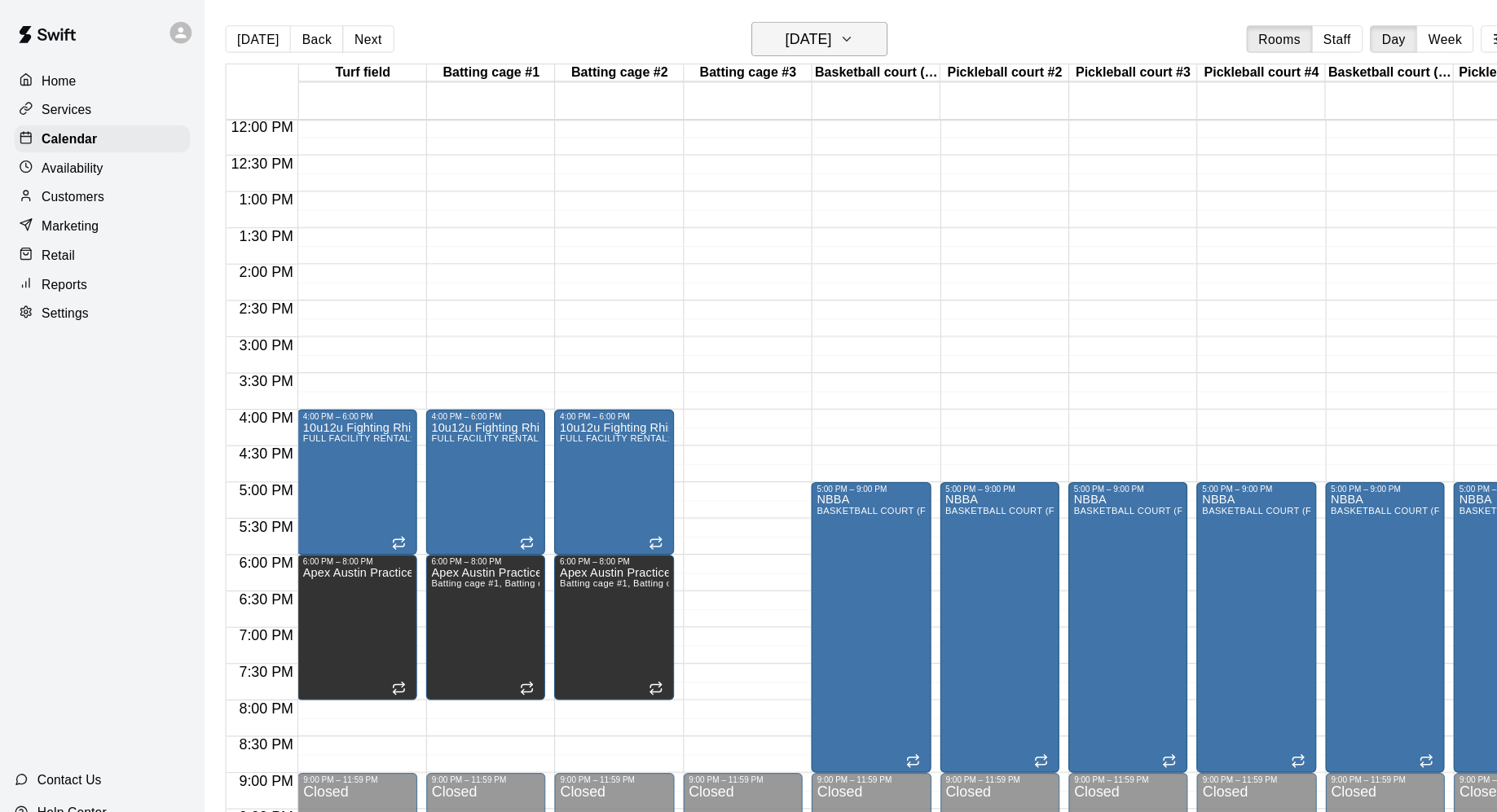
click at [746, 31] on h6 "Wednesday Sep 10" at bounding box center [724, 35] width 41 height 23
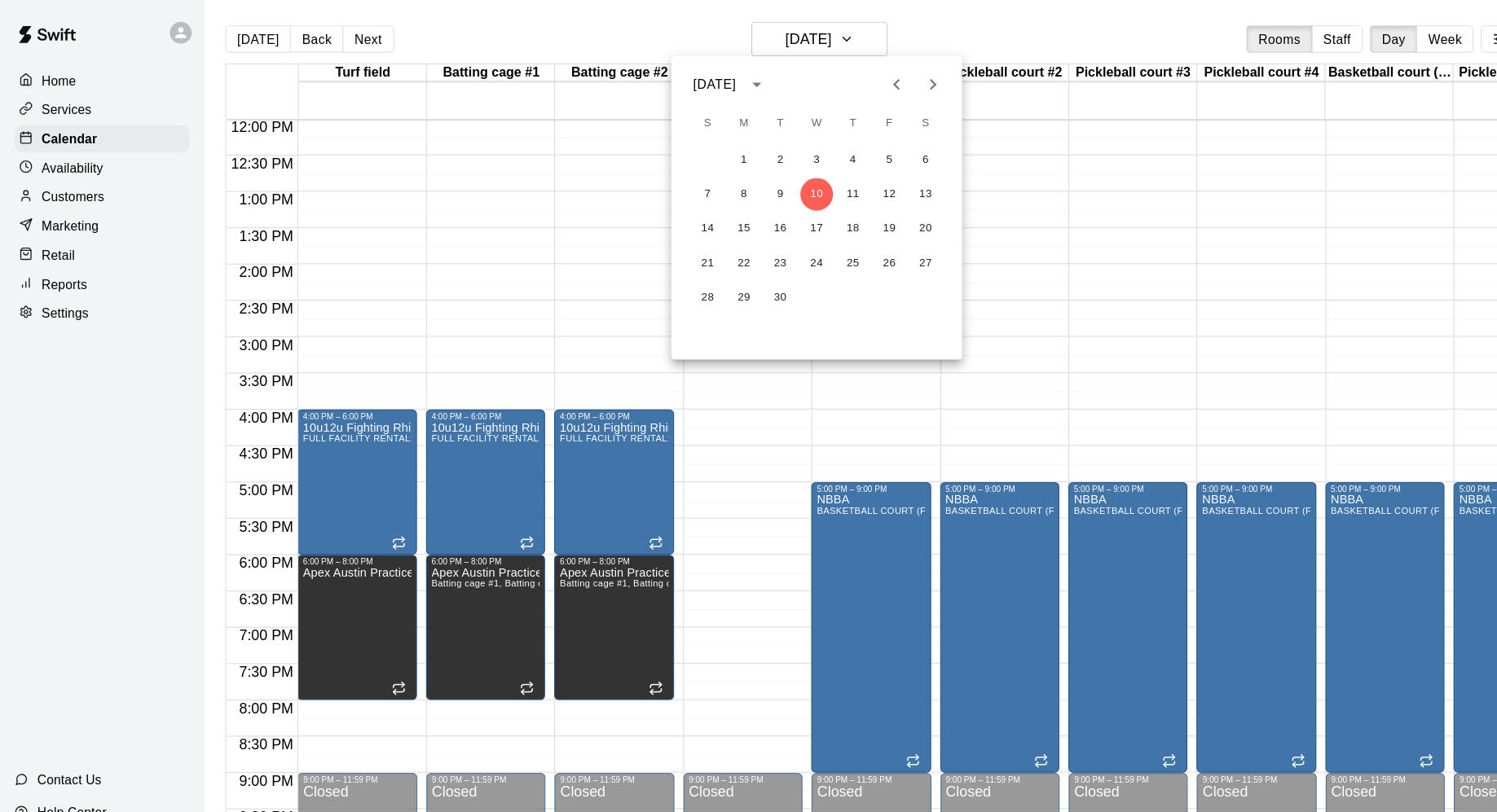
click at [102, 150] on div at bounding box center [748, 406] width 1497 height 812
click at [102, 150] on div "Availability" at bounding box center [92, 151] width 157 height 25
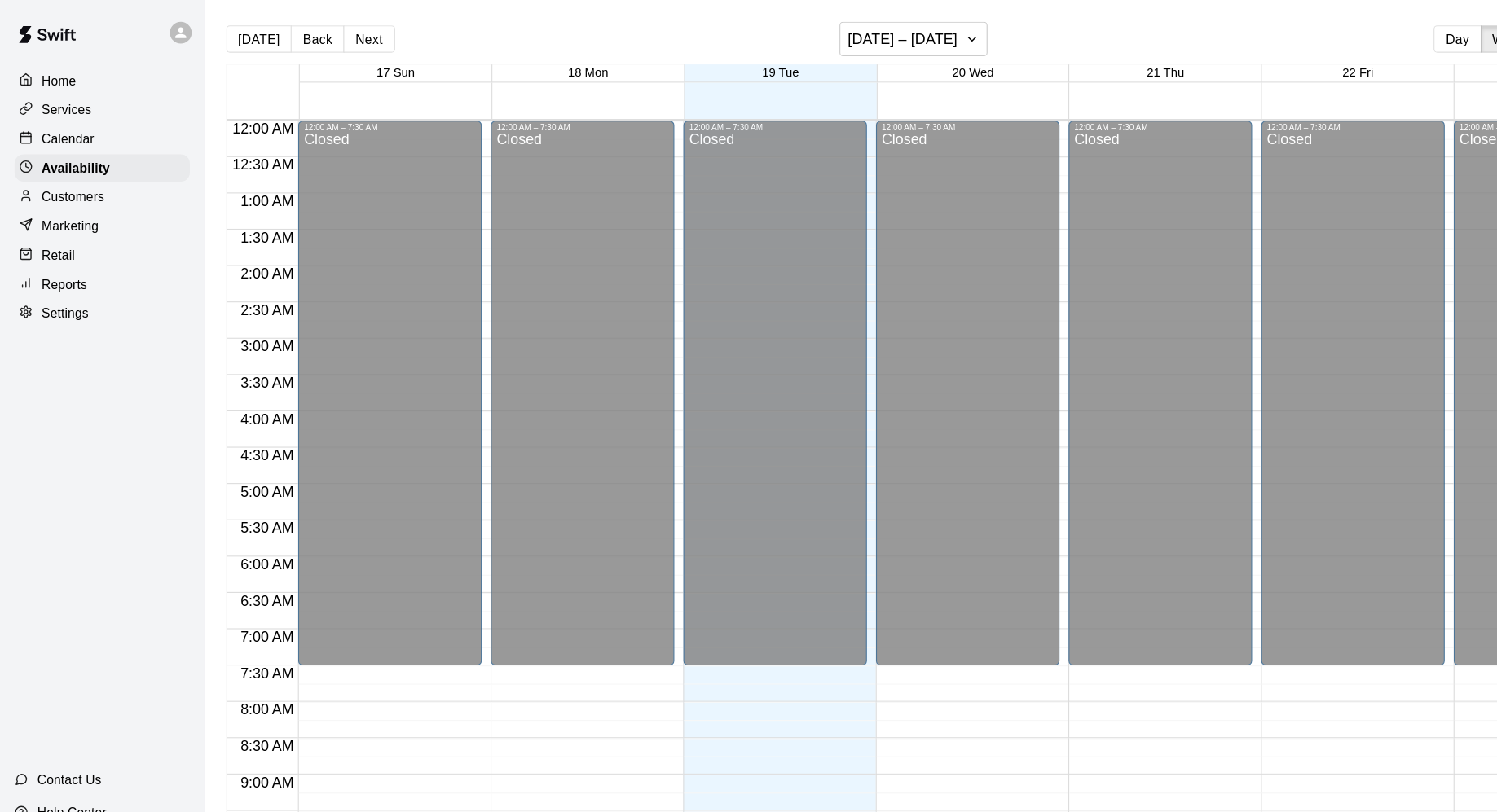
scroll to position [679, 0]
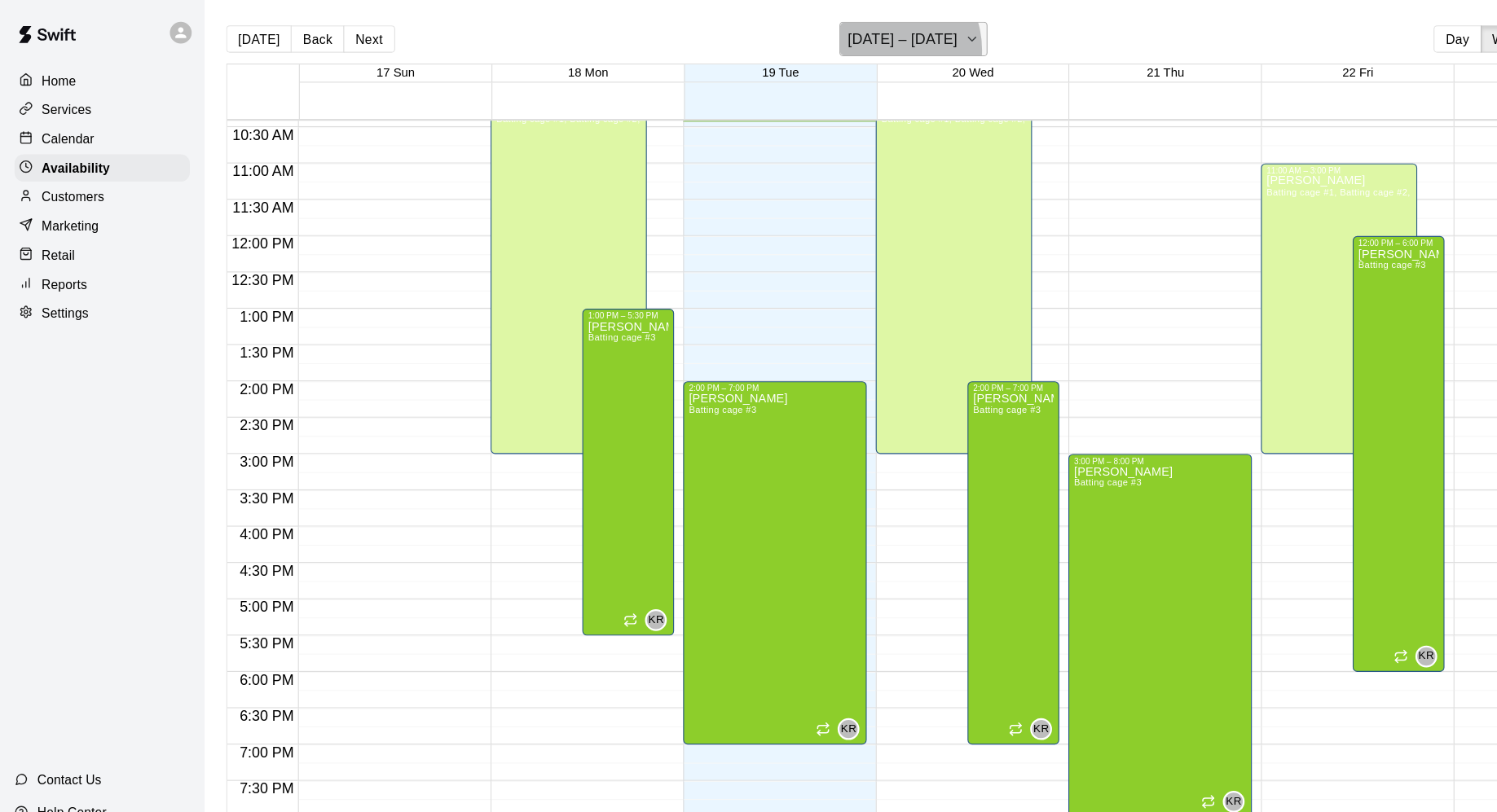
click at [792, 45] on h6 "[DATE] – [DATE]" at bounding box center [809, 35] width 99 height 23
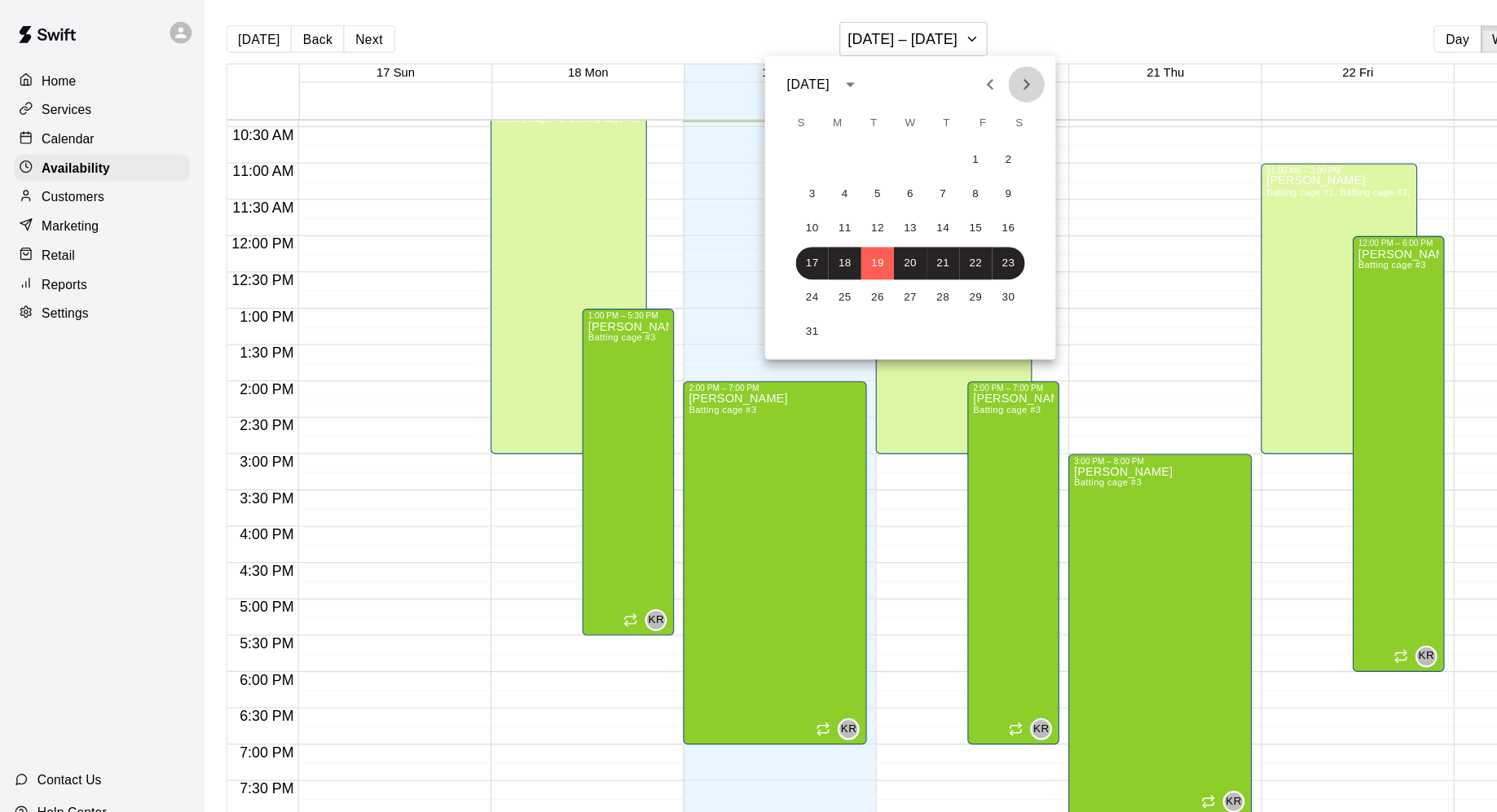
click at [926, 79] on icon "Next month" at bounding box center [920, 76] width 19 height 19
click at [731, 173] on button "7" at bounding box center [729, 174] width 30 height 30
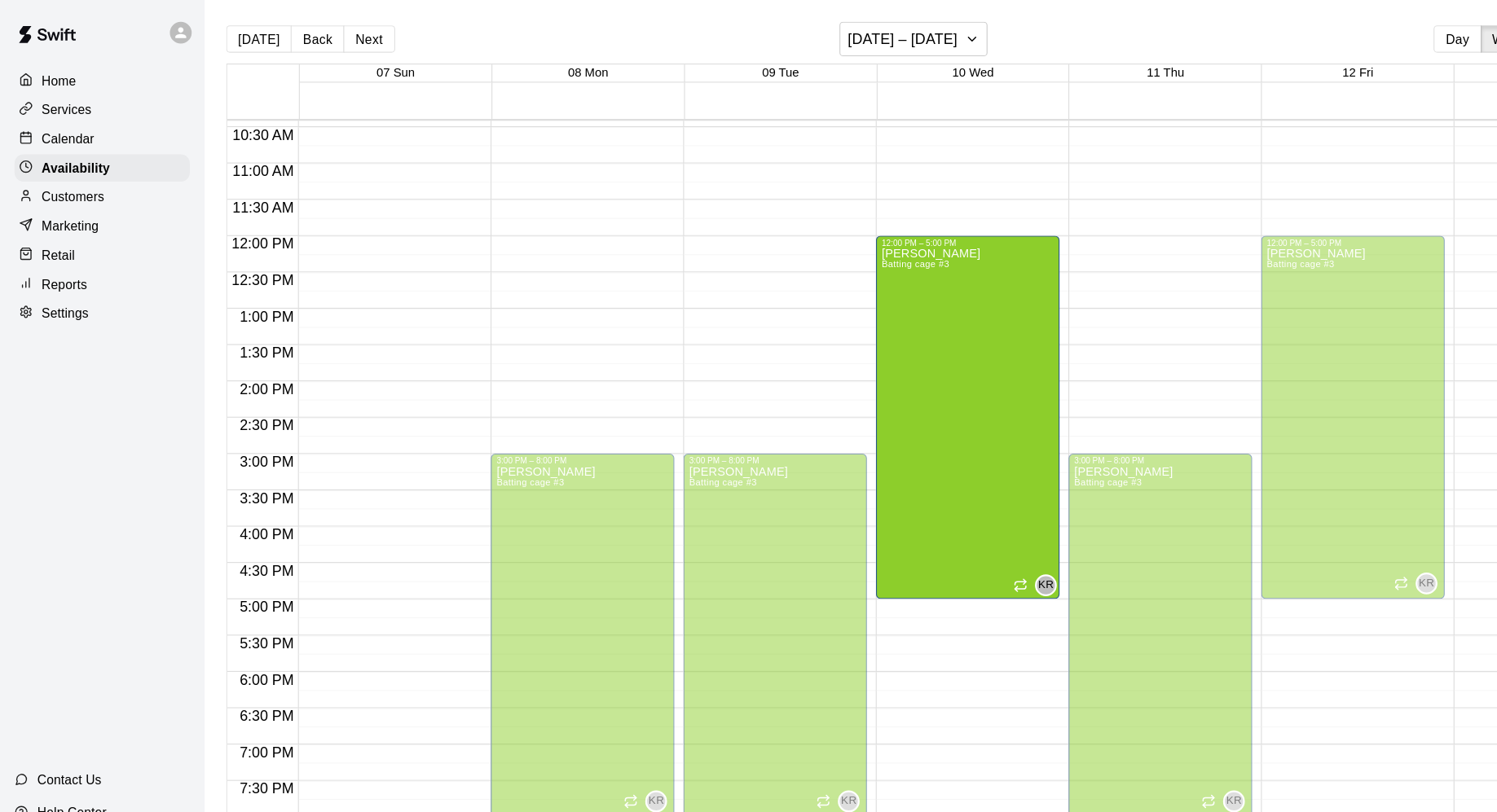
drag, startPoint x: 847, startPoint y: 585, endPoint x: 858, endPoint y: 392, distance: 193.3
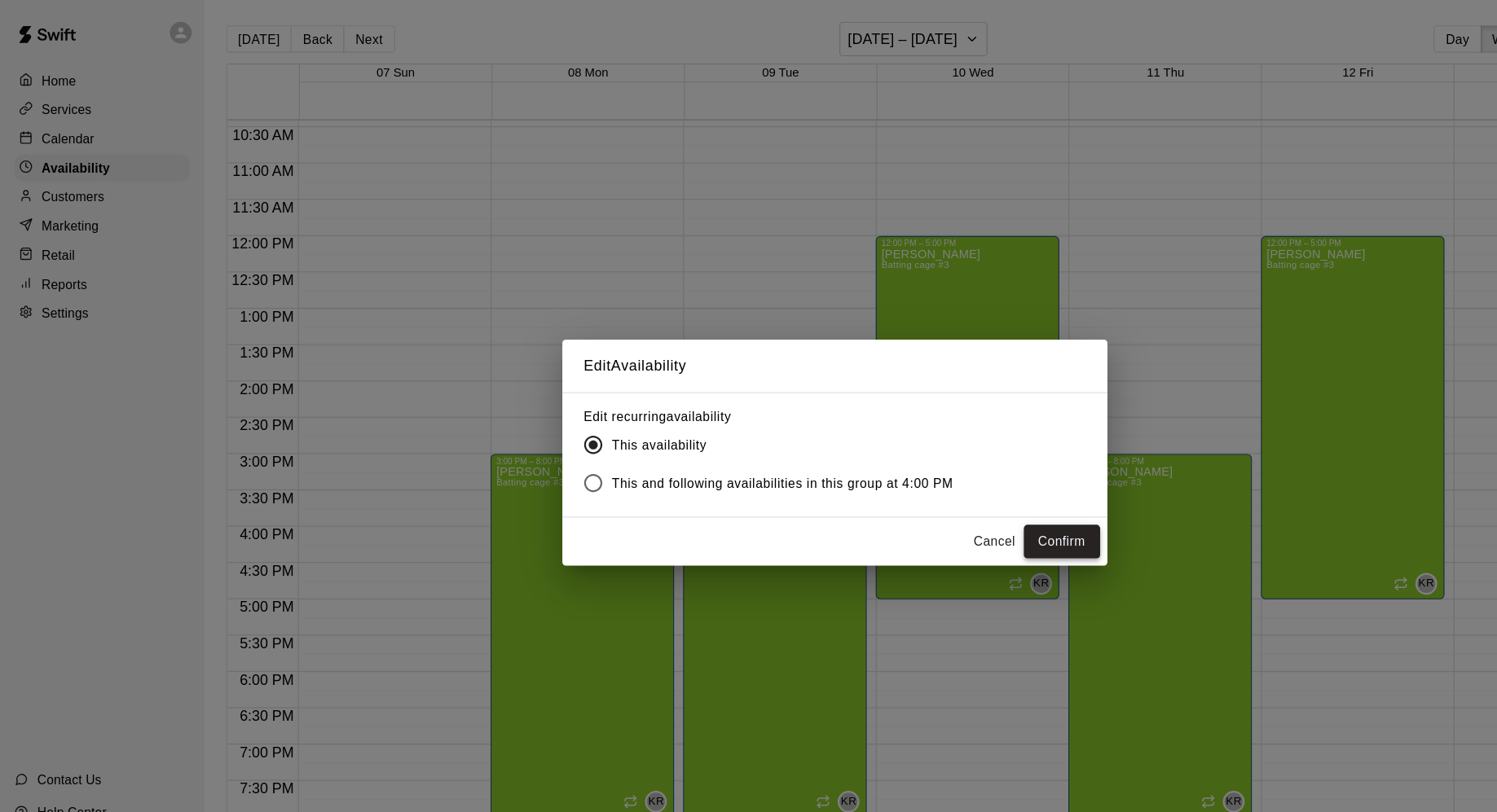
click at [933, 491] on button "Confirm" at bounding box center [952, 485] width 68 height 30
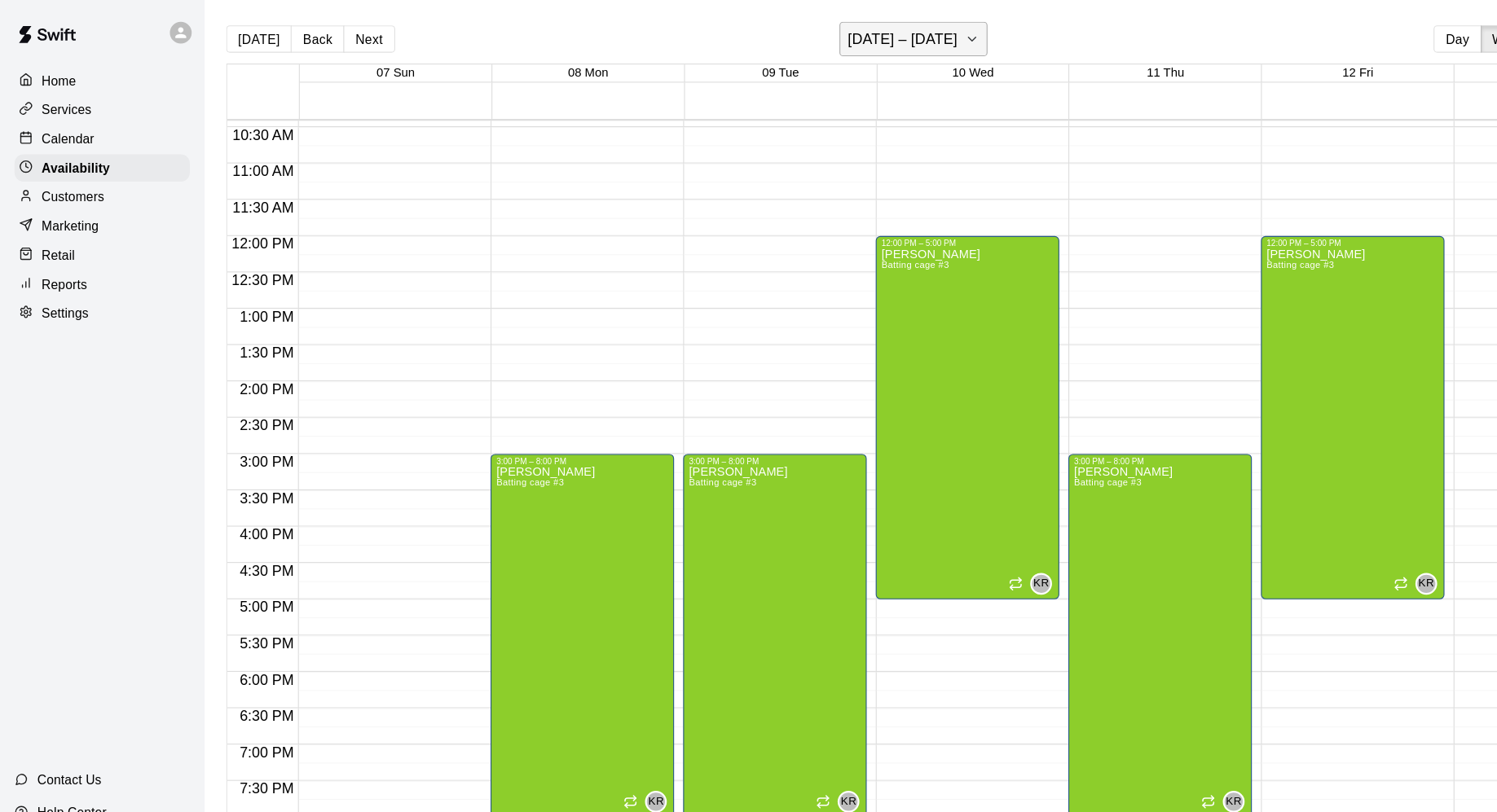
click at [867, 38] on button "September 07 – 13" at bounding box center [819, 34] width 133 height 31
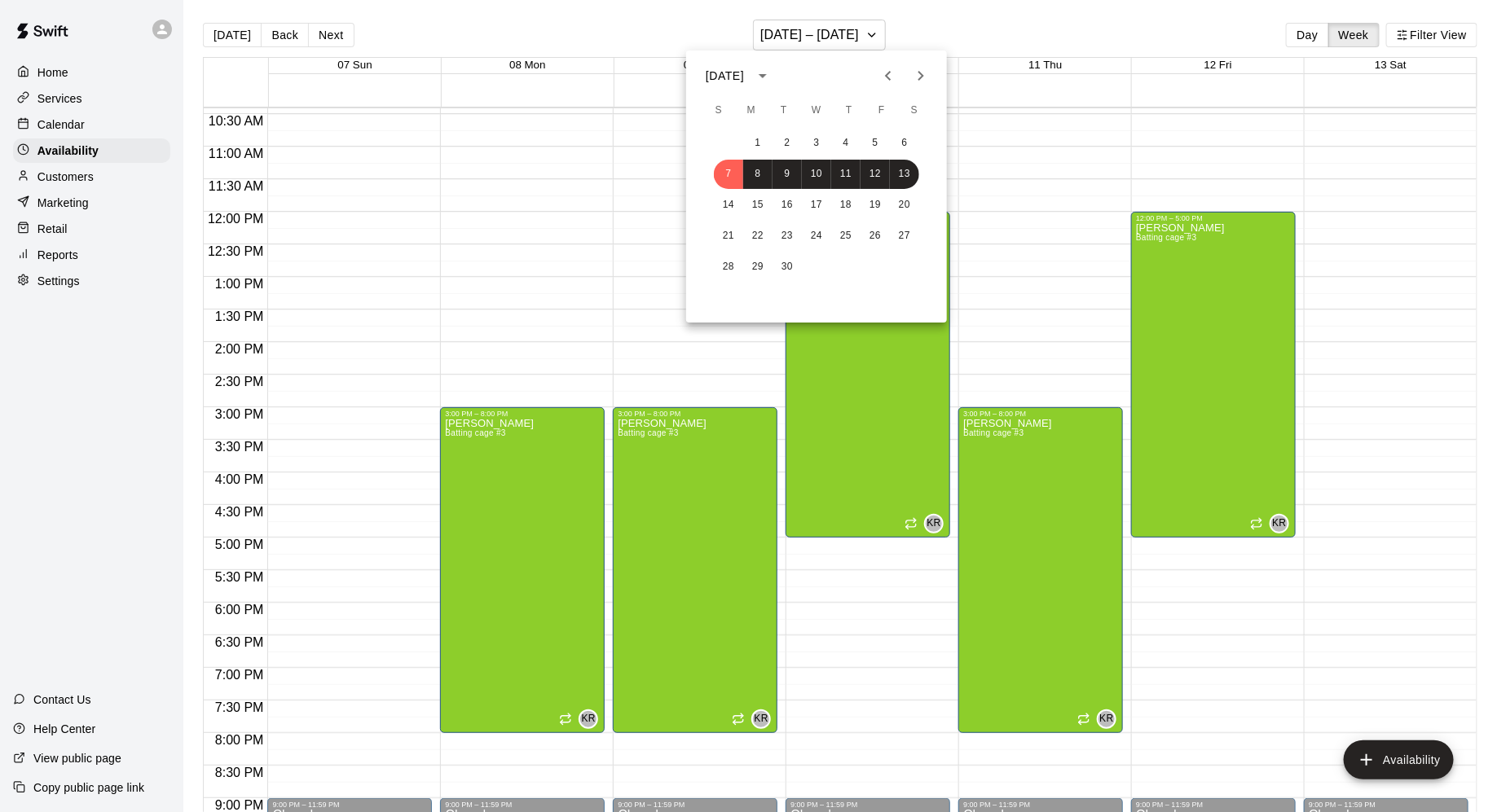
click at [375, 31] on div at bounding box center [748, 406] width 1497 height 812
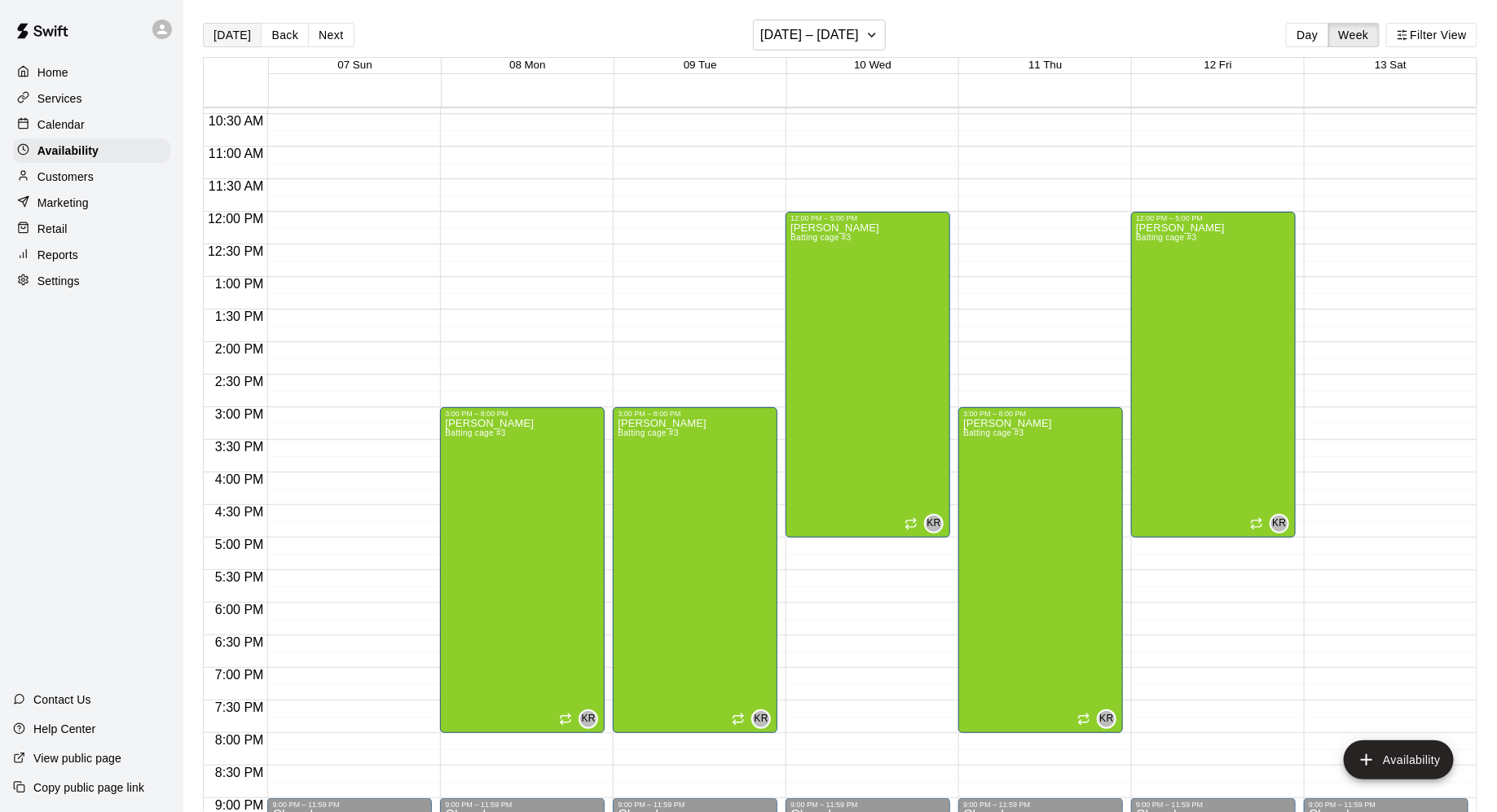
click at [225, 37] on button "[DATE]" at bounding box center [232, 35] width 58 height 25
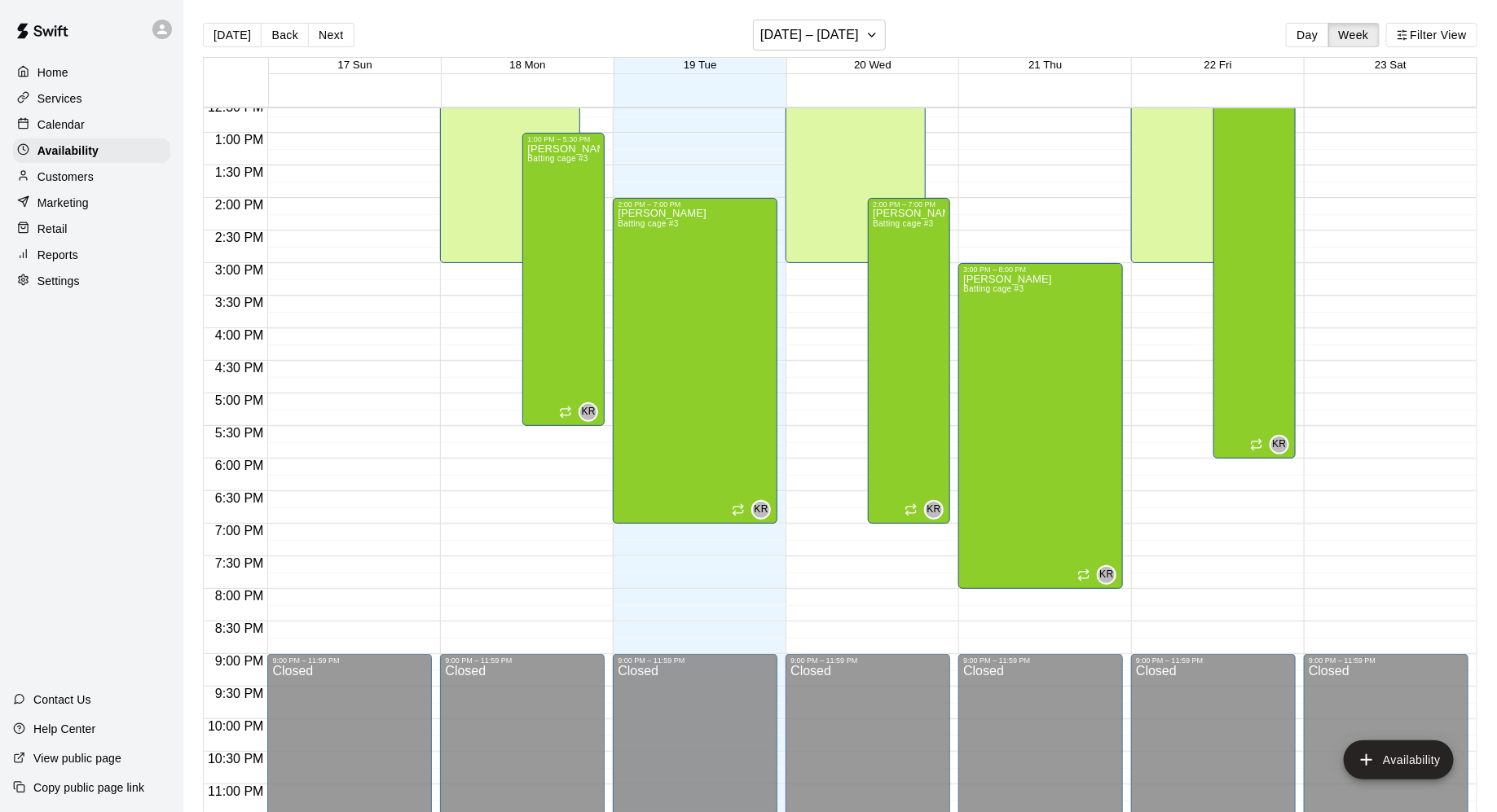
scroll to position [823, 0]
click at [128, 127] on div "Calendar" at bounding box center [92, 124] width 157 height 25
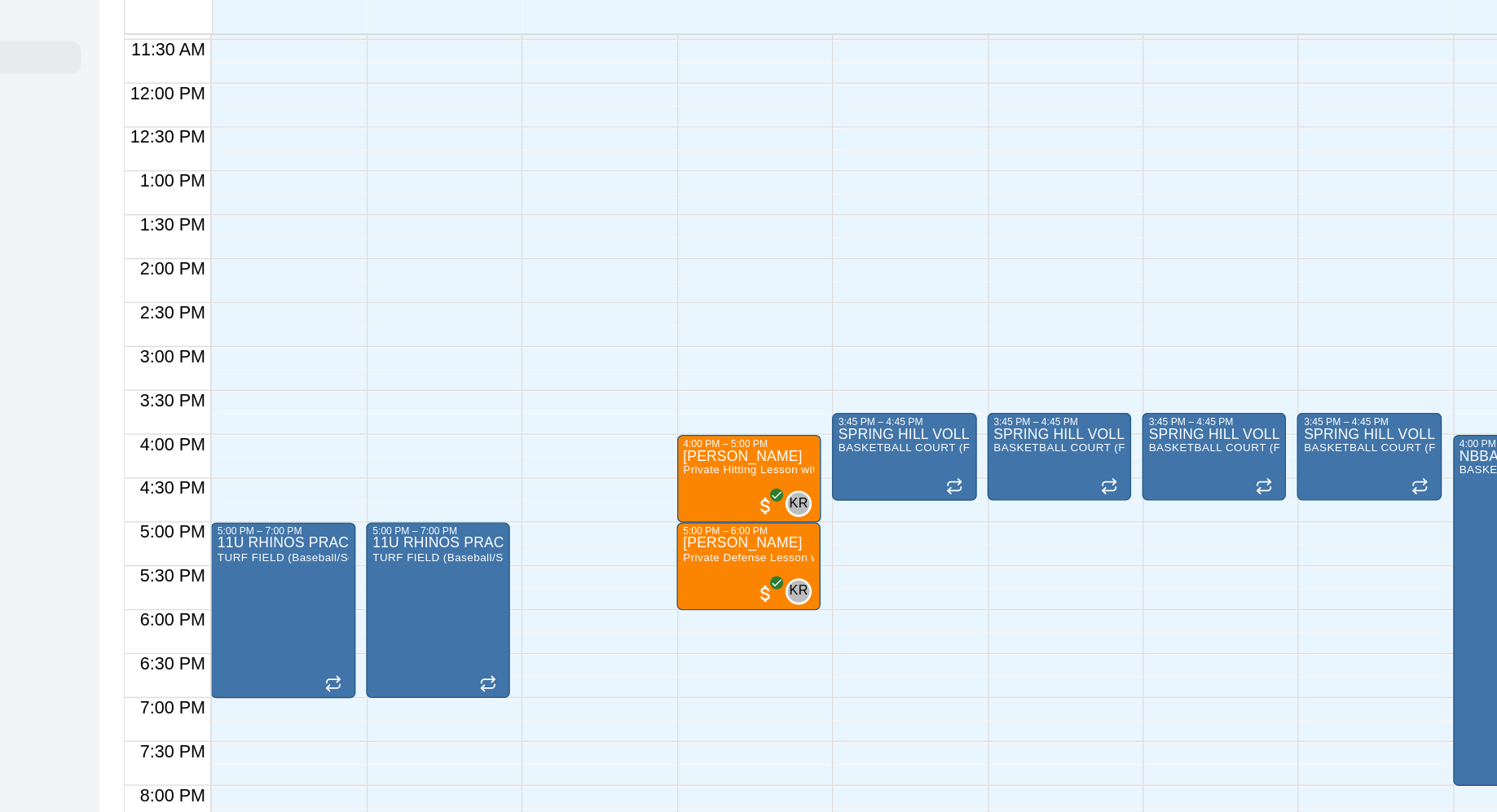
scroll to position [753, 0]
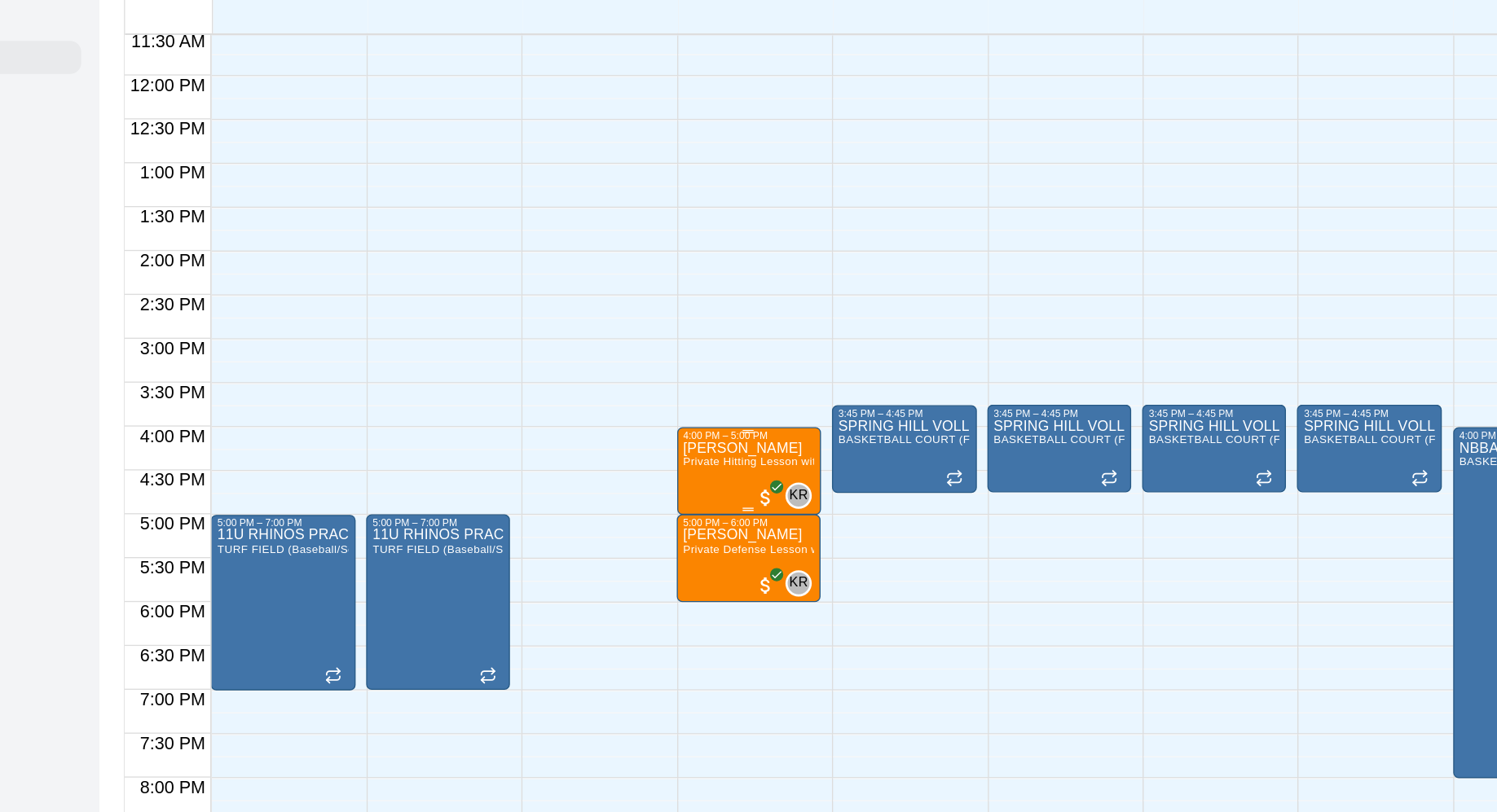
click at [663, 434] on div "[PERSON_NAME] Private Hitting Lesson with [PERSON_NAME]" at bounding box center [666, 816] width 97 height 812
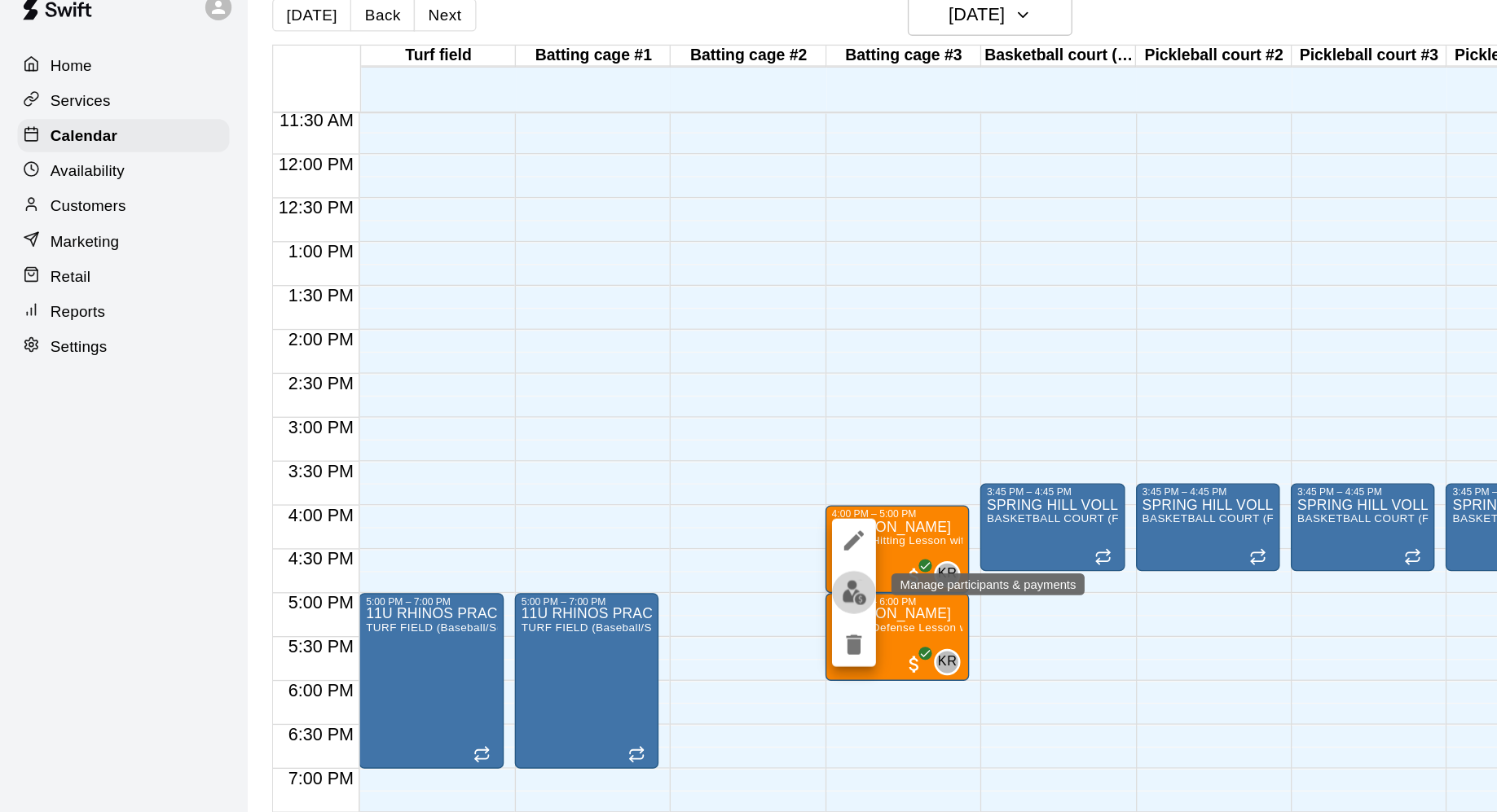
click at [627, 462] on img "edit" at bounding box center [635, 464] width 19 height 19
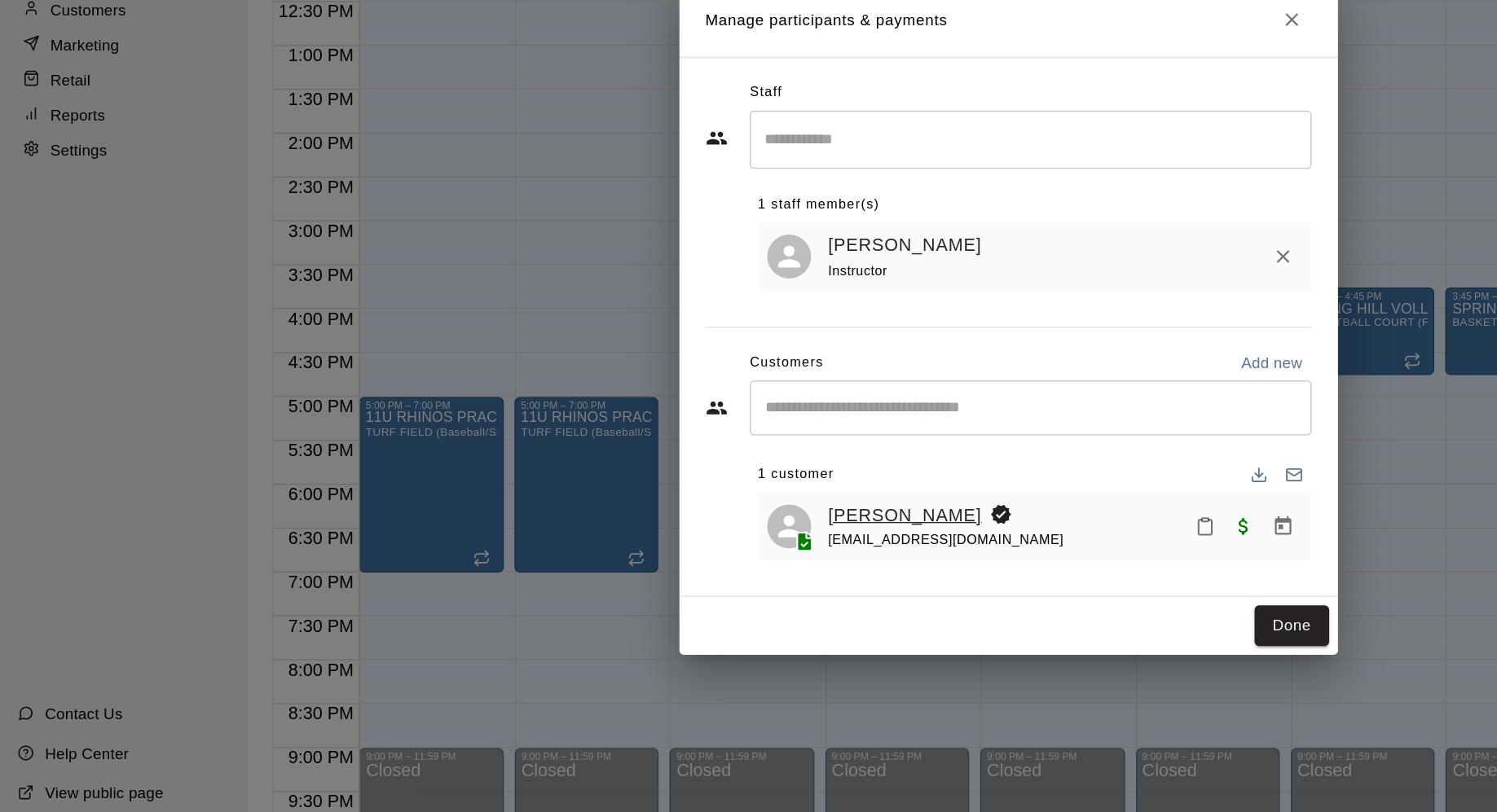
click at [638, 550] on link "[PERSON_NAME]" at bounding box center [672, 553] width 114 height 21
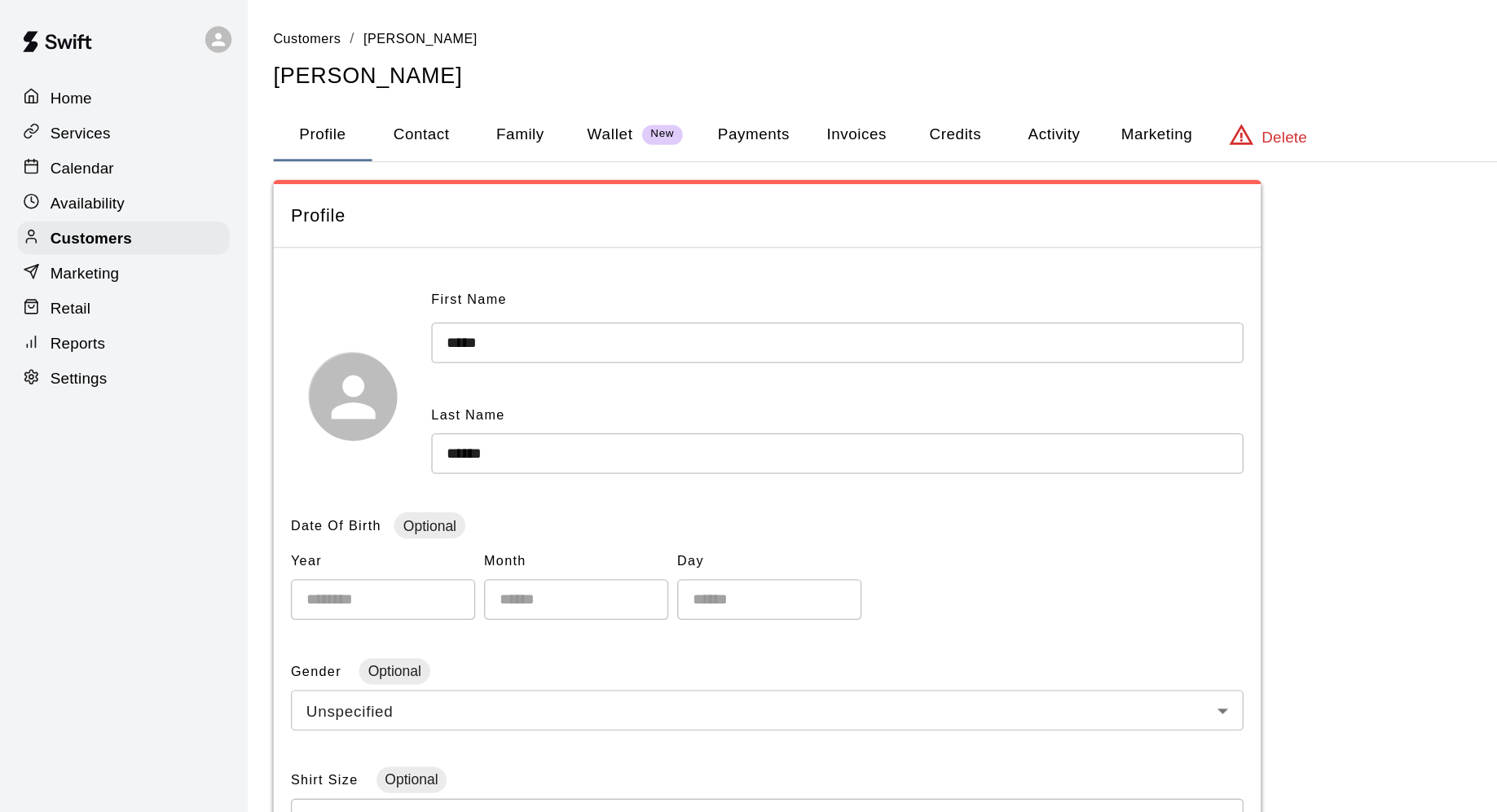
click at [323, 93] on button "Contact" at bounding box center [312, 100] width 74 height 39
select select "**"
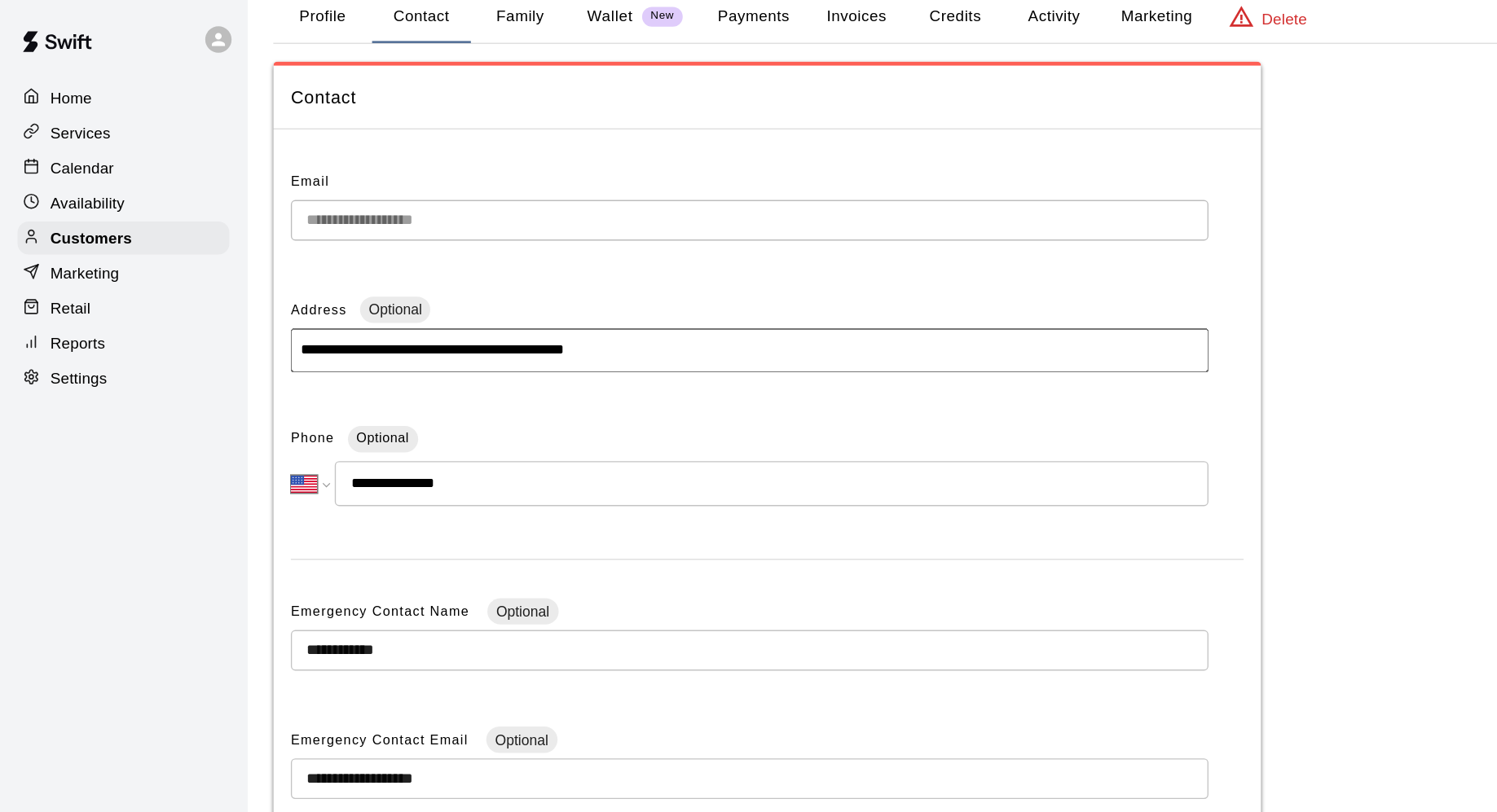
scroll to position [79, 0]
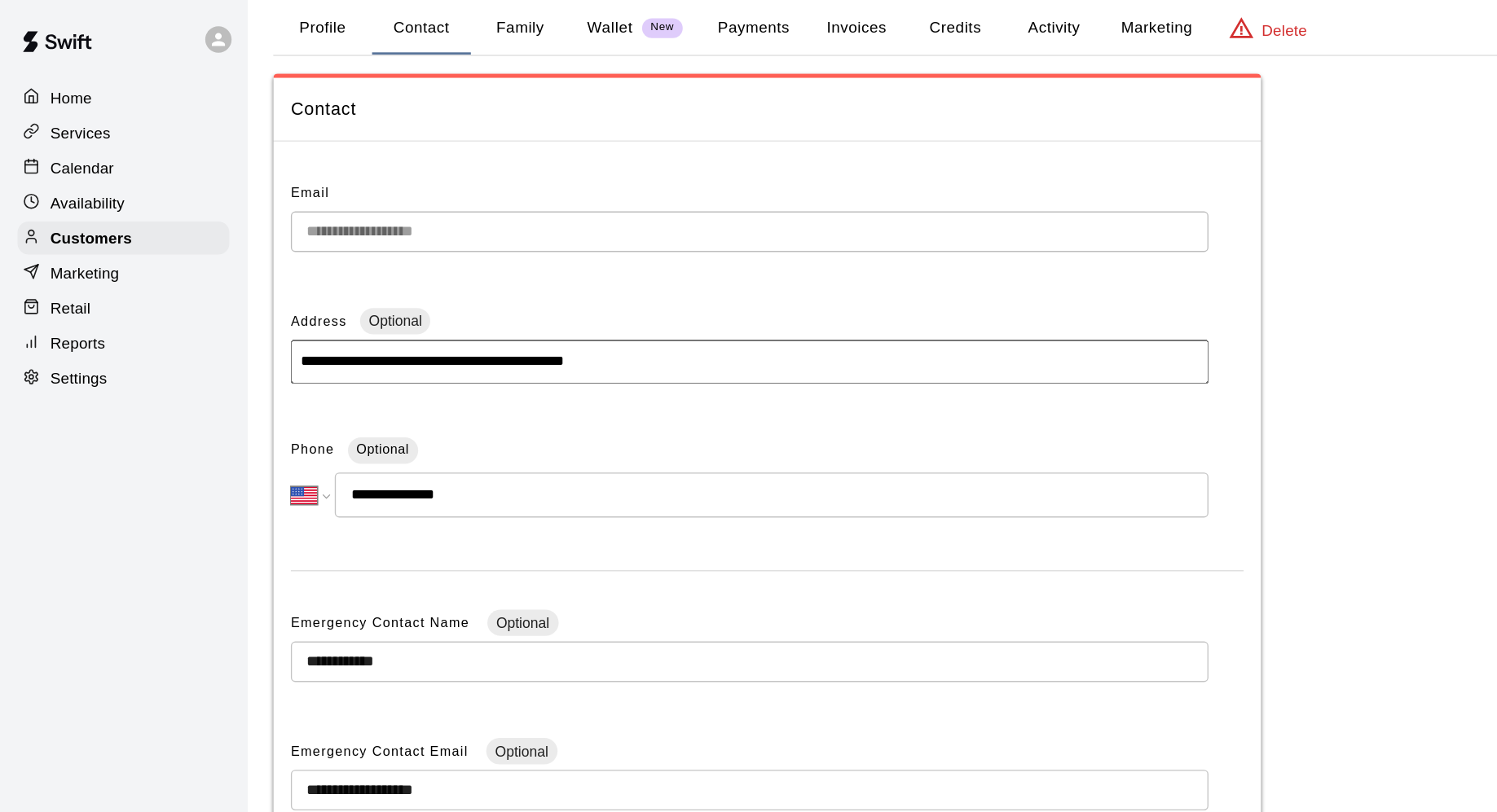
click at [314, 19] on button "Contact" at bounding box center [312, 21] width 74 height 39
click at [443, 25] on p "Wallet" at bounding box center [453, 21] width 34 height 17
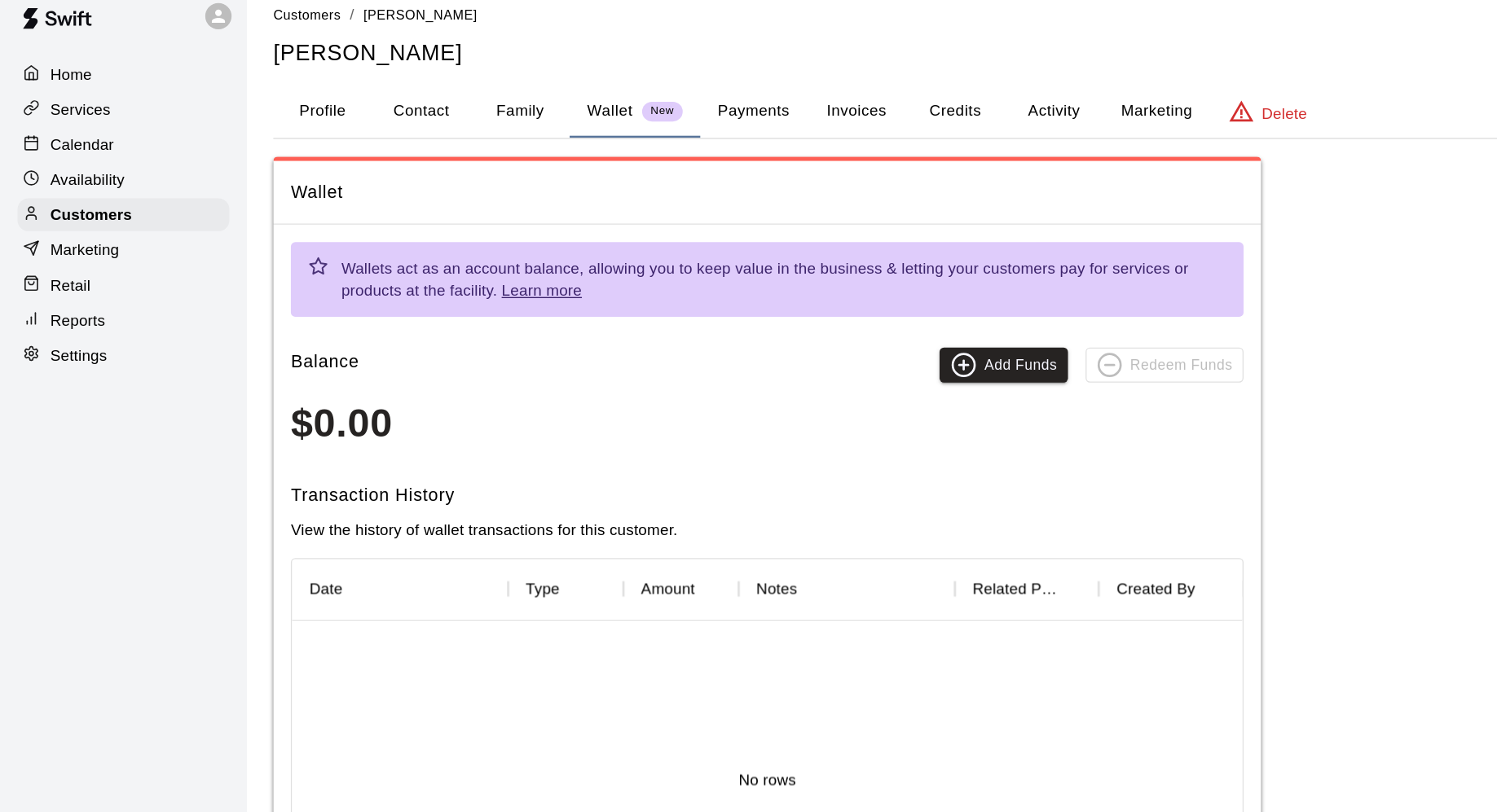
click at [93, 76] on div "Home" at bounding box center [92, 73] width 157 height 25
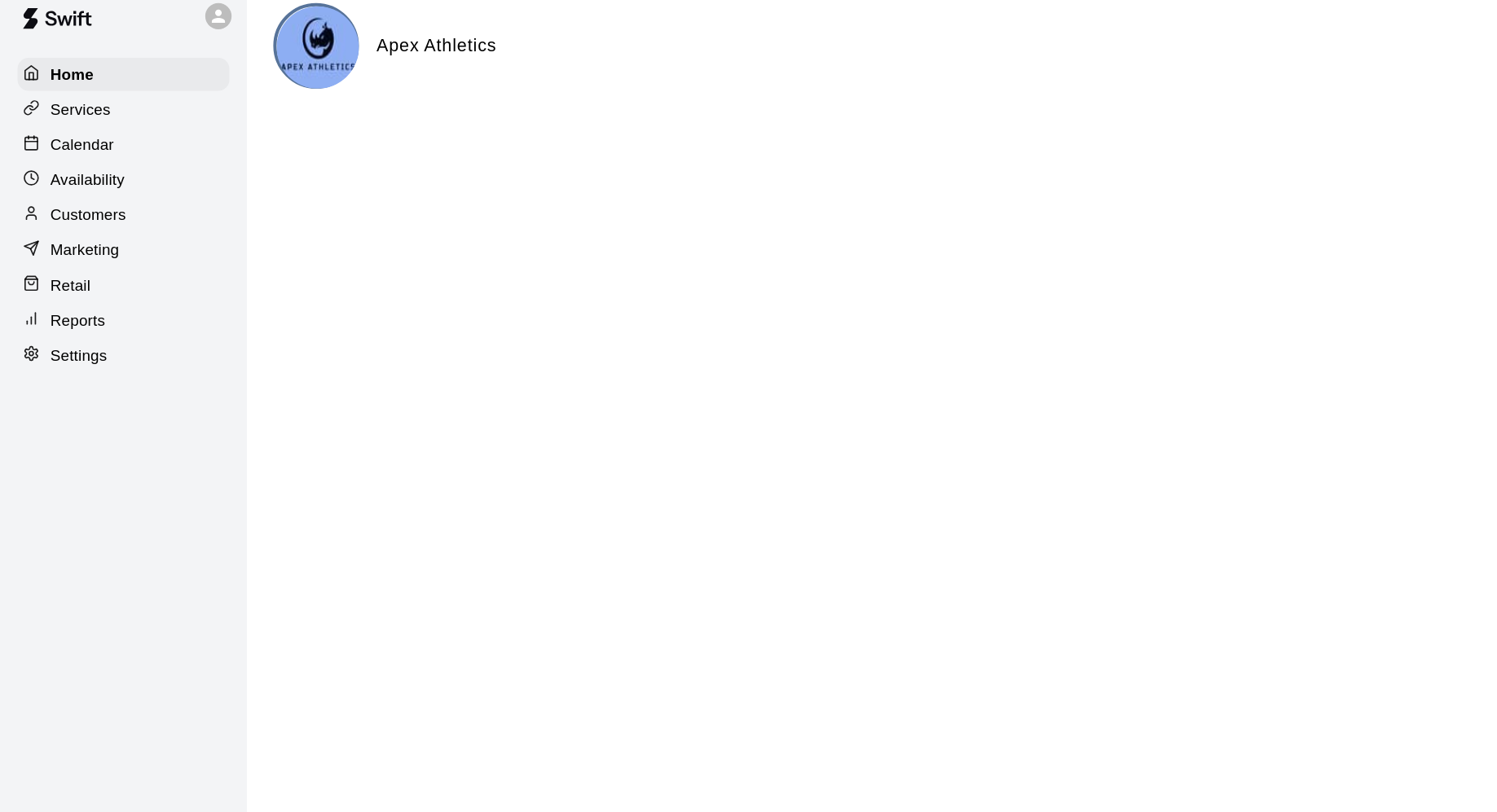
click at [93, 96] on div "Services" at bounding box center [92, 99] width 157 height 25
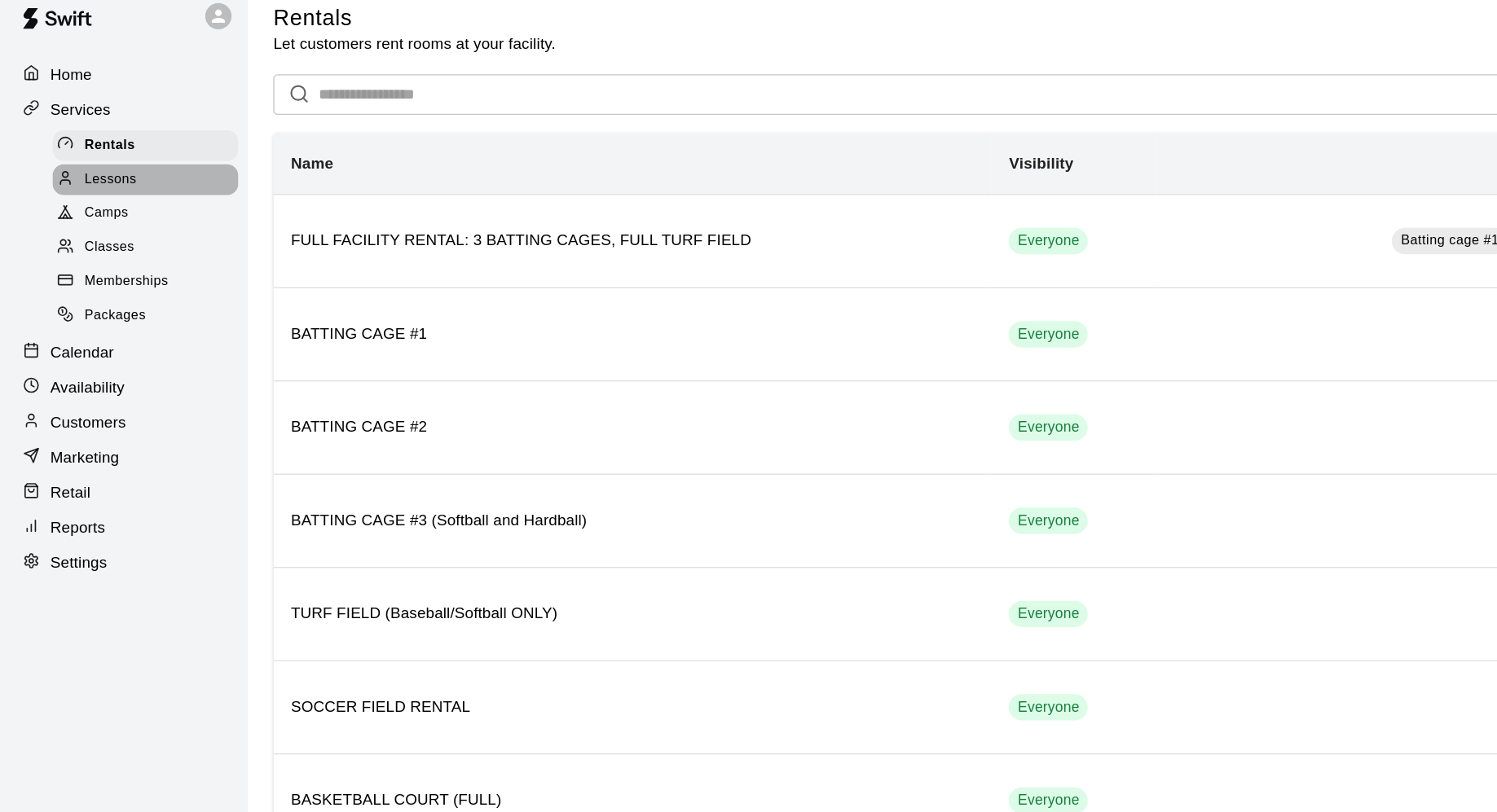
click at [96, 146] on span "Lessons" at bounding box center [82, 150] width 39 height 16
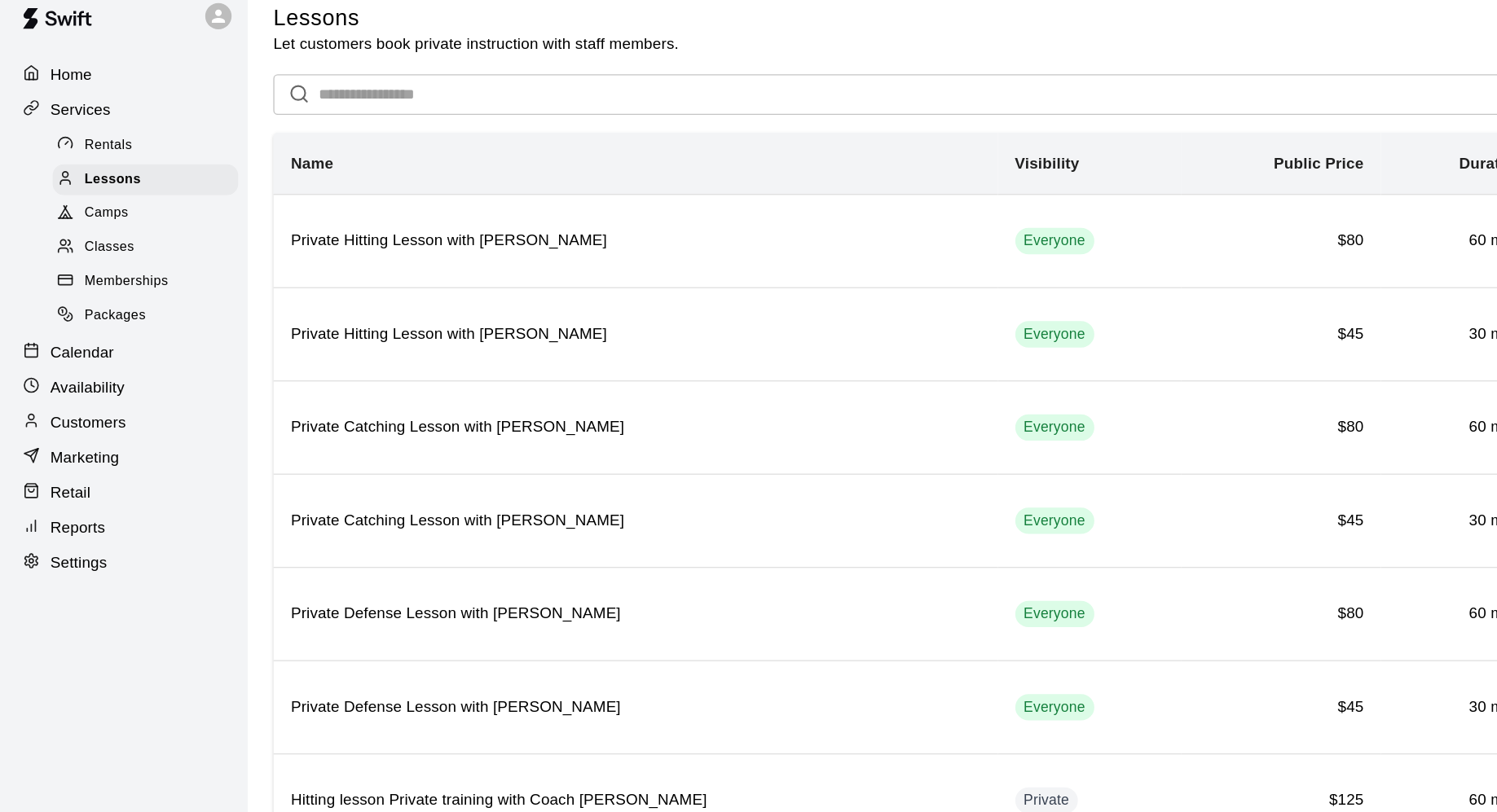
click at [98, 283] on div "Calendar" at bounding box center [92, 279] width 157 height 25
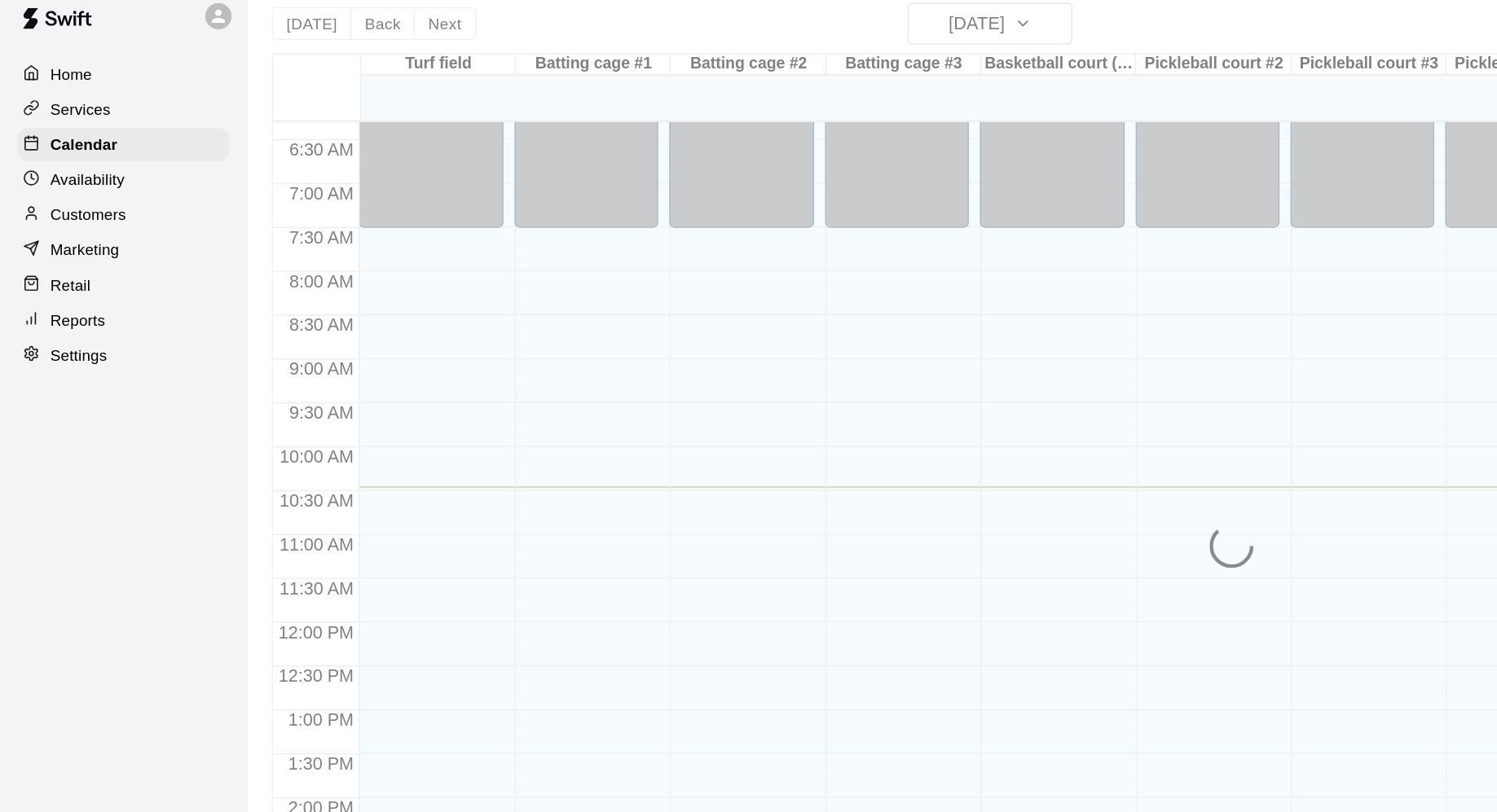
scroll to position [406, 0]
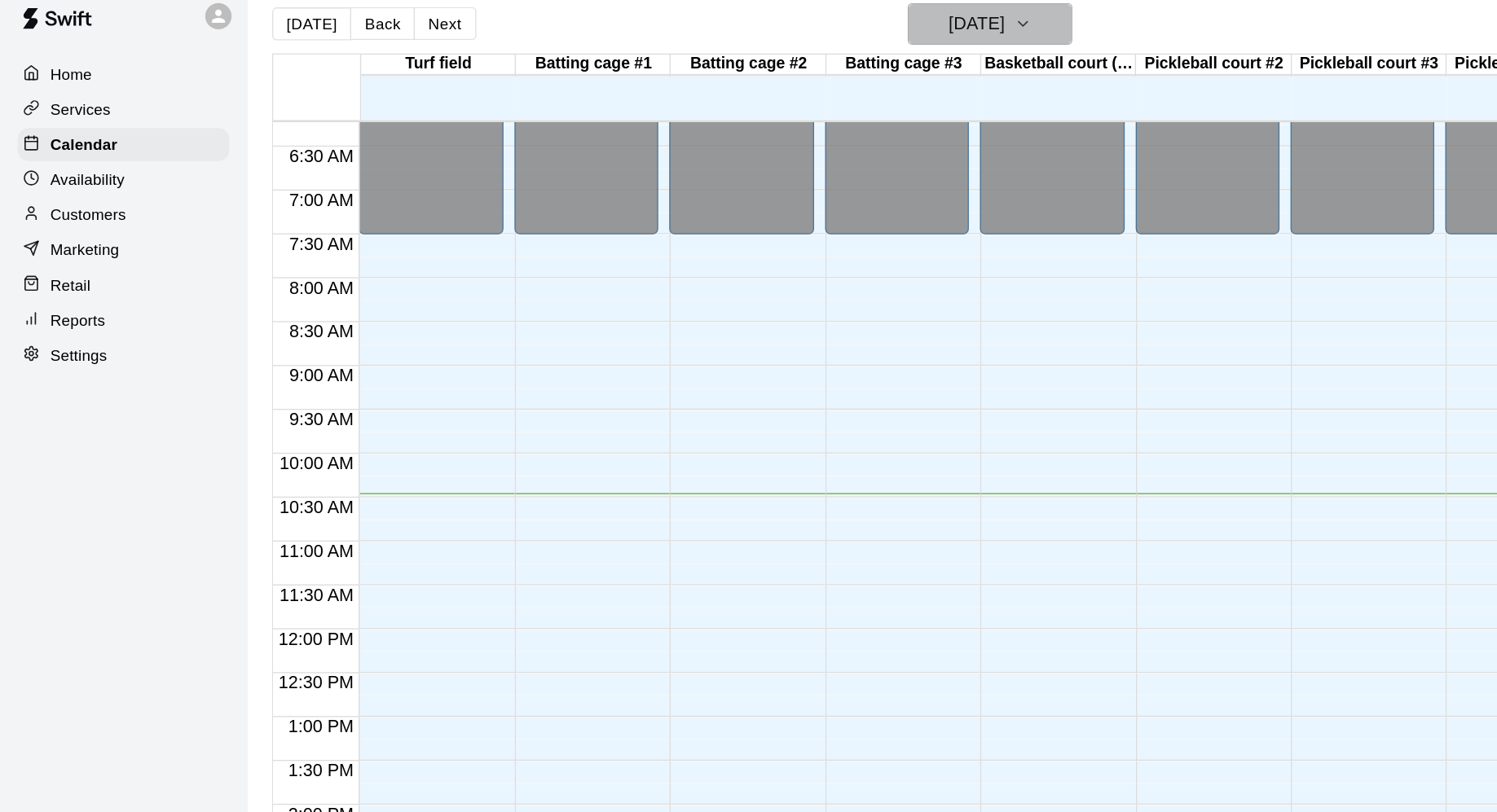
click at [746, 39] on h6 "[DATE]" at bounding box center [724, 35] width 41 height 23
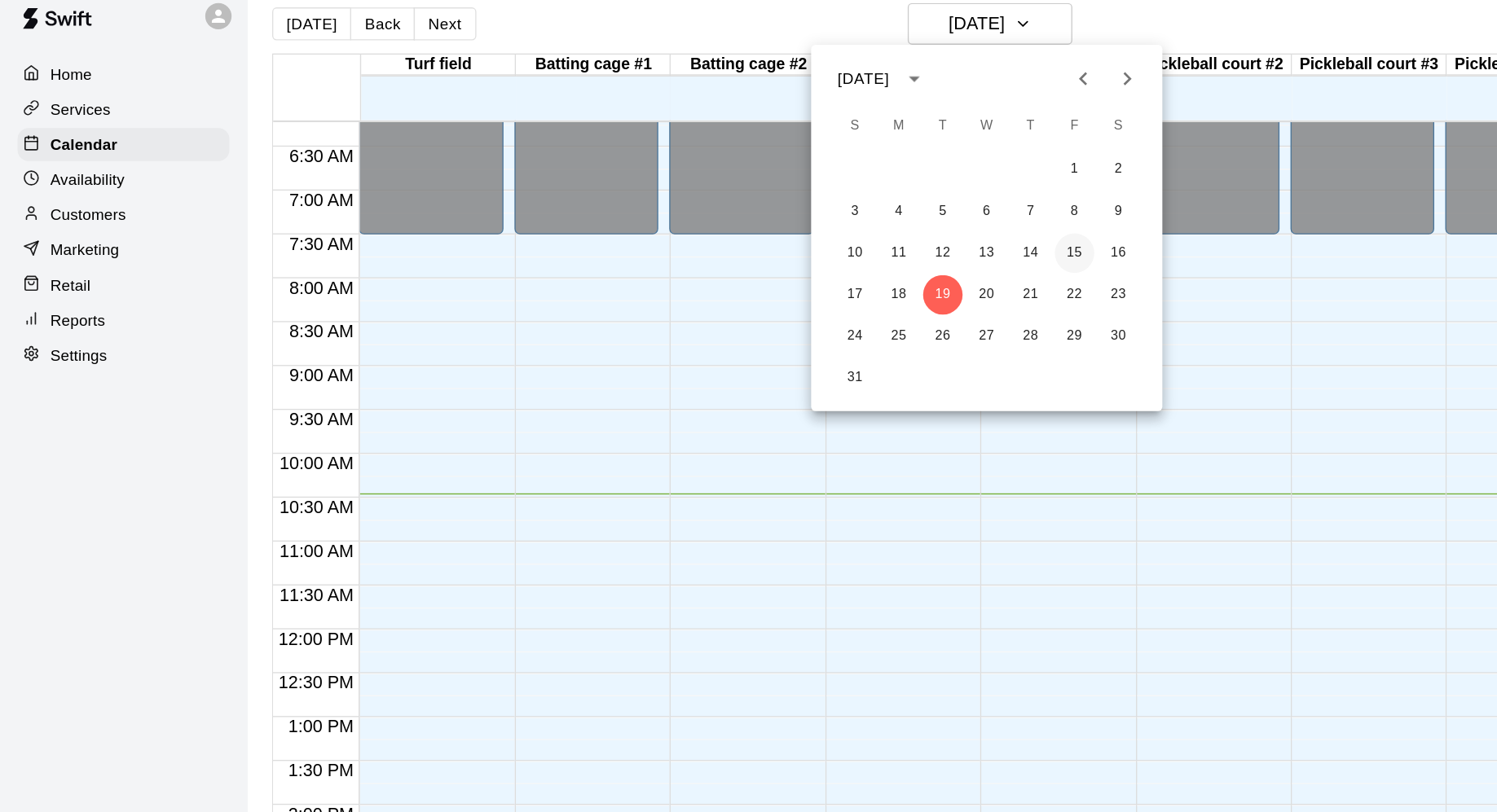
click at [801, 205] on button "15" at bounding box center [798, 205] width 30 height 30
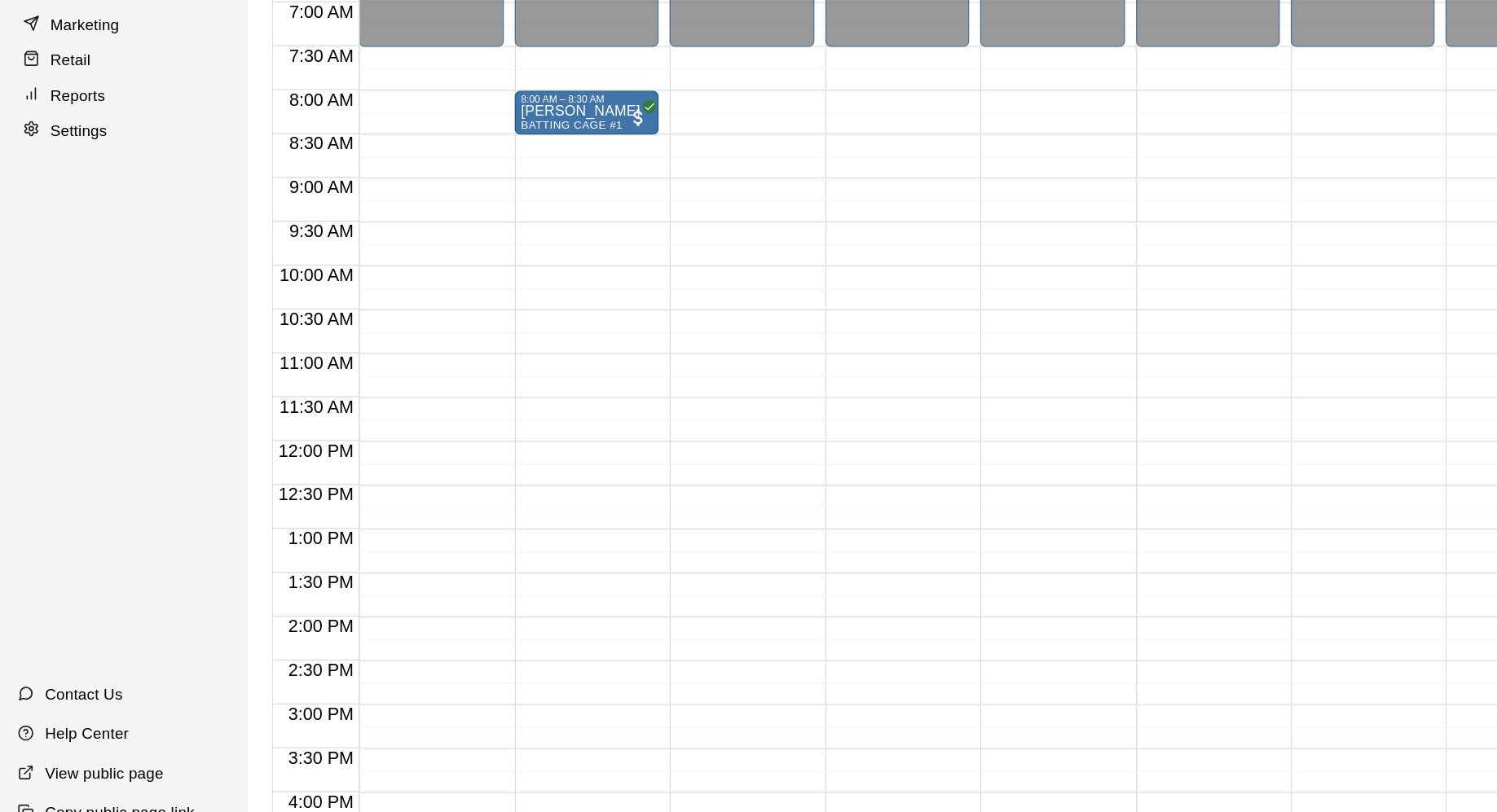
scroll to position [0, 0]
